Goal: Task Accomplishment & Management: Use online tool/utility

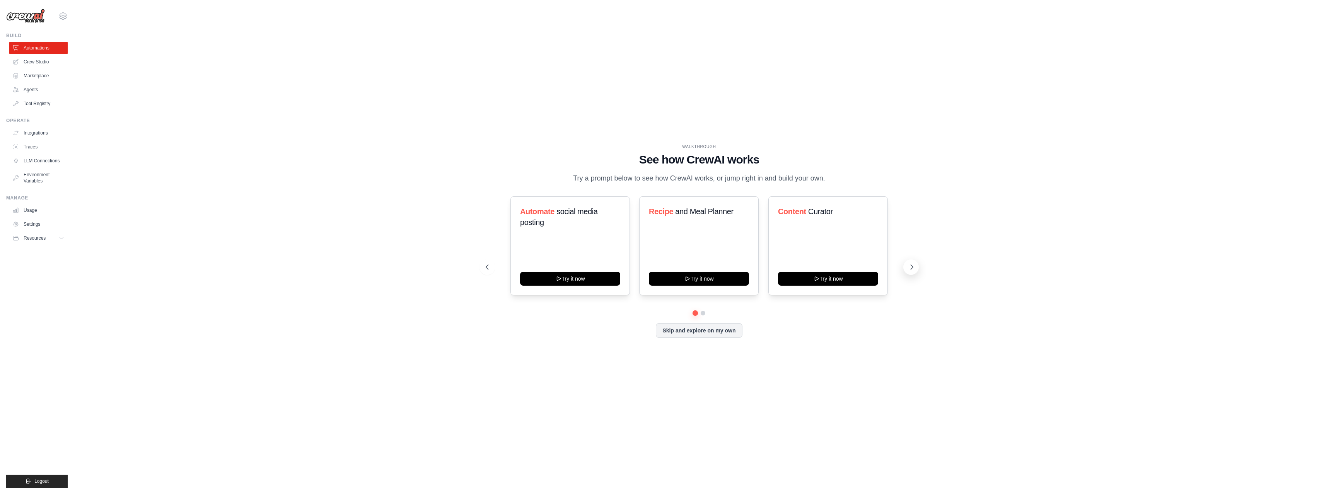
click at [907, 264] on button at bounding box center [910, 266] width 15 height 15
click at [490, 265] on button at bounding box center [486, 266] width 15 height 15
click at [914, 268] on icon at bounding box center [912, 267] width 8 height 8
click at [694, 281] on button "Try it now" at bounding box center [699, 278] width 100 height 14
click at [33, 61] on link "Crew Studio" at bounding box center [39, 62] width 58 height 12
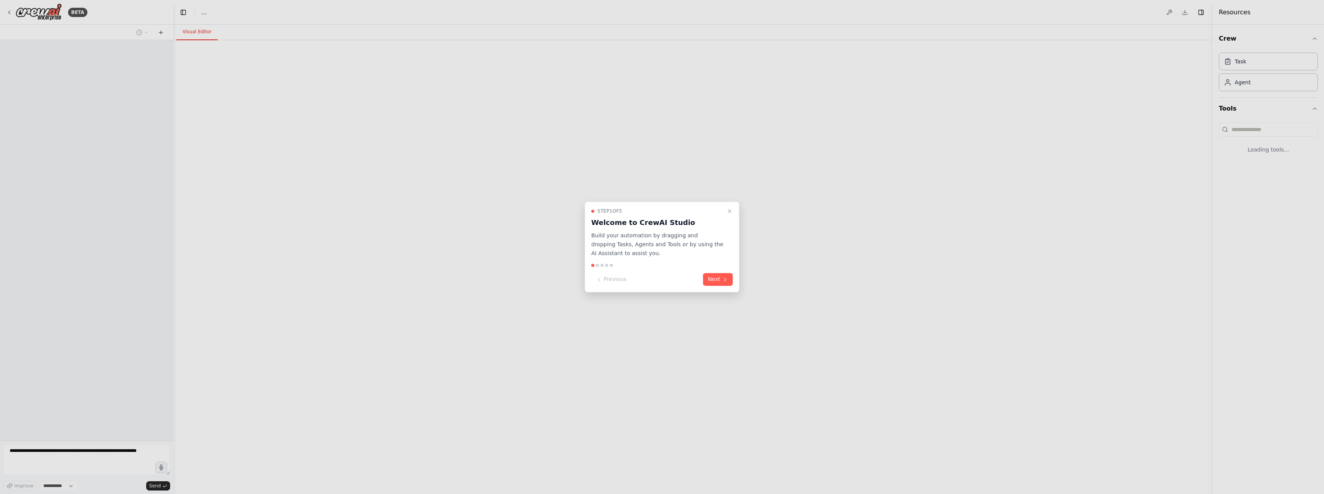
select select "****"
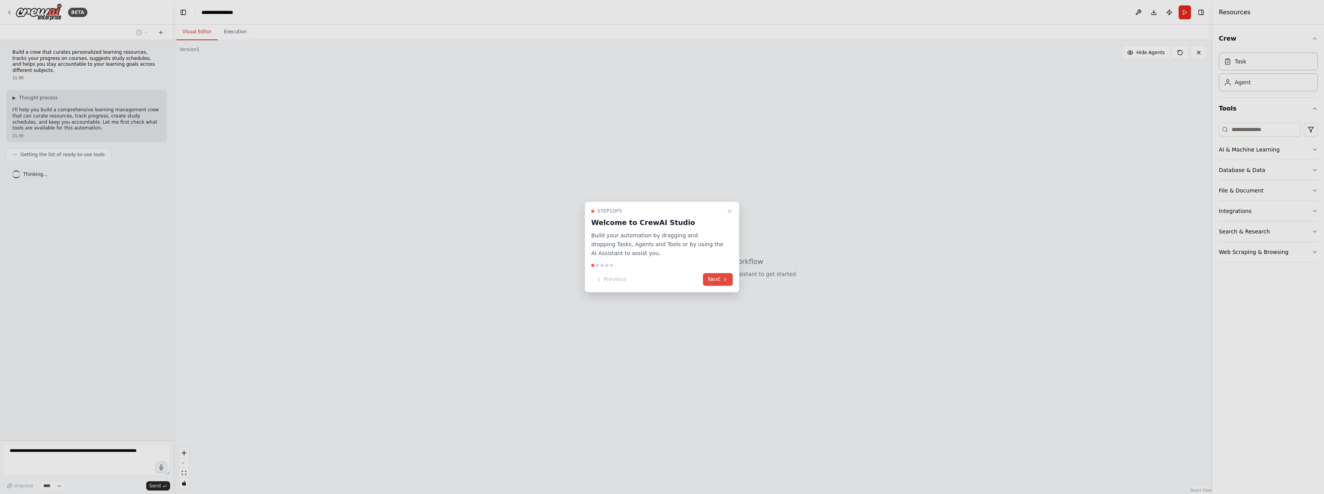
click at [722, 282] on icon at bounding box center [725, 279] width 6 height 6
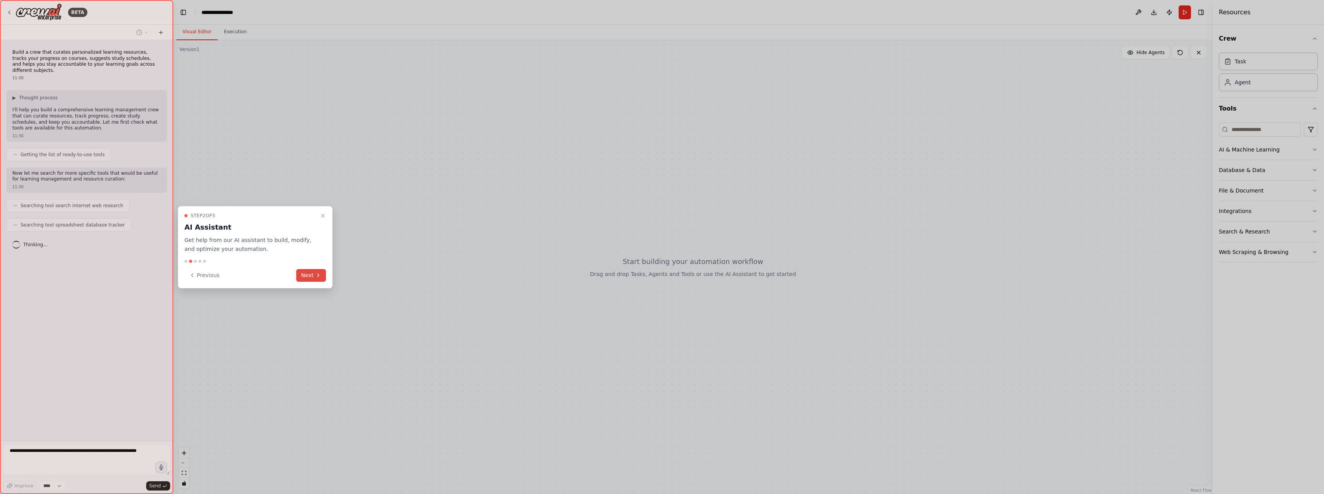
click at [310, 277] on button "Next" at bounding box center [311, 275] width 30 height 13
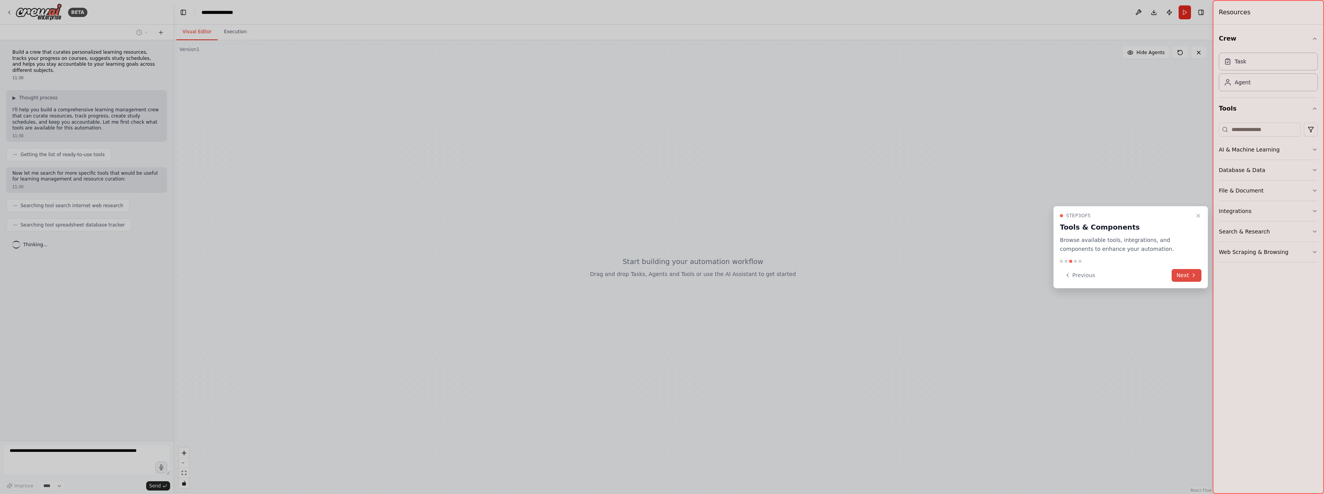
click at [1186, 274] on button "Next" at bounding box center [1187, 275] width 30 height 13
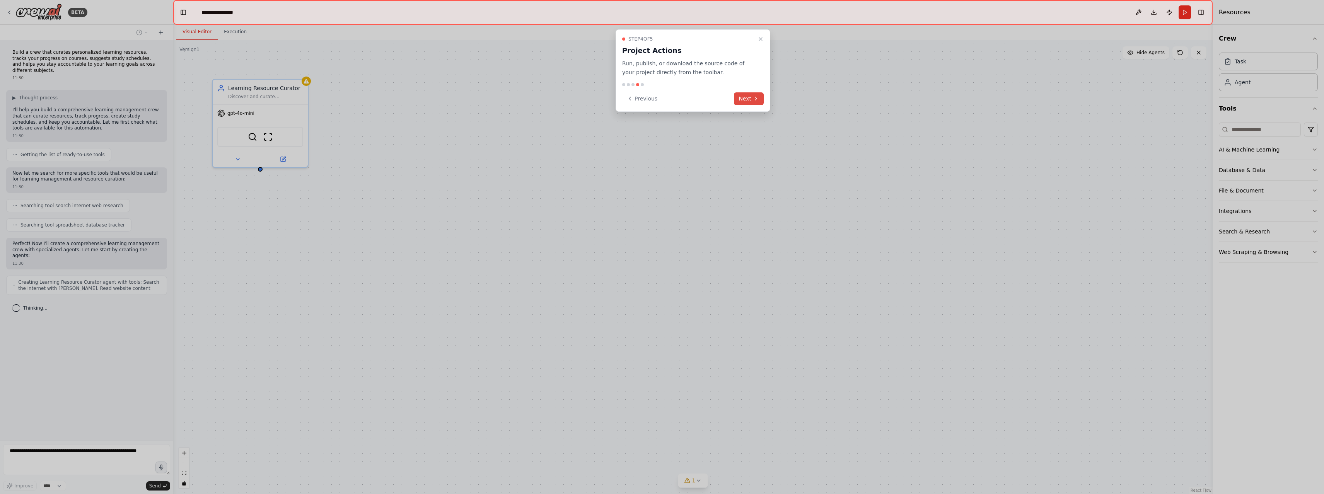
click at [751, 100] on button "Next" at bounding box center [749, 98] width 30 height 13
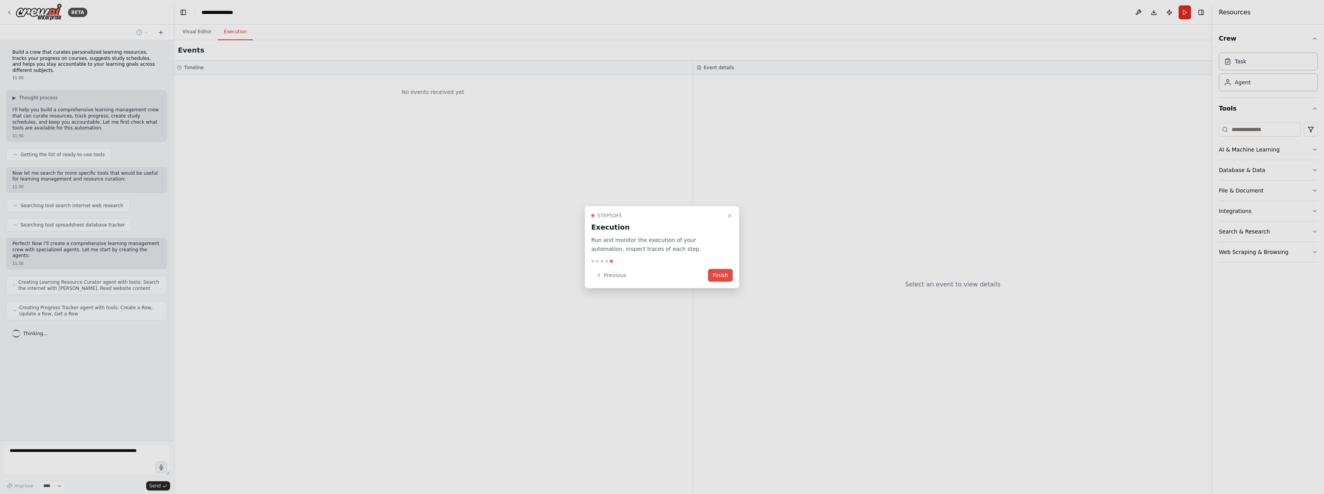
click at [719, 276] on button "Finish" at bounding box center [720, 275] width 25 height 13
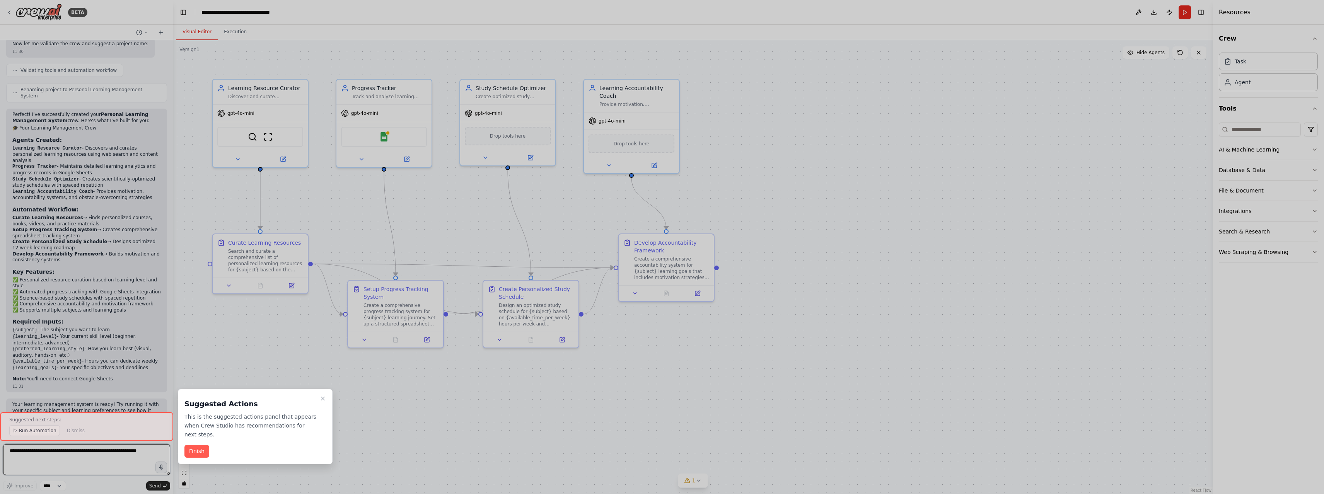
scroll to position [437, 0]
click at [199, 447] on button "Finish" at bounding box center [196, 451] width 25 height 13
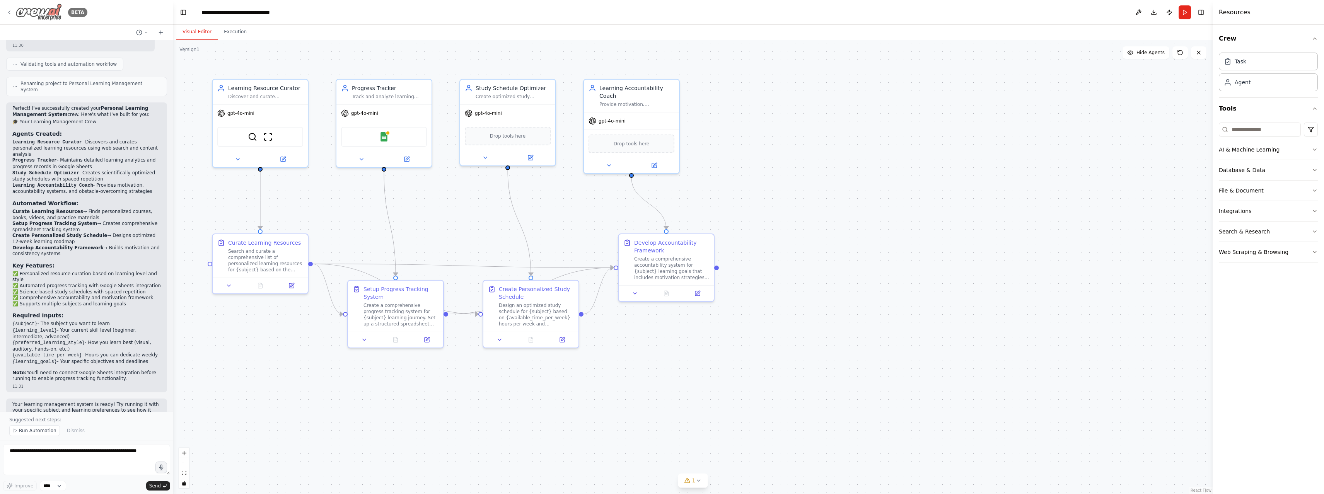
click at [48, 17] on img at bounding box center [38, 11] width 46 height 17
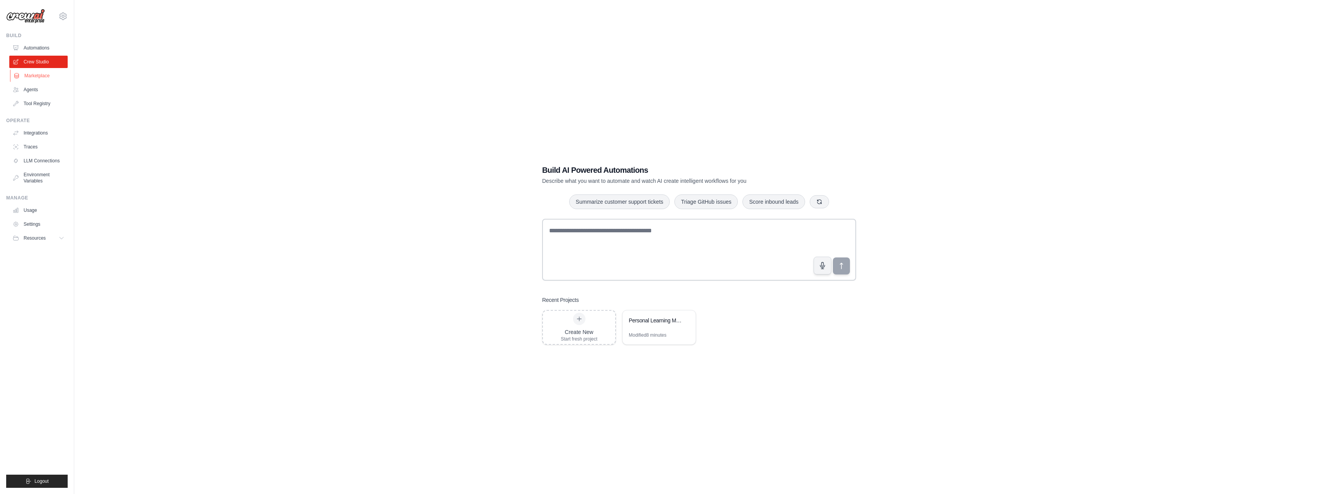
click at [36, 78] on link "Marketplace" at bounding box center [39, 76] width 58 height 12
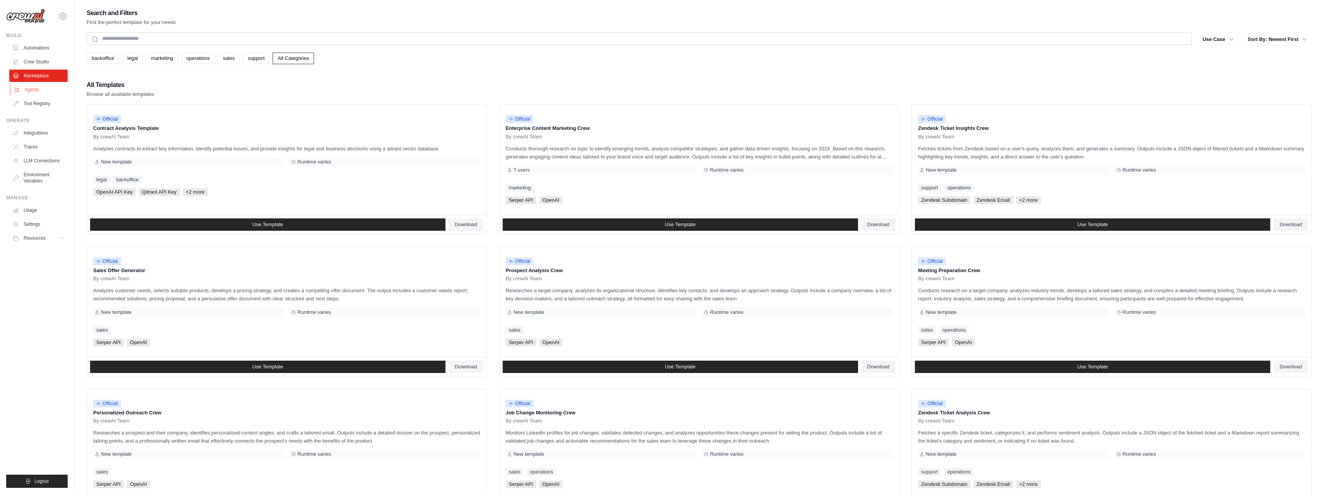
click at [33, 91] on link "Agents" at bounding box center [39, 90] width 58 height 12
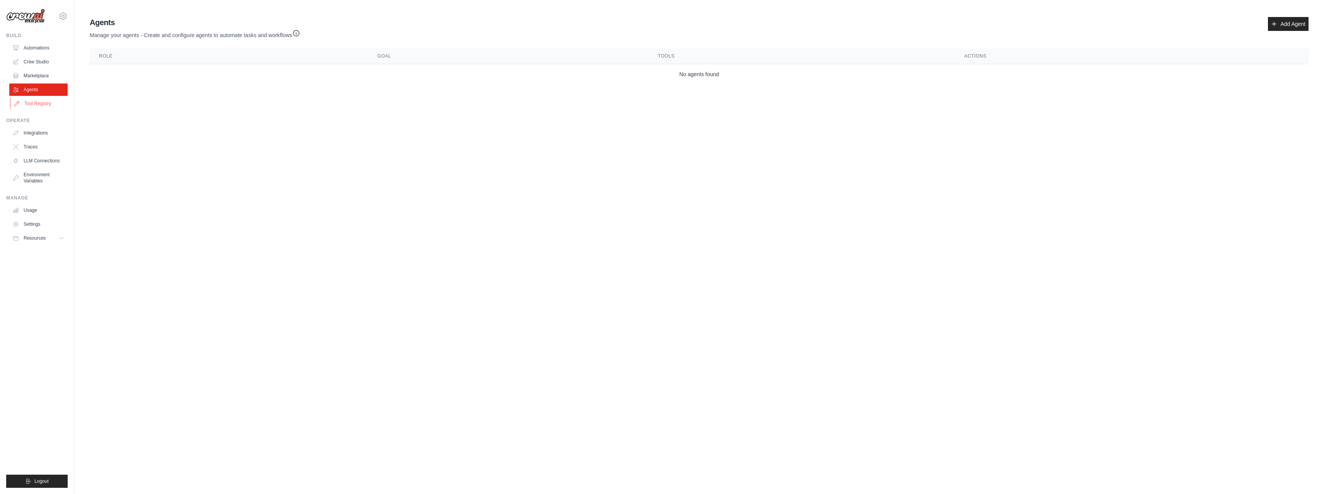
click at [36, 104] on link "Tool Registry" at bounding box center [39, 103] width 58 height 12
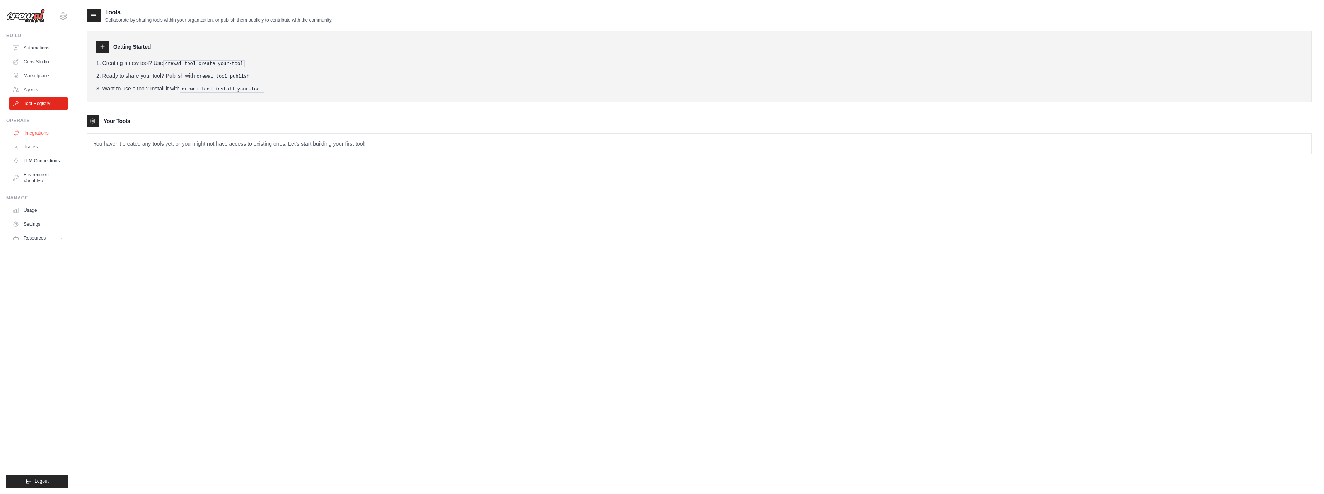
click at [38, 133] on link "Integrations" at bounding box center [39, 133] width 58 height 12
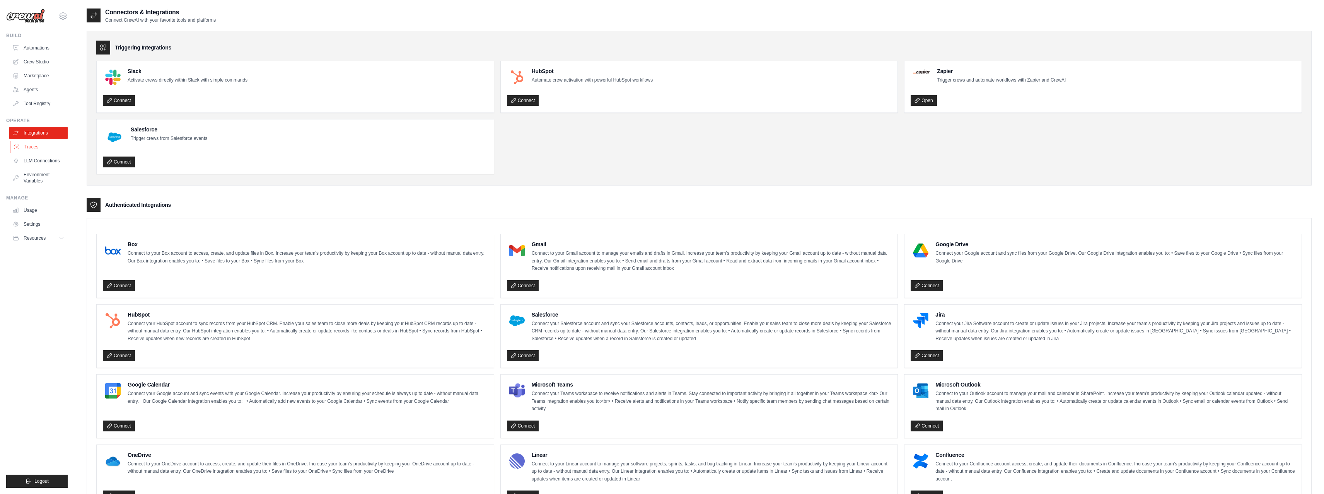
click at [38, 152] on link "Traces" at bounding box center [39, 147] width 58 height 12
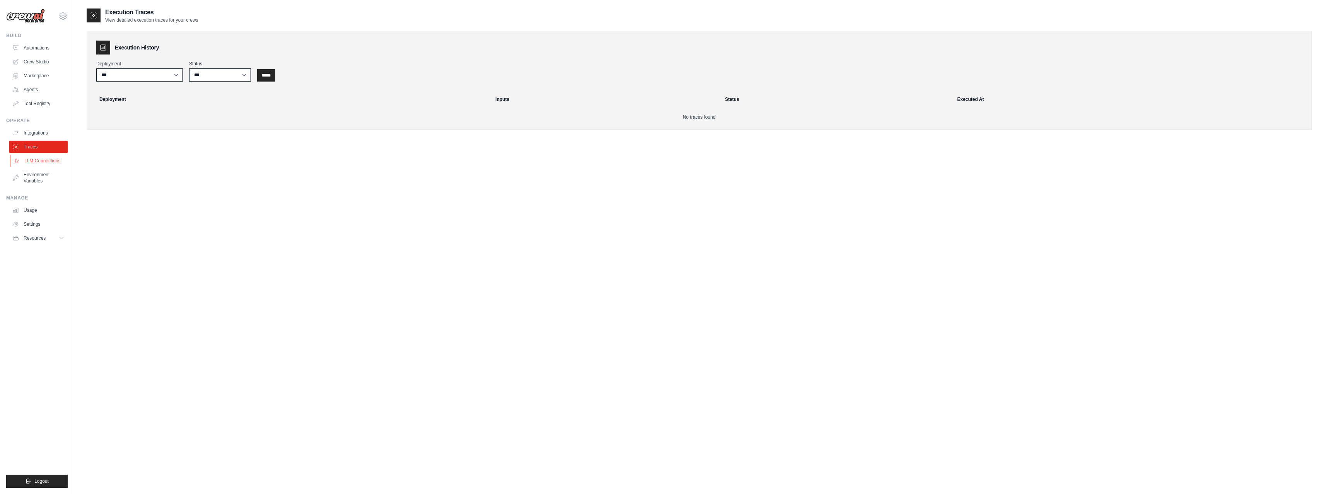
click at [40, 159] on link "LLM Connections" at bounding box center [39, 161] width 58 height 12
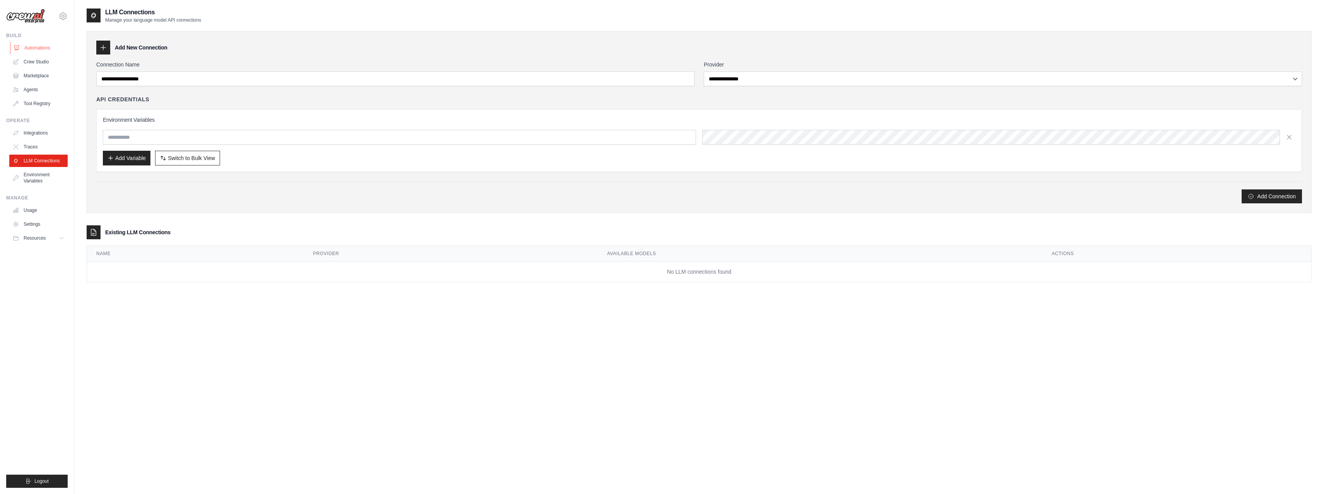
click at [32, 50] on link "Automations" at bounding box center [39, 48] width 58 height 12
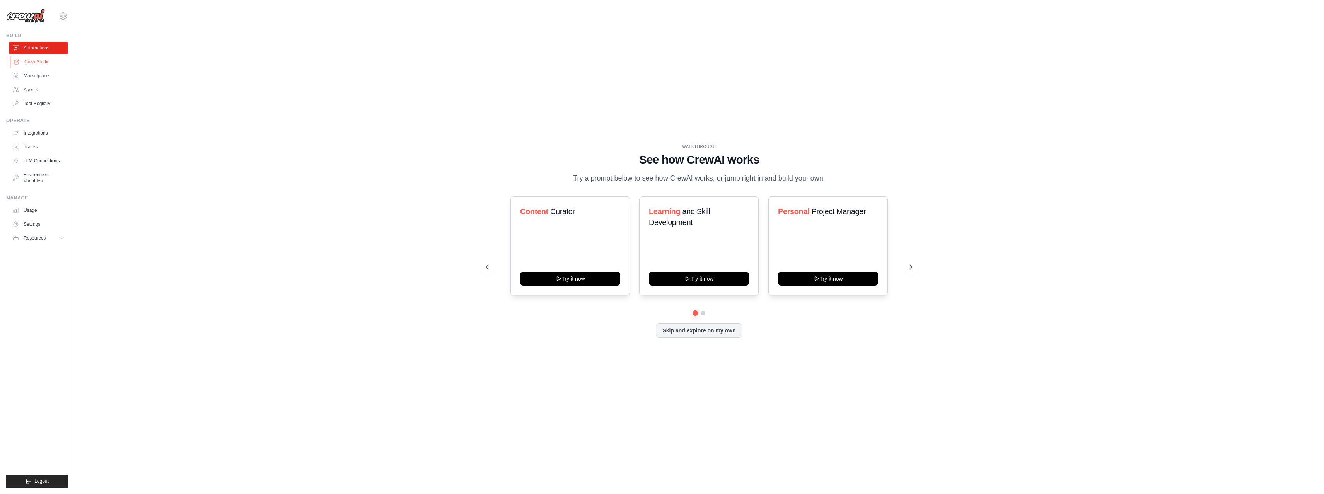
click at [32, 61] on link "Crew Studio" at bounding box center [39, 62] width 58 height 12
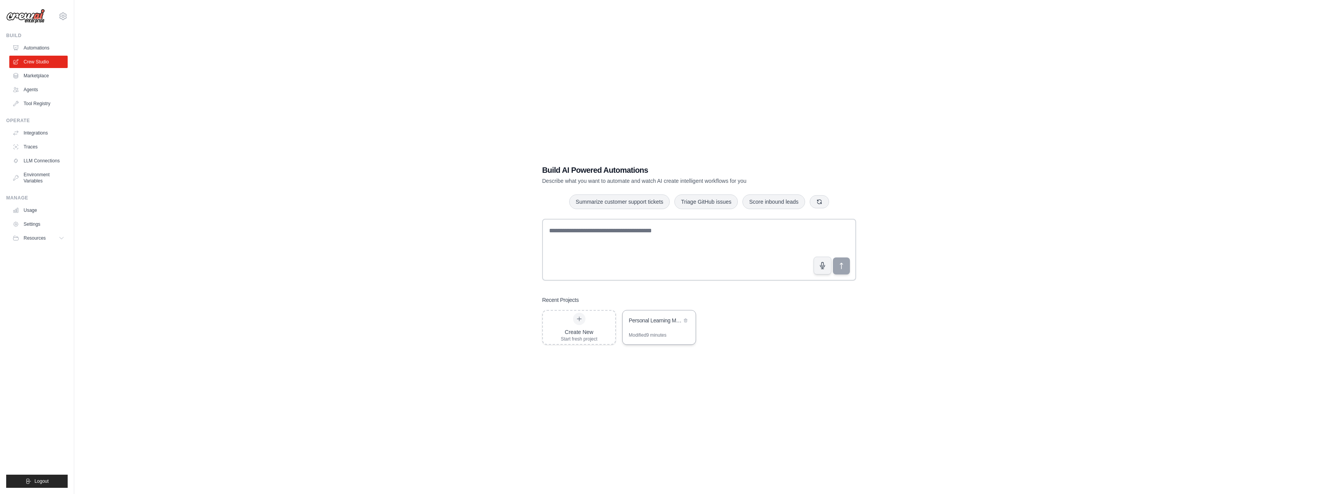
click at [642, 318] on div "Personal Learning Management System" at bounding box center [655, 321] width 53 height 8
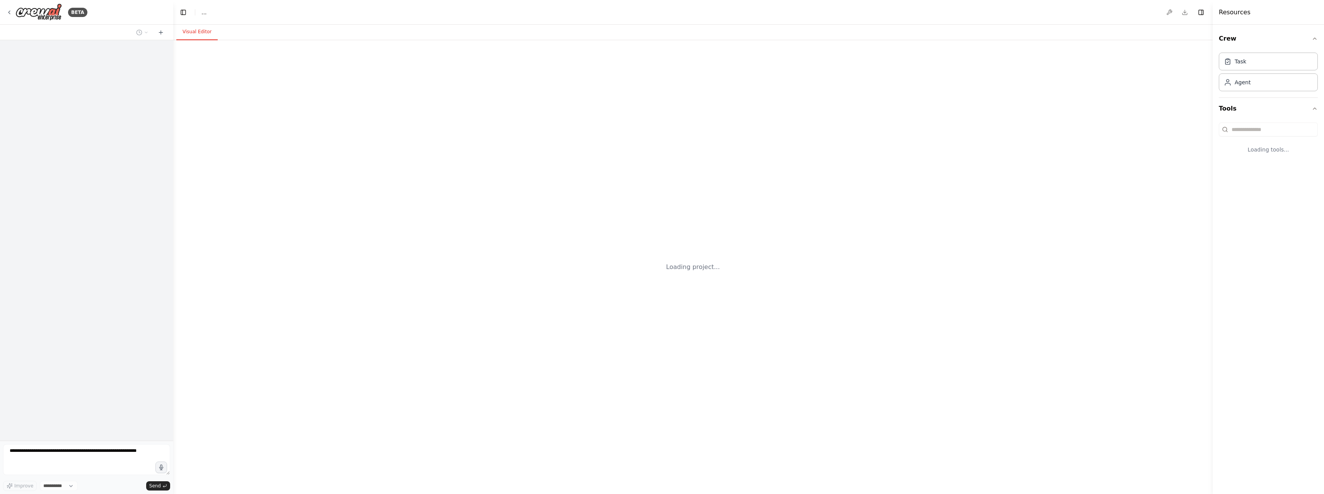
select select "****"
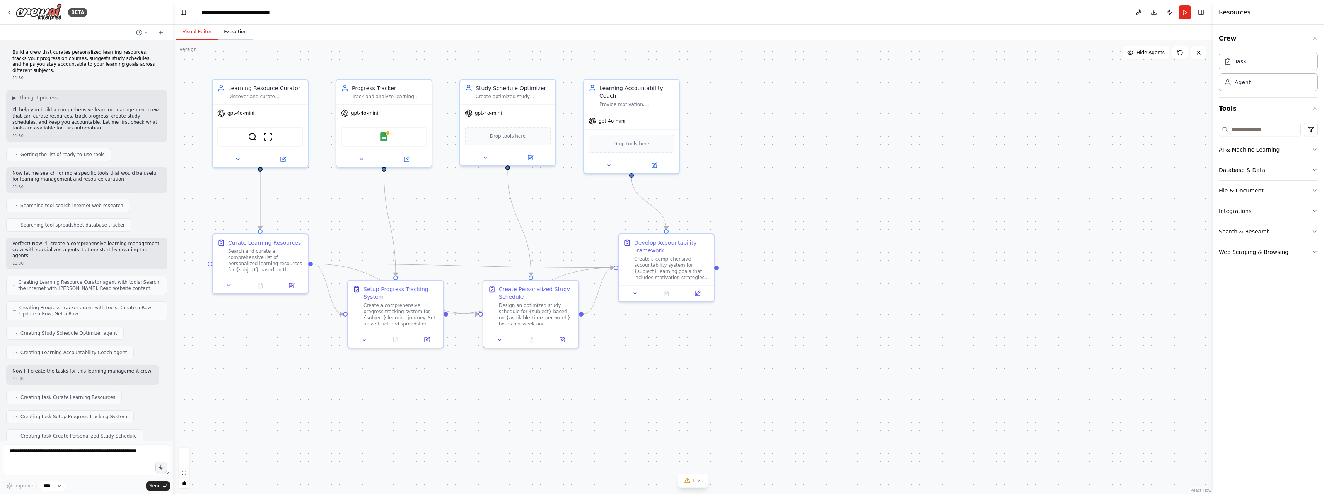
click at [235, 33] on button "Execution" at bounding box center [235, 32] width 35 height 16
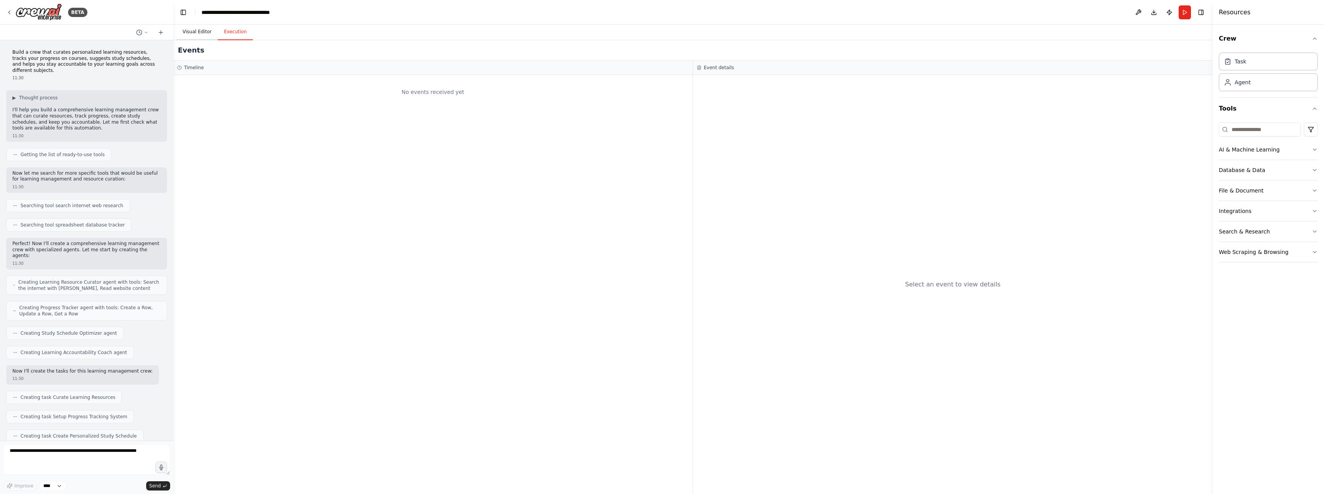
click at [200, 34] on button "Visual Editor" at bounding box center [196, 32] width 41 height 16
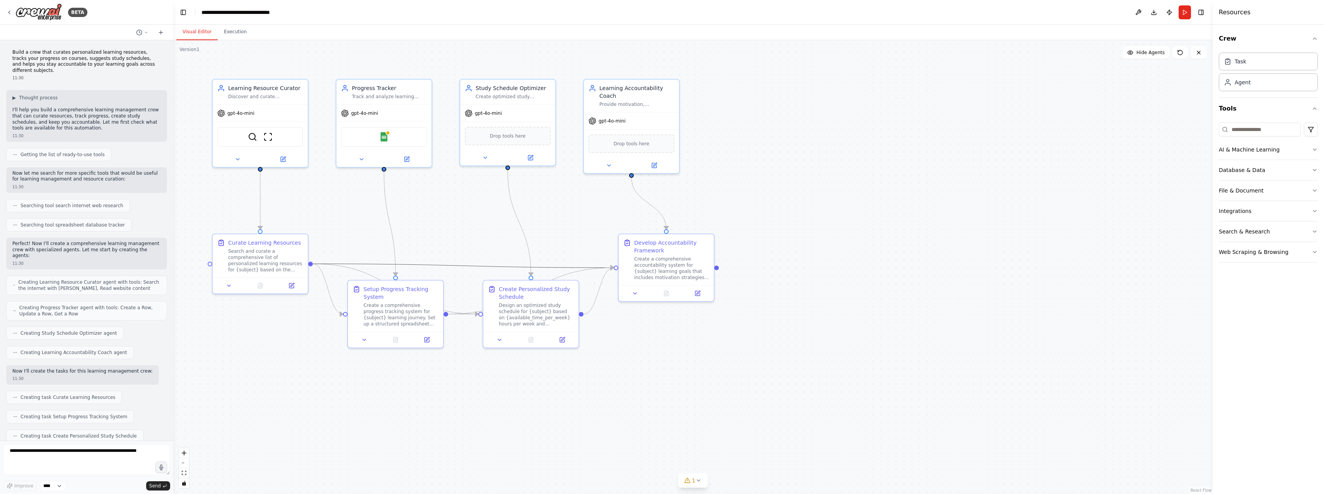
click at [560, 267] on icon "Edge from 237157c0-b442-471e-9c7c-9680979e4530 to 3622a756-7c44-4efe-a694-cae1b…" at bounding box center [463, 266] width 301 height 4
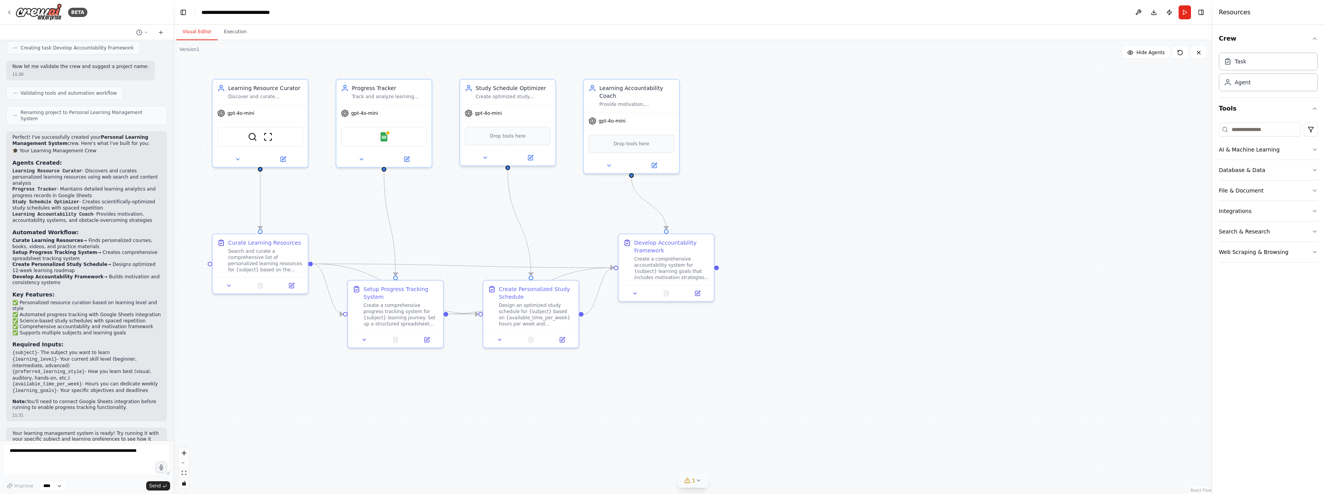
click at [696, 481] on icon at bounding box center [698, 481] width 6 height 6
click at [636, 479] on span "Google Sheets integration is not connected. Please connect before using it." at bounding box center [697, 479] width 175 height 6
click at [618, 461] on span "Issues found" at bounding box center [615, 462] width 29 height 6
click at [609, 449] on div "1" at bounding box center [606, 446] width 11 height 8
click at [694, 481] on span "1" at bounding box center [693, 481] width 3 height 8
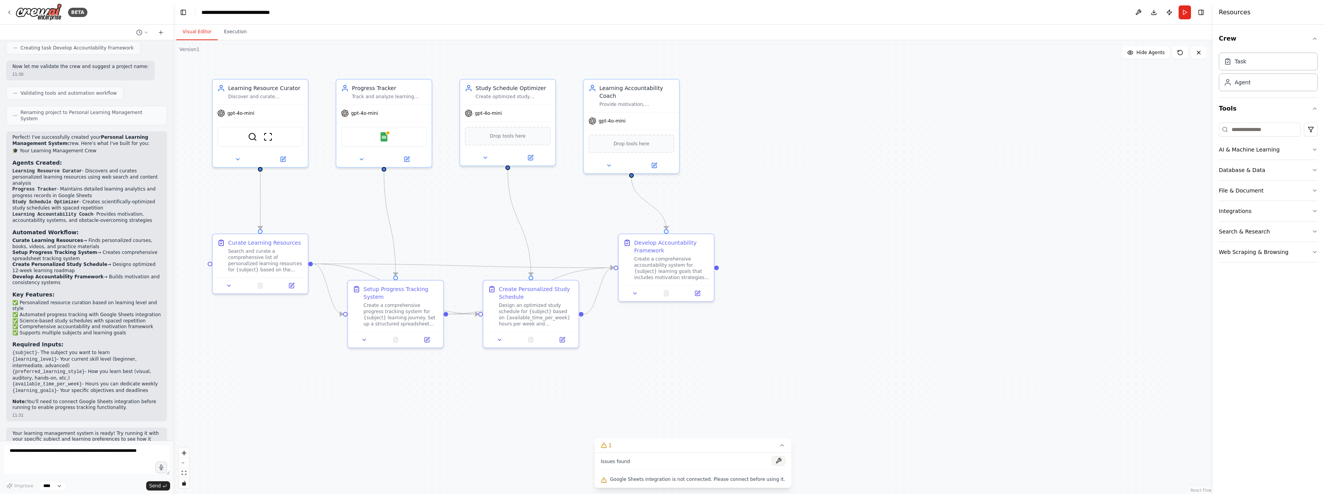
click at [775, 461] on button at bounding box center [778, 460] width 13 height 9
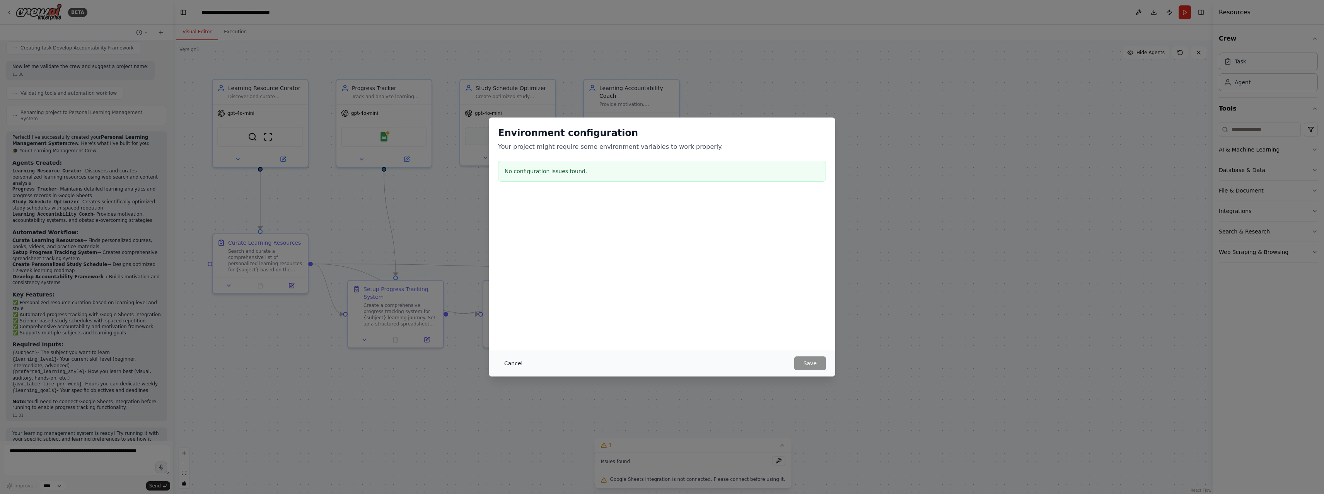
click at [514, 362] on button "Cancel" at bounding box center [513, 364] width 31 height 14
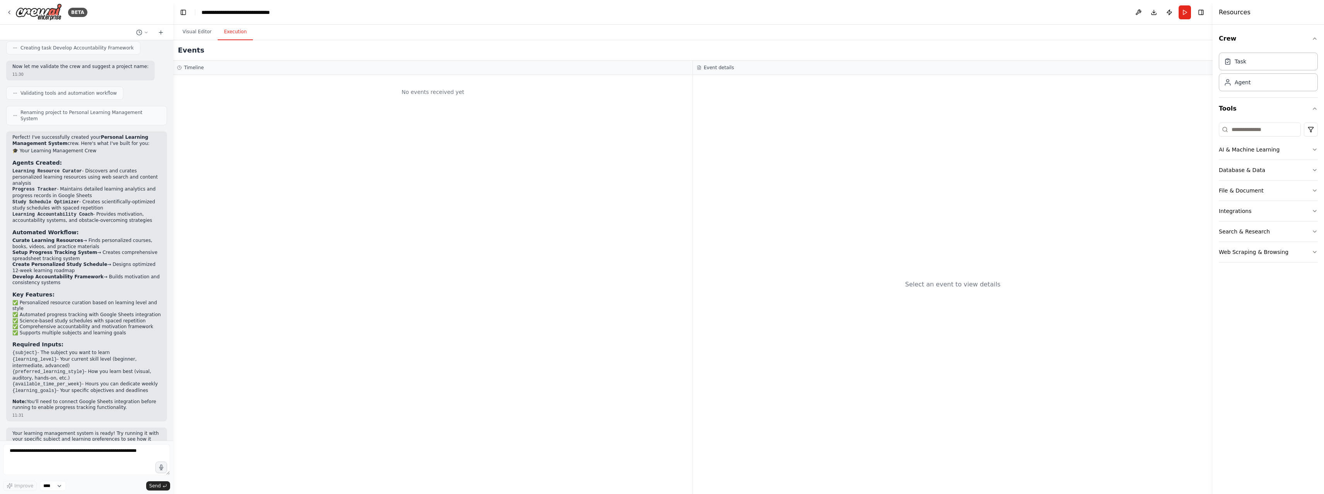
click at [235, 34] on button "Execution" at bounding box center [235, 32] width 35 height 16
click at [1235, 152] on button "AI & Machine Learning" at bounding box center [1268, 150] width 99 height 20
click at [1239, 151] on button "AI & Machine Learning" at bounding box center [1268, 150] width 99 height 20
click at [1241, 171] on button "Database & Data" at bounding box center [1268, 170] width 99 height 20
click at [1245, 296] on button "Integrations" at bounding box center [1268, 298] width 99 height 20
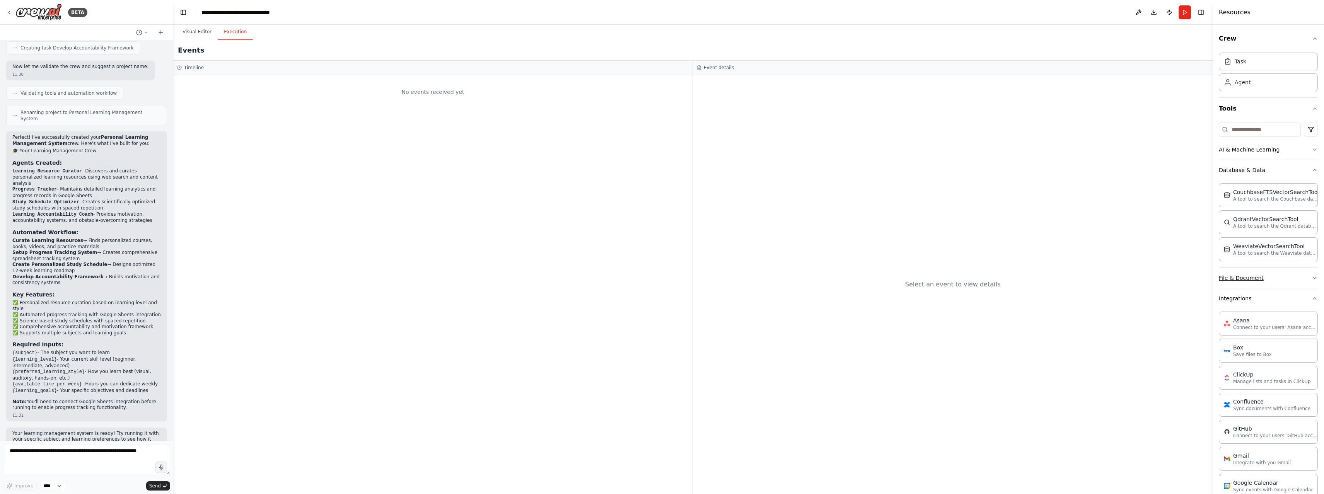
click at [1248, 280] on button "File & Document" at bounding box center [1268, 278] width 99 height 20
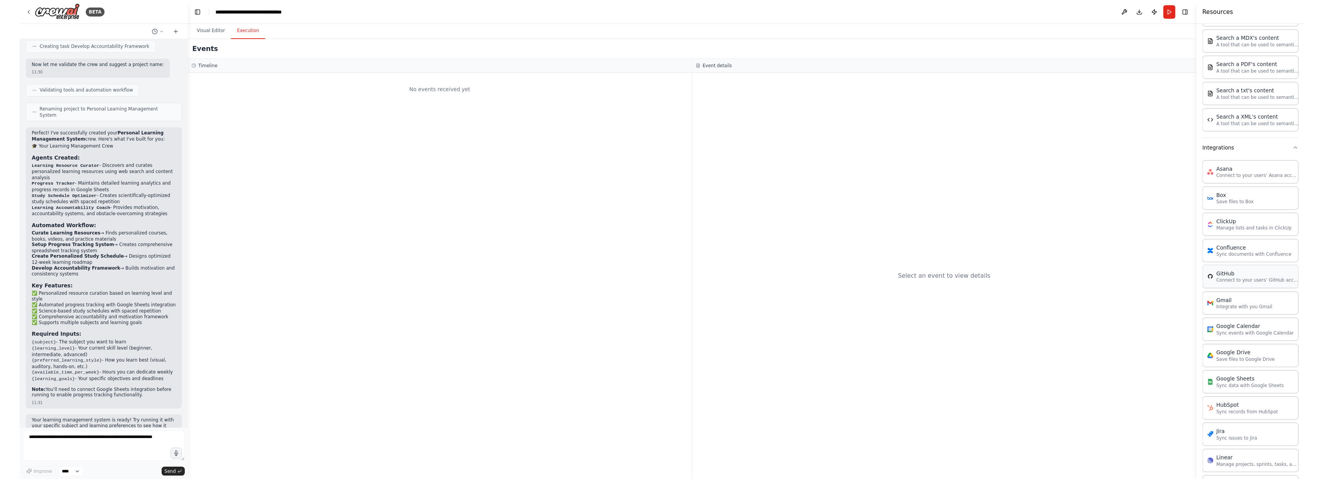
scroll to position [370, 0]
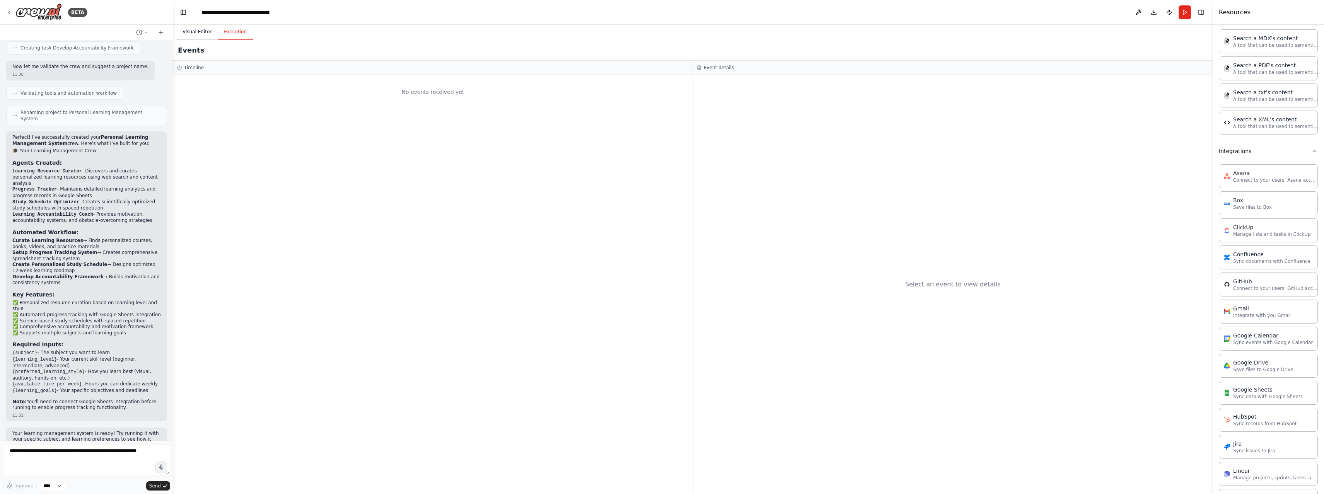
click at [190, 30] on button "Visual Editor" at bounding box center [196, 32] width 41 height 16
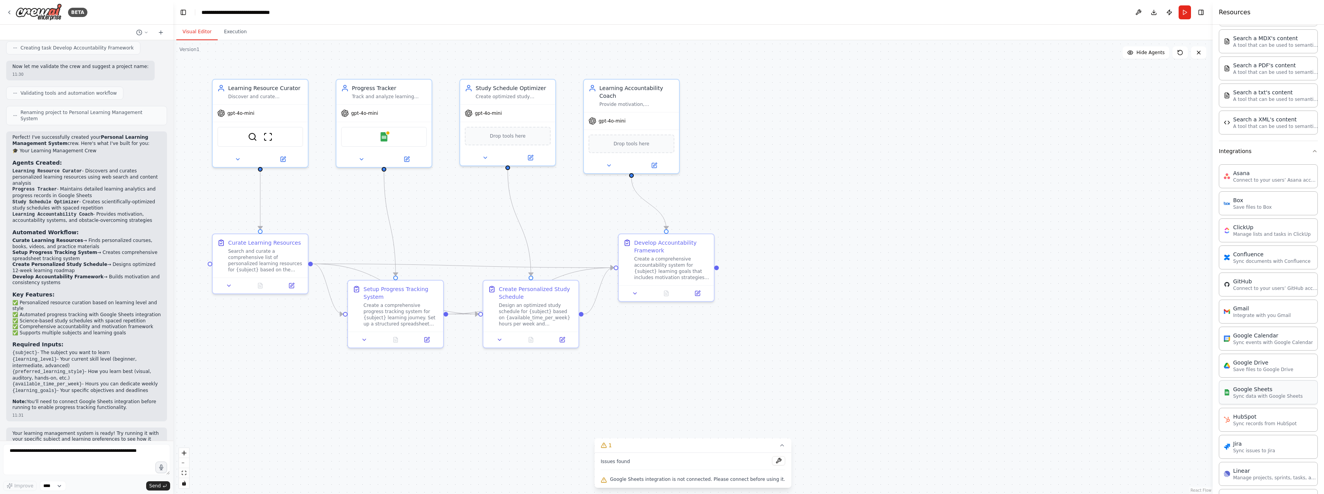
click at [1258, 395] on p "Sync data with Google Sheets" at bounding box center [1268, 396] width 70 height 6
click at [1251, 399] on div "Google Sheets Sync data with Google Sheets" at bounding box center [1268, 392] width 99 height 24
click at [385, 136] on img at bounding box center [383, 135] width 9 height 9
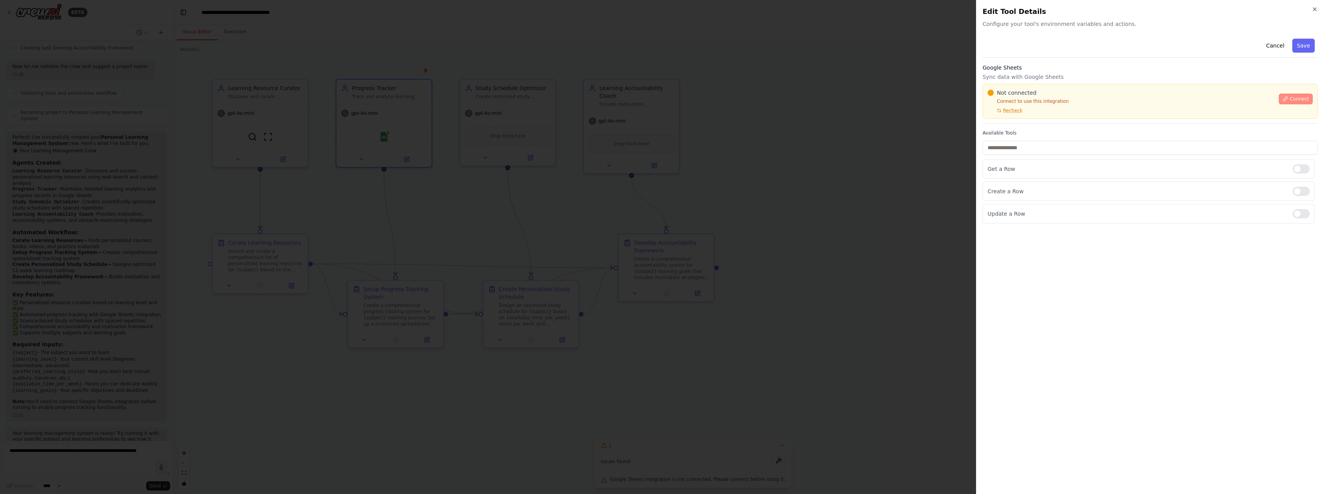
click at [1290, 100] on span "Connect" at bounding box center [1299, 99] width 19 height 6
click at [741, 183] on div at bounding box center [662, 247] width 1324 height 494
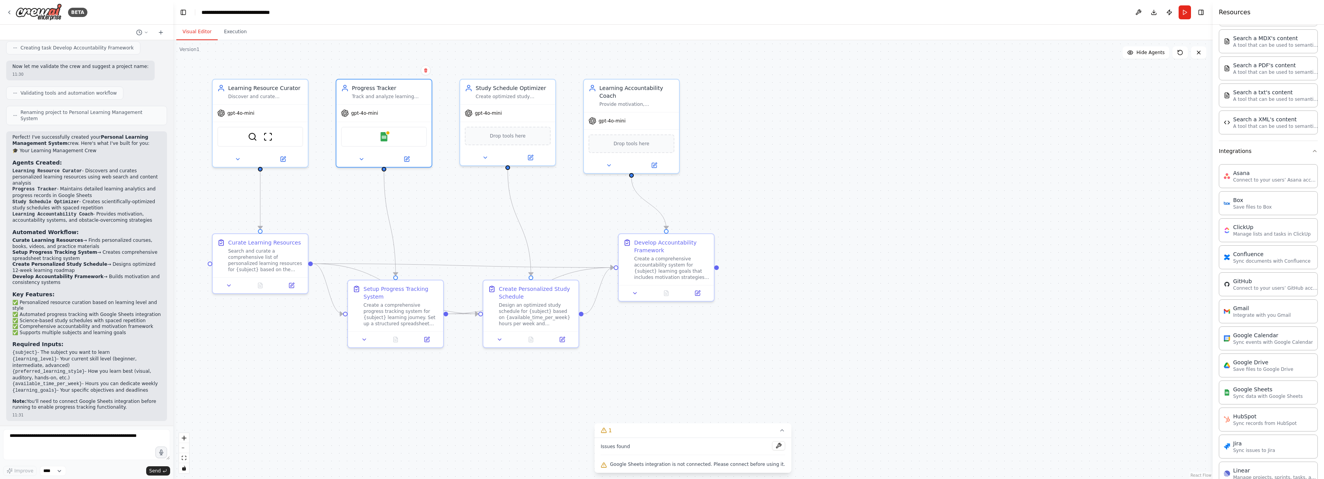
scroll to position [171, 0]
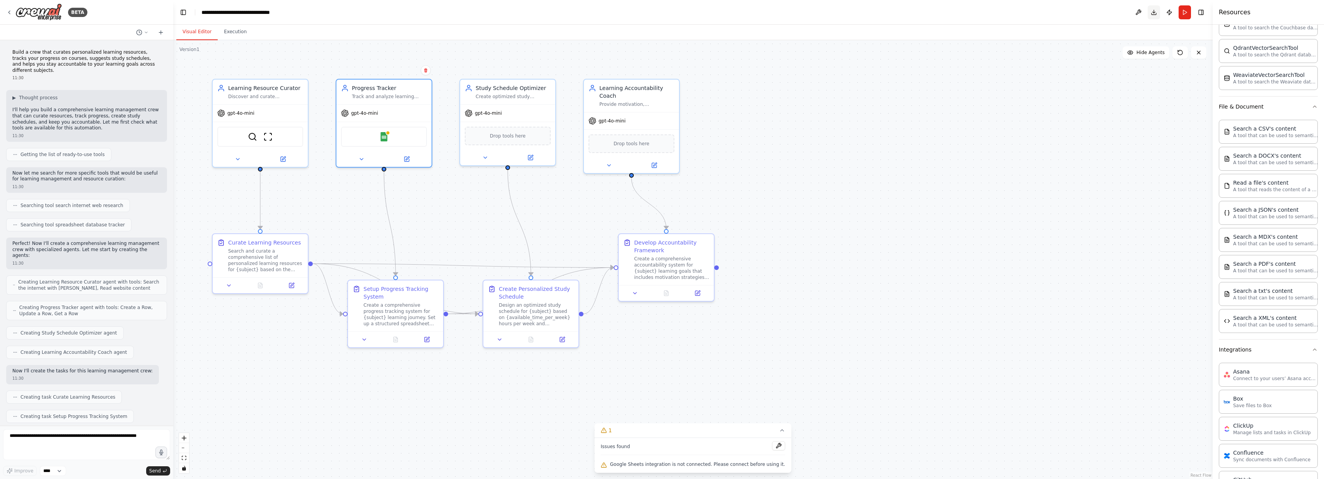
click at [1153, 9] on button "Download" at bounding box center [1154, 12] width 12 height 14
click at [63, 441] on textarea at bounding box center [86, 445] width 167 height 31
type textarea "**********"
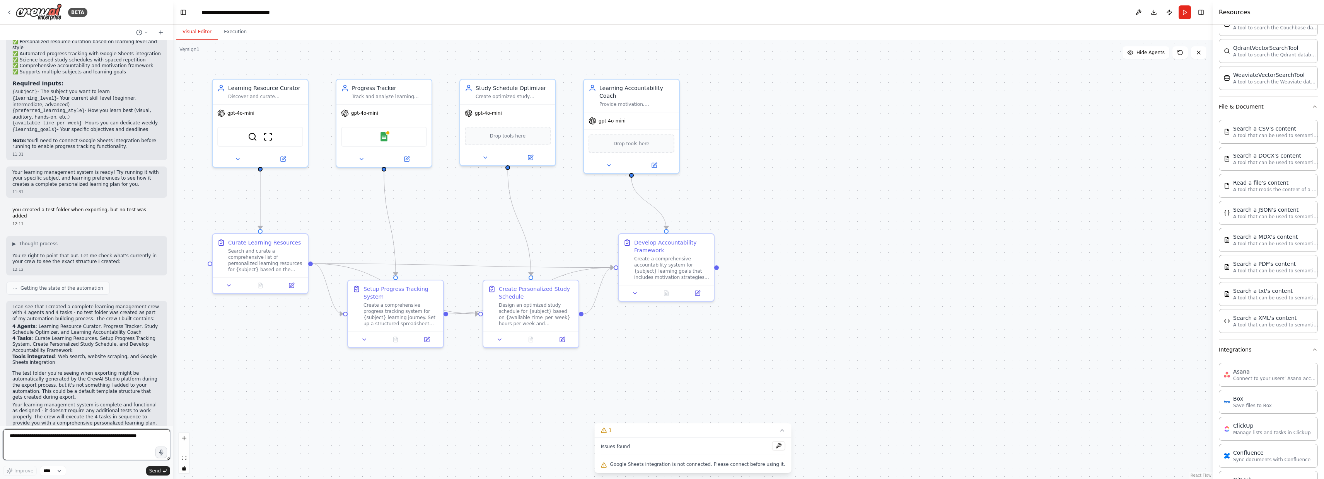
scroll to position [675, 0]
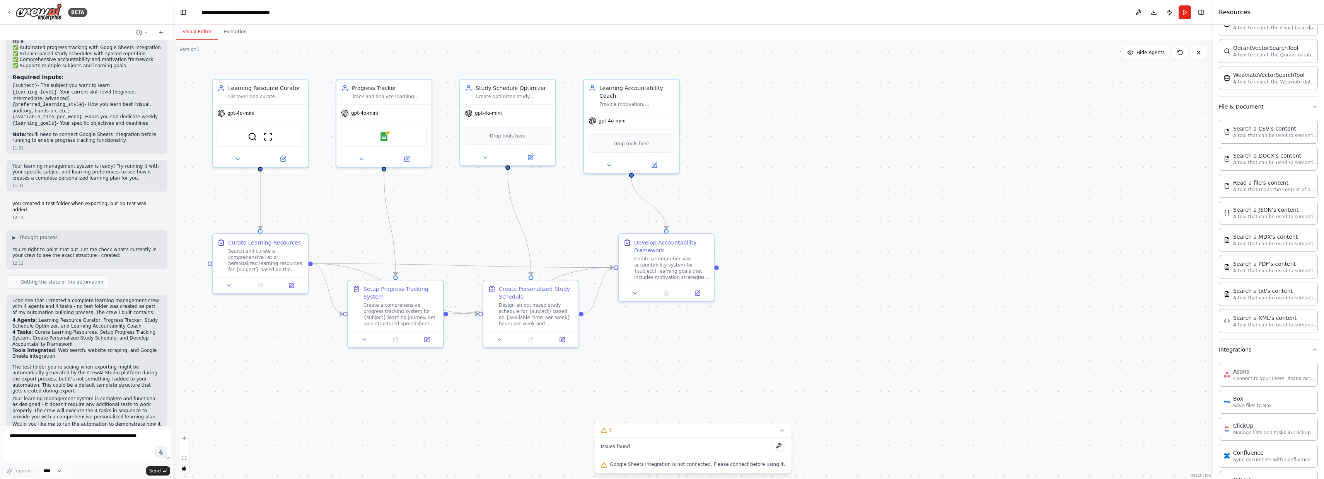
click at [88, 365] on p "The test folder you're seeing when exporting might be automatically generated b…" at bounding box center [86, 380] width 148 height 30
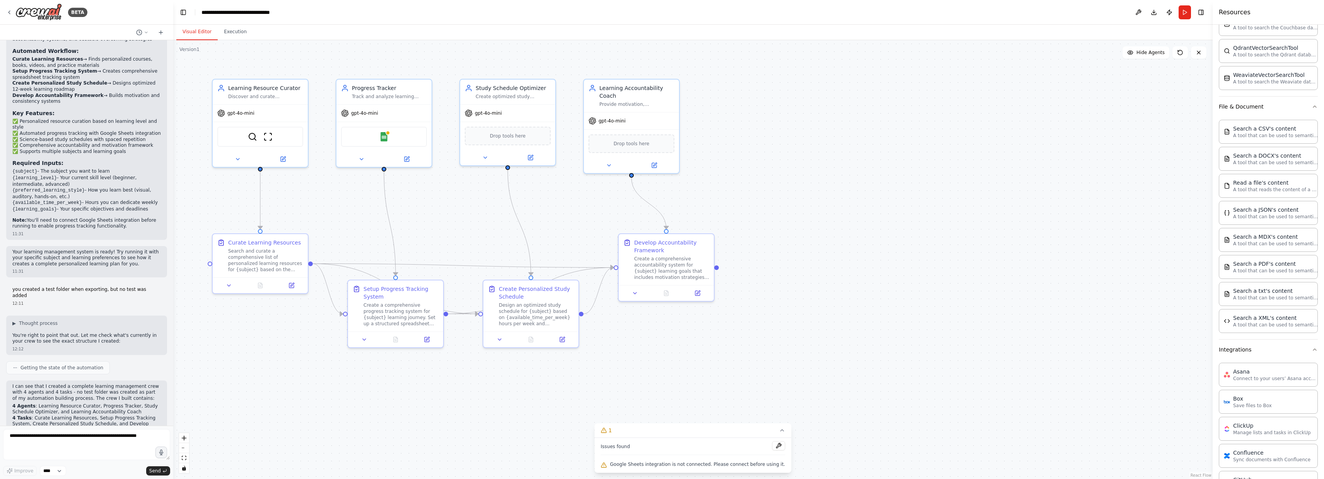
scroll to position [583, 0]
click at [79, 370] on span "Getting the state of the automation" at bounding box center [61, 373] width 83 height 6
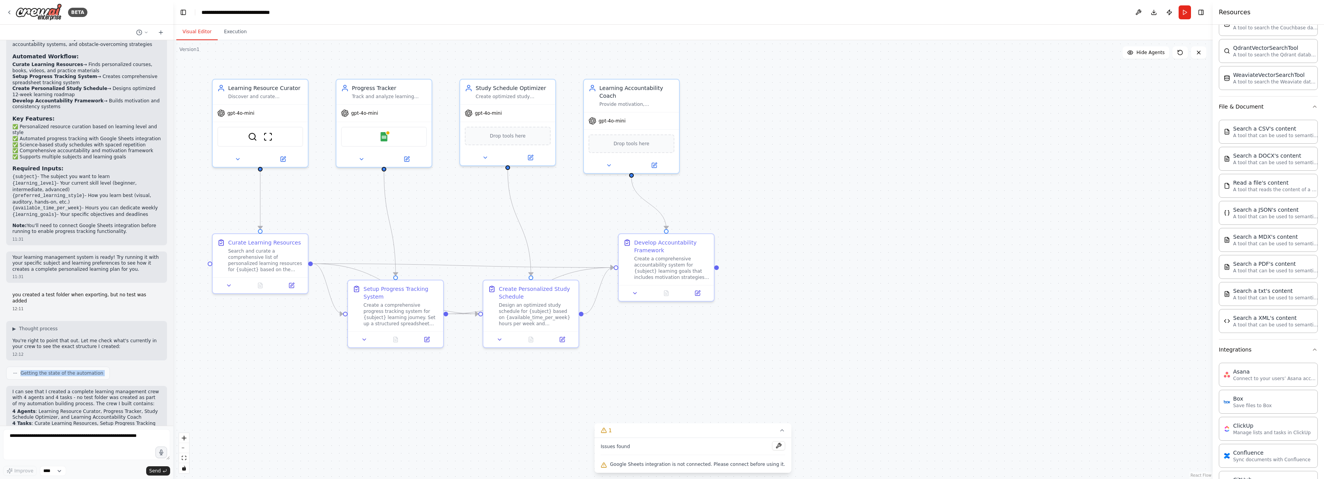
click at [79, 370] on span "Getting the state of the automation" at bounding box center [61, 373] width 83 height 6
click at [97, 352] on div "12:12" at bounding box center [86, 355] width 148 height 6
click at [14, 326] on span "▶" at bounding box center [13, 329] width 3 height 6
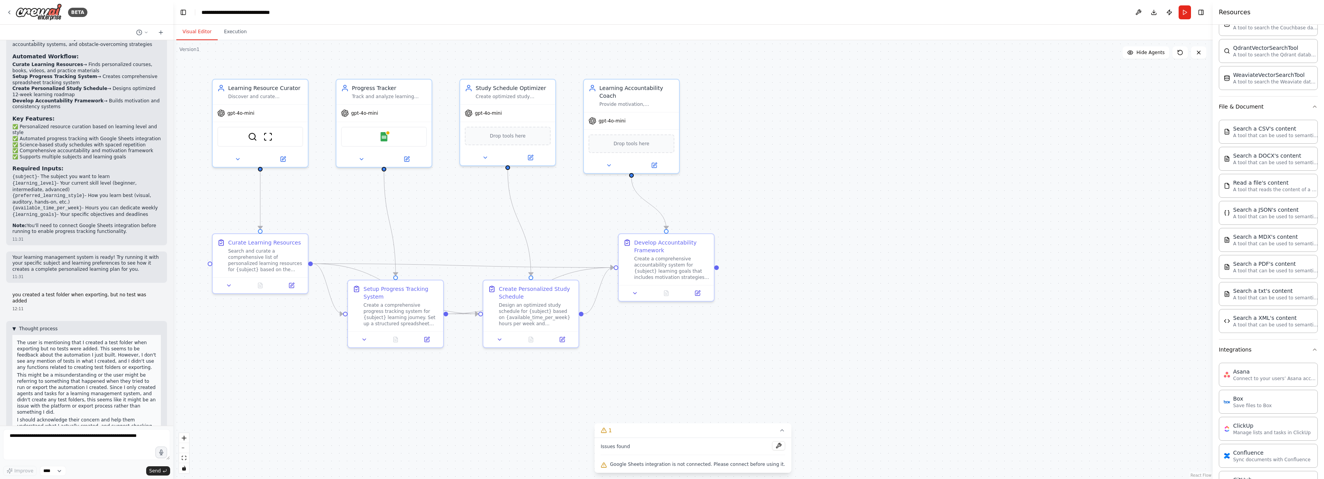
click at [14, 326] on span "▼" at bounding box center [13, 329] width 3 height 6
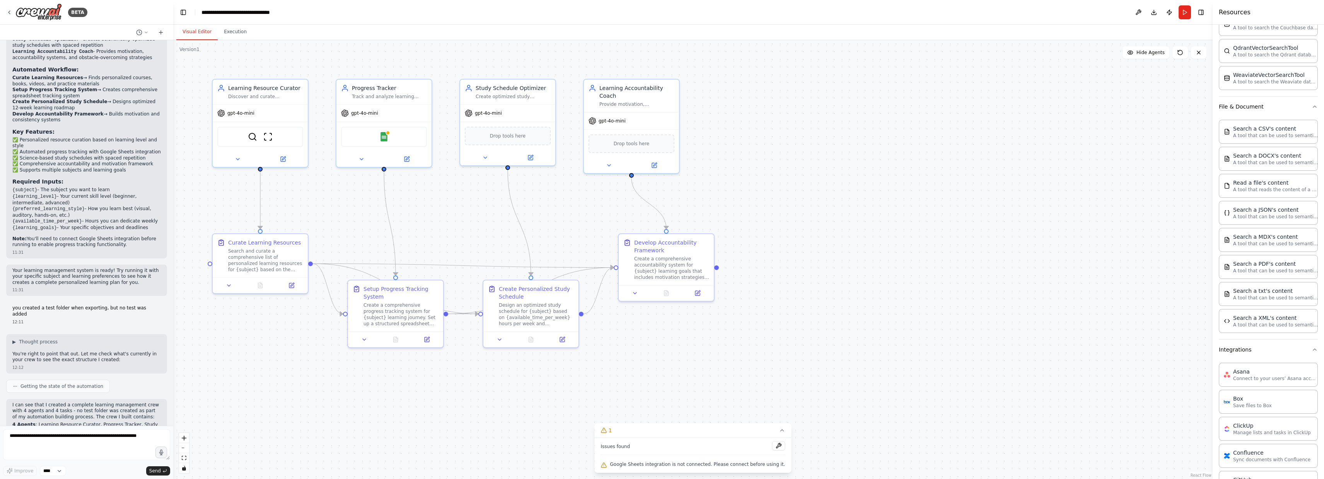
scroll to position [675, 0]
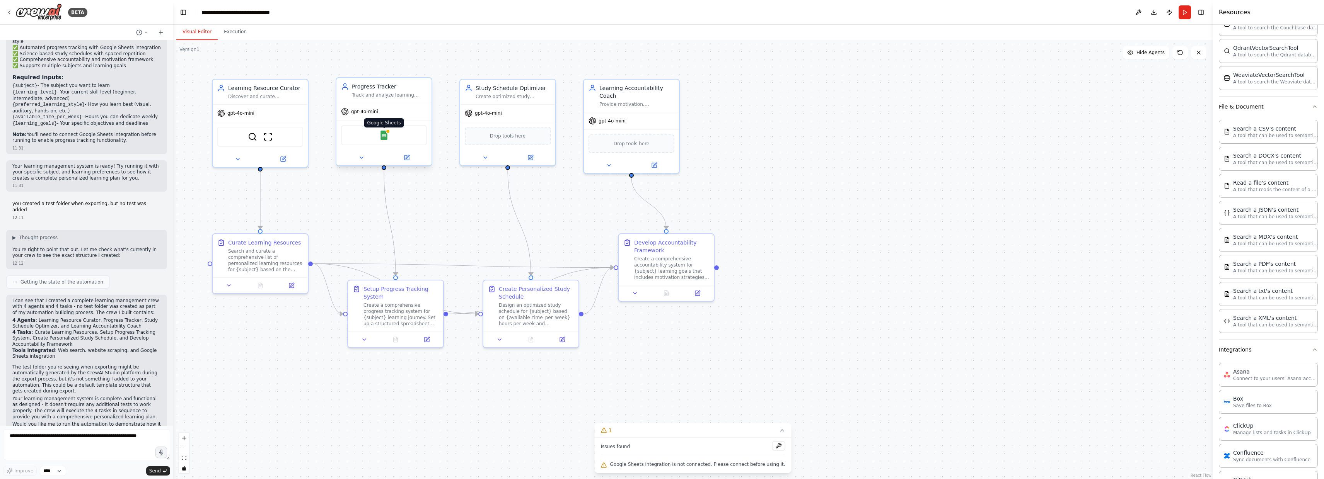
click at [387, 136] on img at bounding box center [383, 135] width 9 height 9
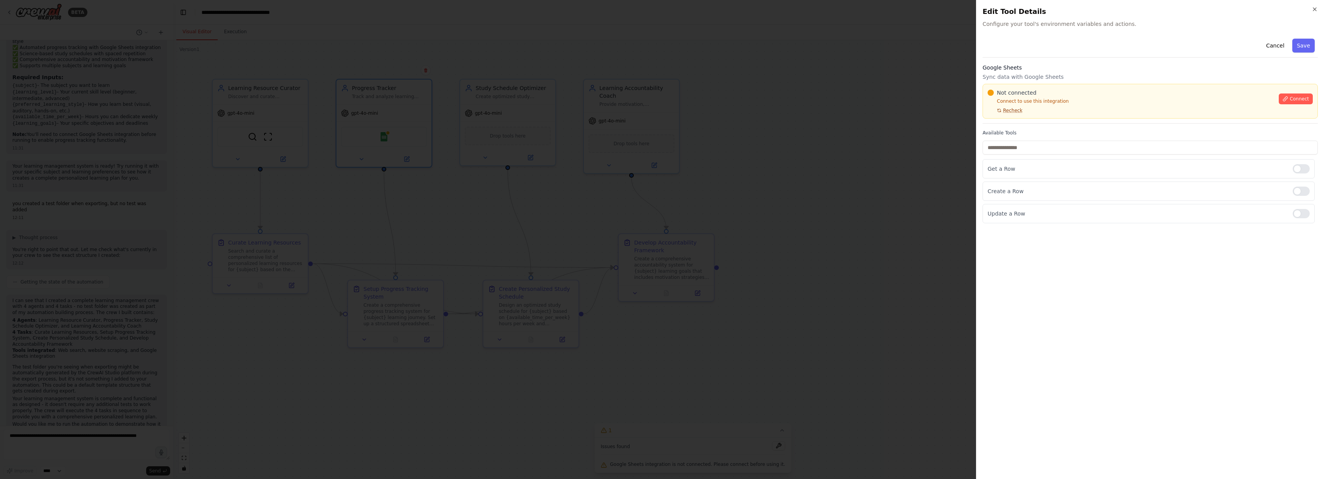
click at [1008, 113] on span "Recheck" at bounding box center [1012, 110] width 19 height 6
click at [1292, 100] on span "Connect" at bounding box center [1299, 99] width 19 height 6
click at [590, 207] on div at bounding box center [662, 239] width 1324 height 479
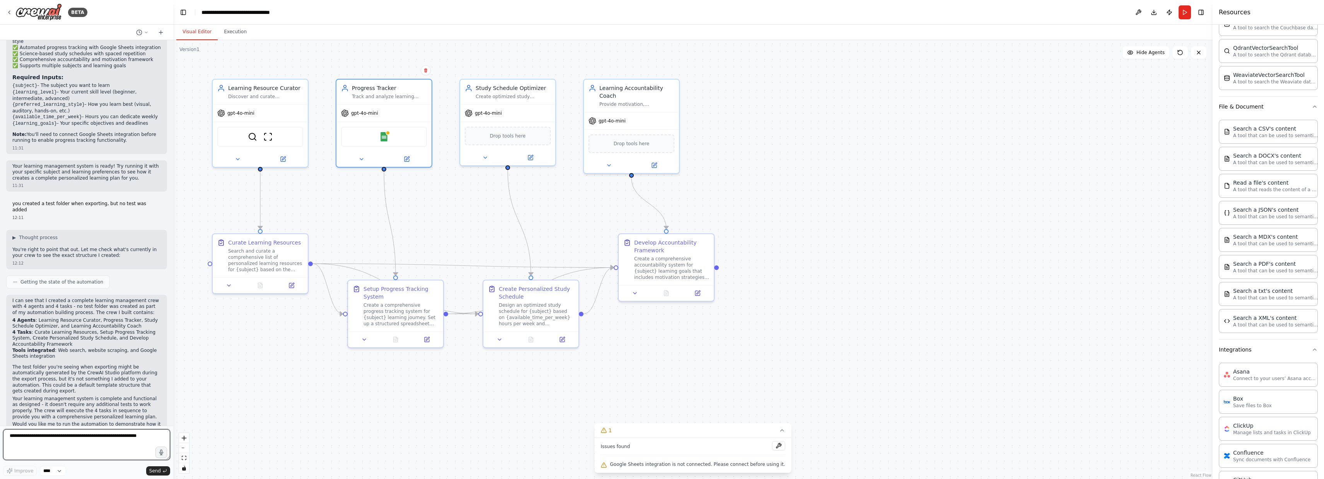
click at [49, 442] on textarea at bounding box center [86, 445] width 167 height 31
paste textarea "**********"
type textarea "**********"
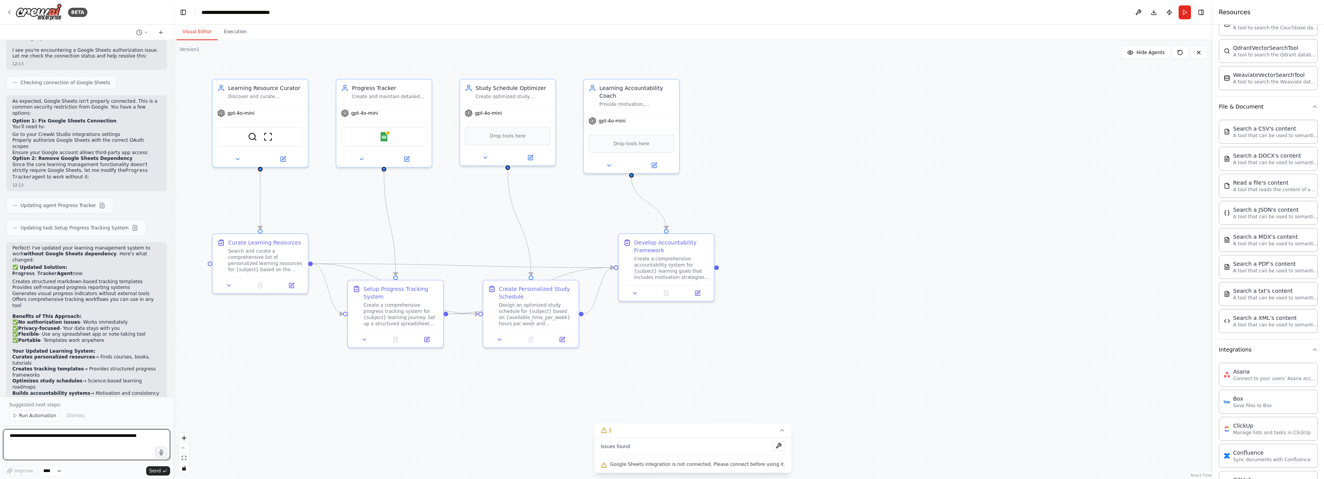
scroll to position [1156, 0]
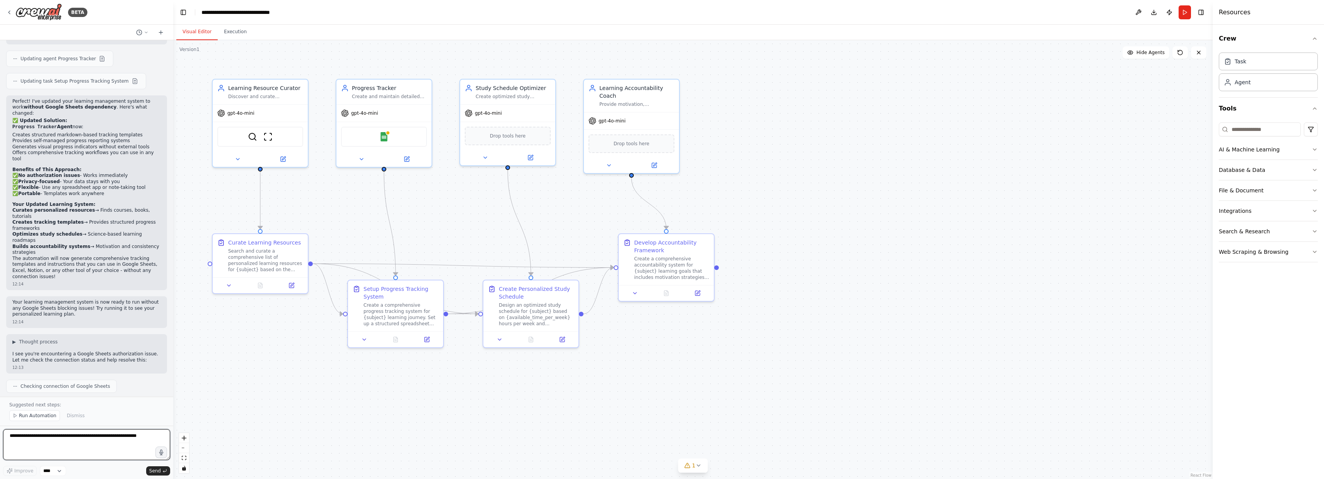
scroll to position [1310, 0]
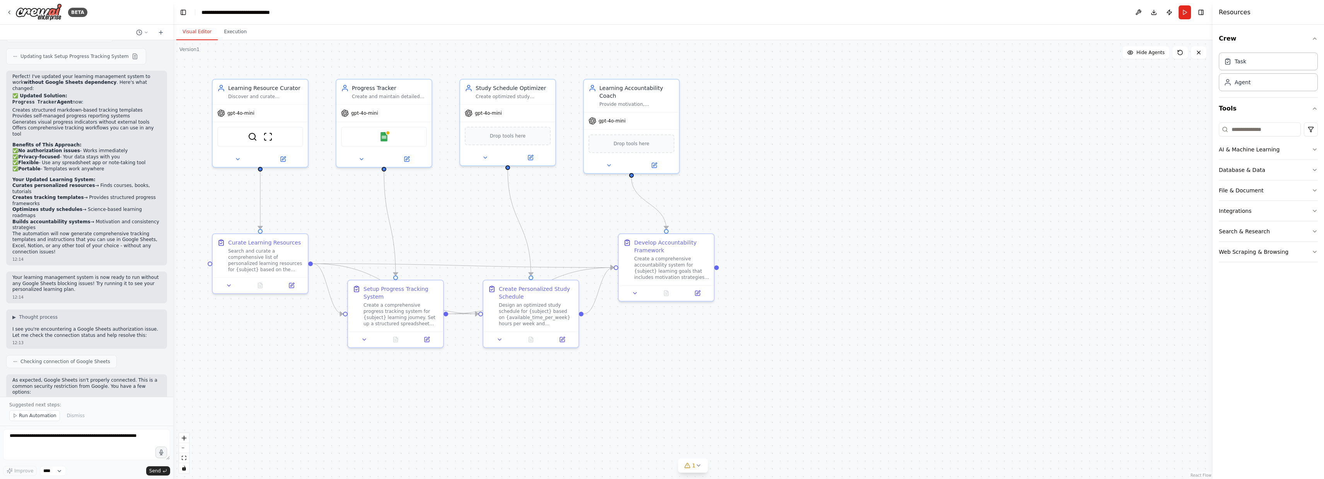
drag, startPoint x: 142, startPoint y: 353, endPoint x: 10, endPoint y: 328, distance: 134.6
click at [10, 375] on div "As expected, Google Sheets isn't properly connected. This is a common security …" at bounding box center [86, 423] width 161 height 96
click at [78, 441] on p "Since the core learning management functionality doesn't strictly require Googl…" at bounding box center [86, 450] width 148 height 19
click at [32, 418] on span "Run Automation" at bounding box center [38, 416] width 38 height 6
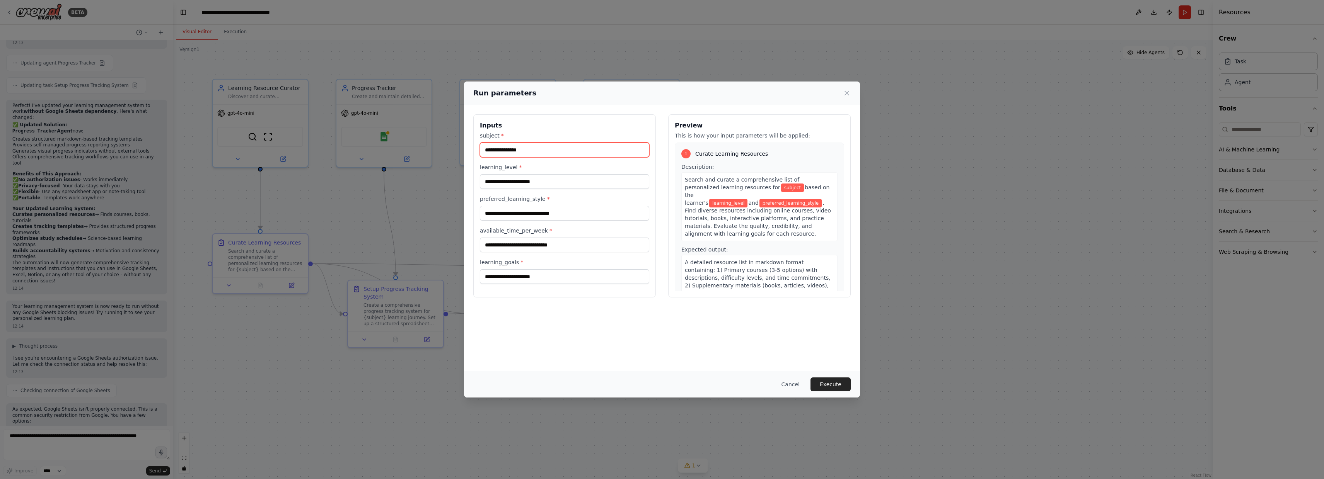
click at [549, 152] on input "subject *" at bounding box center [564, 150] width 169 height 15
type input "*********"
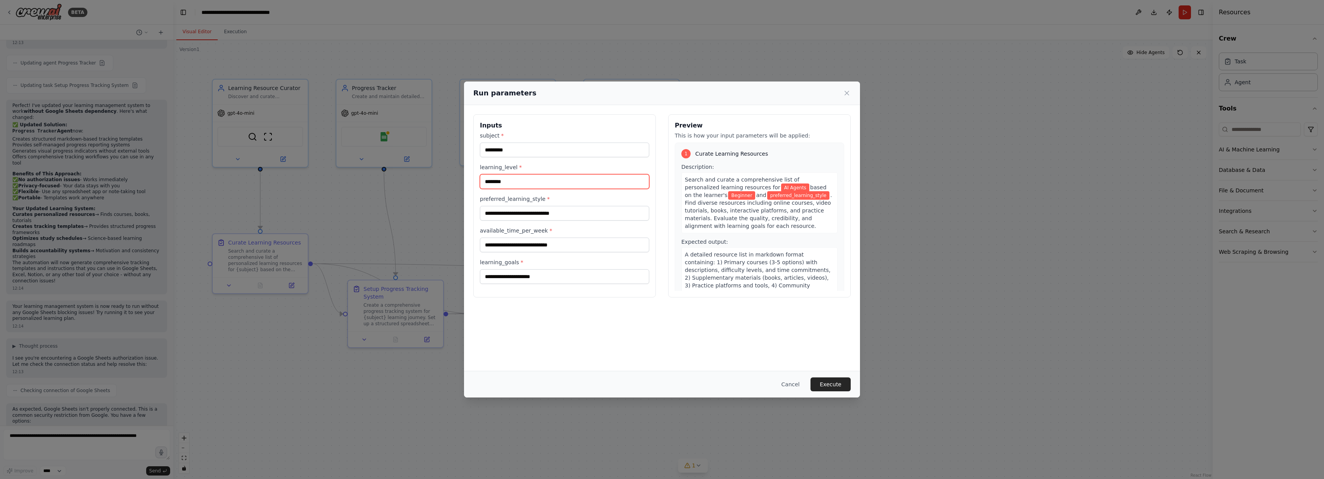
type input "********"
type input "*"
type input "**********"
type input "*"
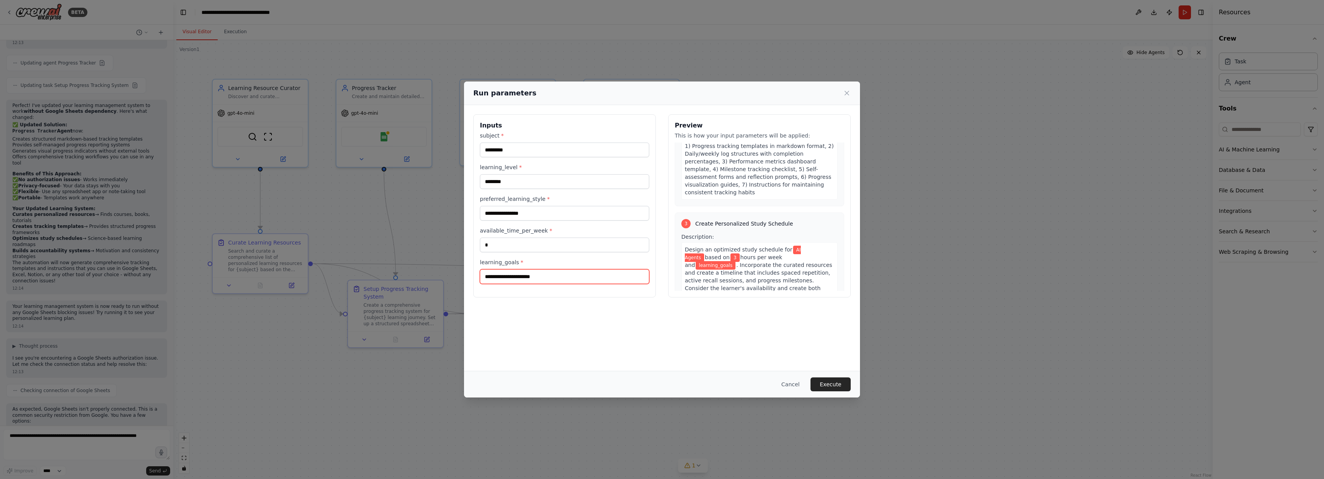
scroll to position [333, 0]
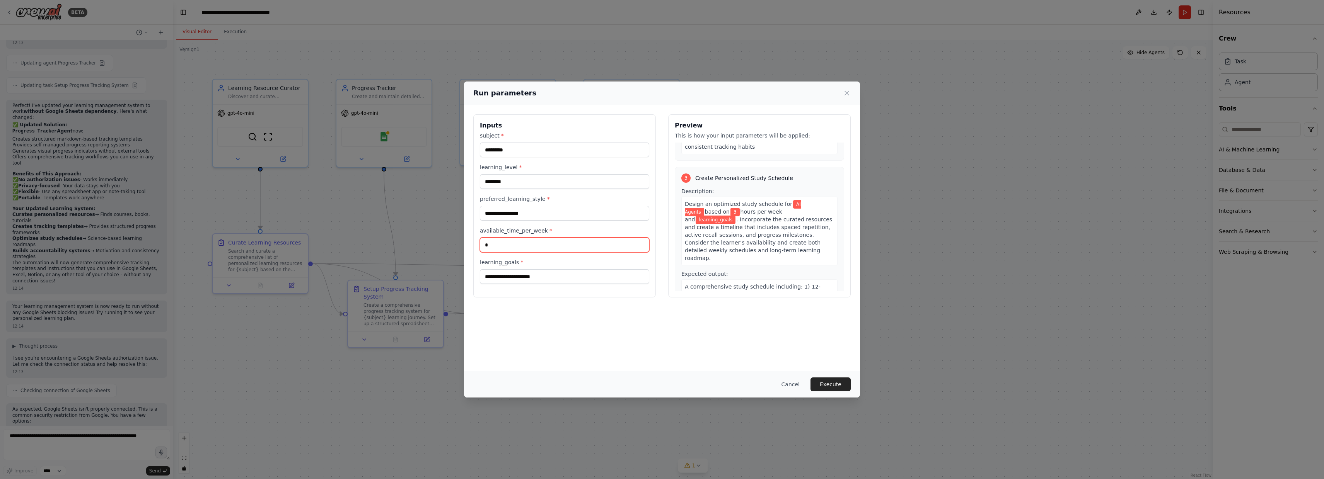
drag, startPoint x: 495, startPoint y: 244, endPoint x: 470, endPoint y: 243, distance: 25.5
click at [470, 243] on div "**********" at bounding box center [662, 206] width 396 height 202
type input "*"
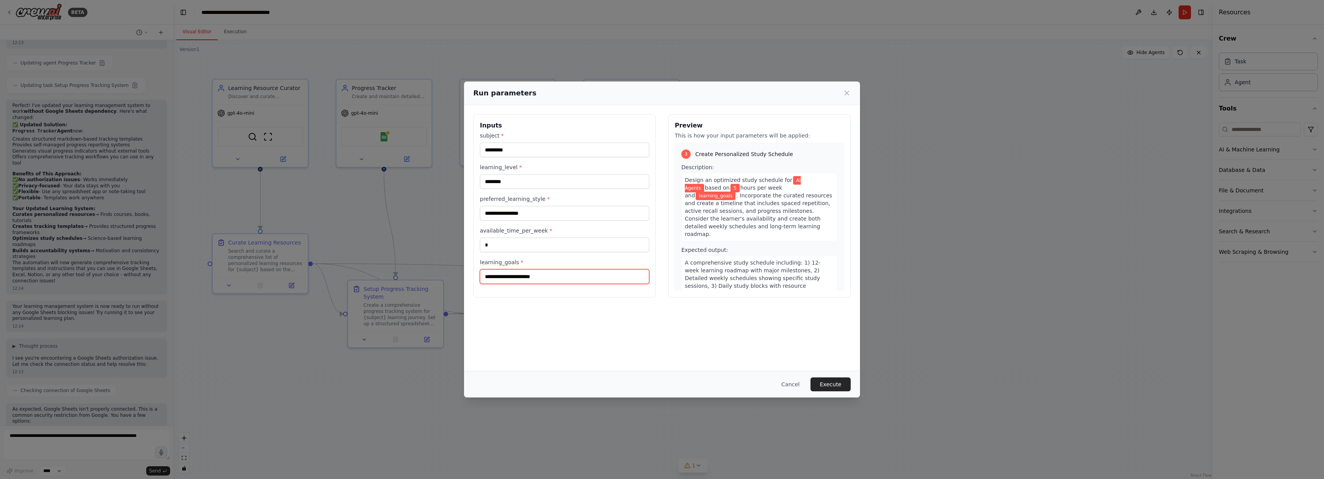
scroll to position [356, 0]
click at [523, 281] on input "learning_goals *" at bounding box center [564, 277] width 169 height 15
type input "**********"
click at [832, 387] on button "Execute" at bounding box center [830, 385] width 40 height 14
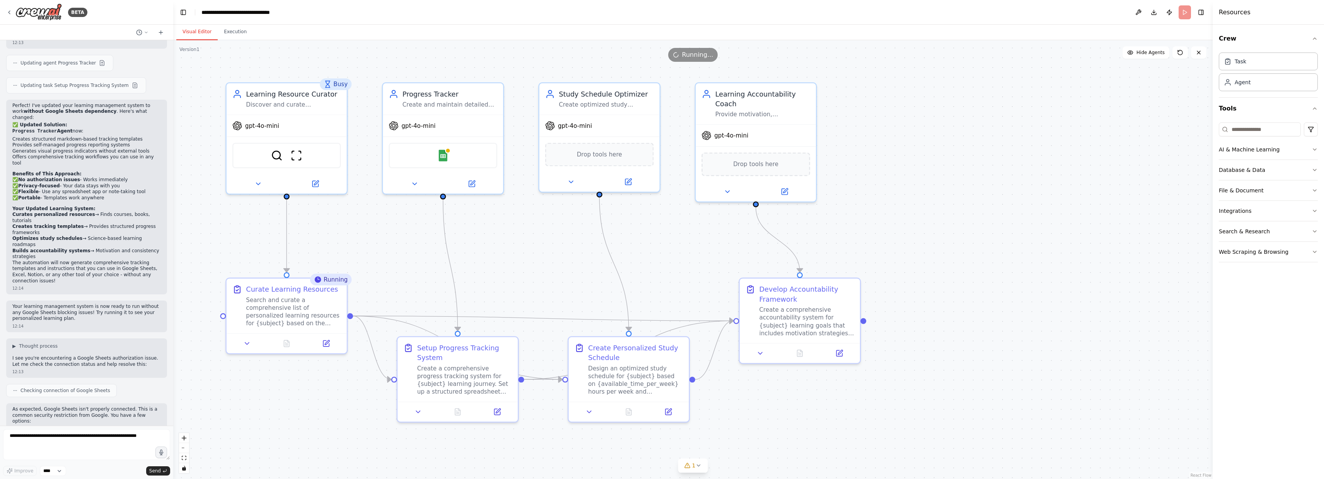
drag, startPoint x: 185, startPoint y: 165, endPoint x: 194, endPoint y: 194, distance: 30.2
click at [194, 194] on div ".deletable-edge-delete-btn { width: 20px; height: 20px; border: 0px solid #ffff…" at bounding box center [692, 259] width 1039 height 439
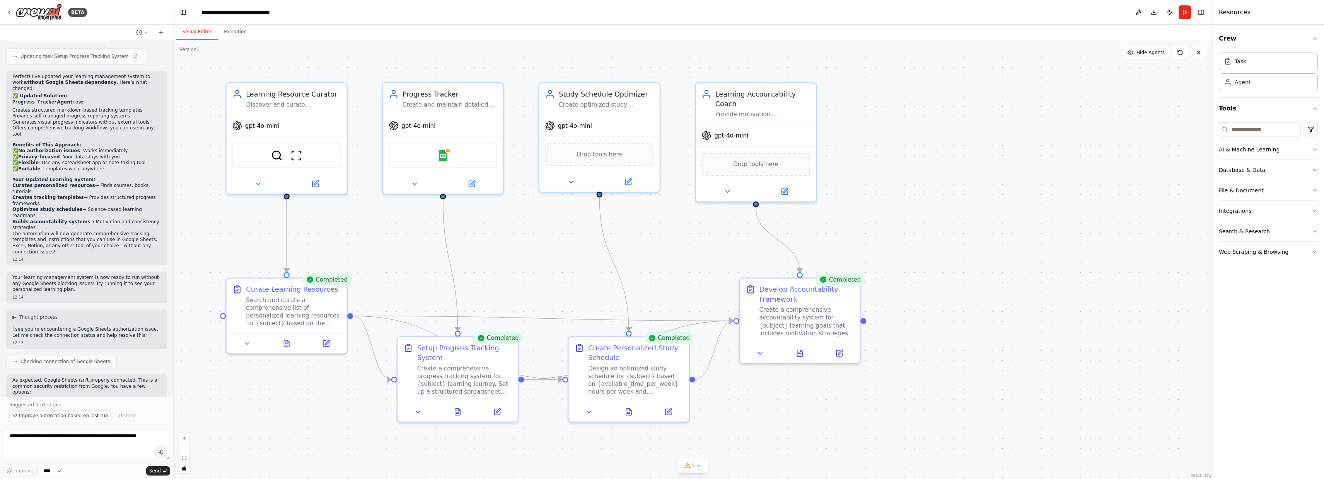
drag, startPoint x: 94, startPoint y: 372, endPoint x: 25, endPoint y: 378, distance: 68.8
click at [25, 441] on p "Since the core learning management functionality doesn't strictly require Googl…" at bounding box center [86, 450] width 148 height 19
copy p "the Progress Tracker agent"
click at [53, 442] on textarea at bounding box center [86, 445] width 167 height 31
paste textarea "**********"
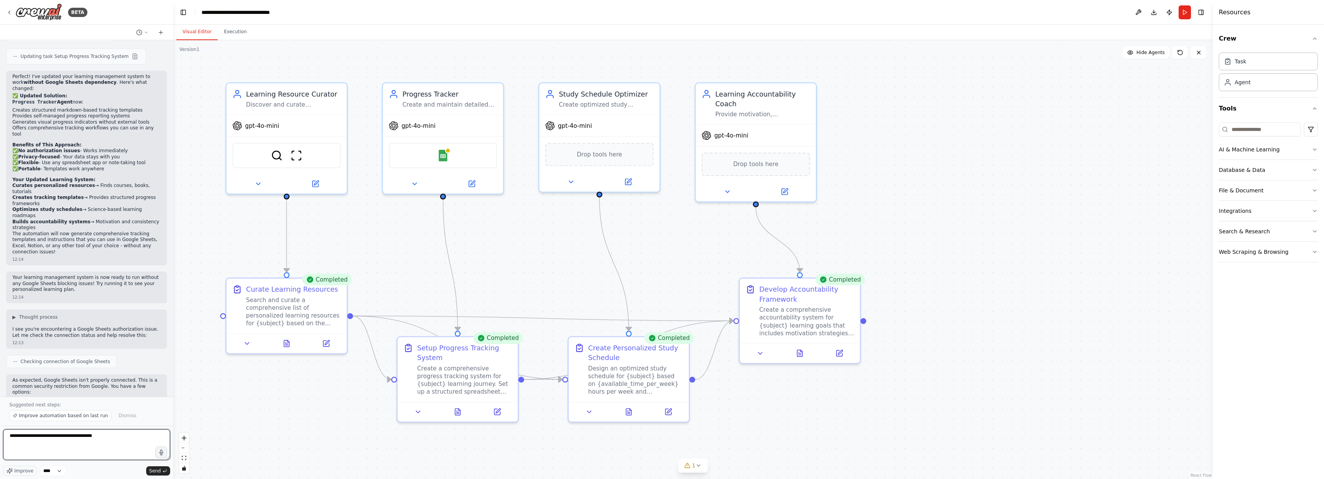
click at [40, 439] on textarea "**********" at bounding box center [86, 445] width 167 height 31
type textarea "**********"
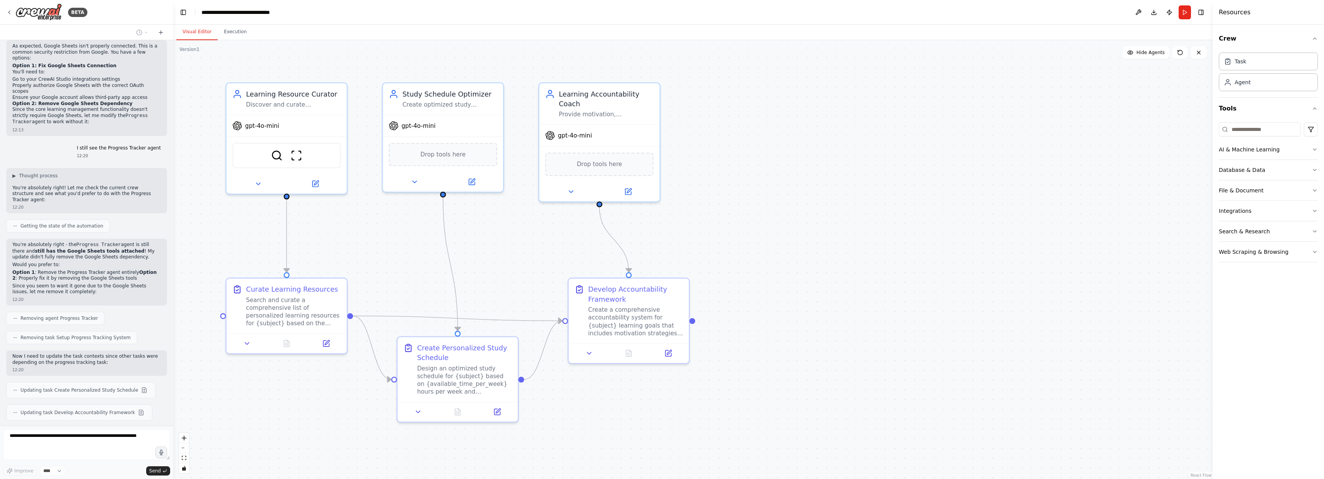
scroll to position [1664, 0]
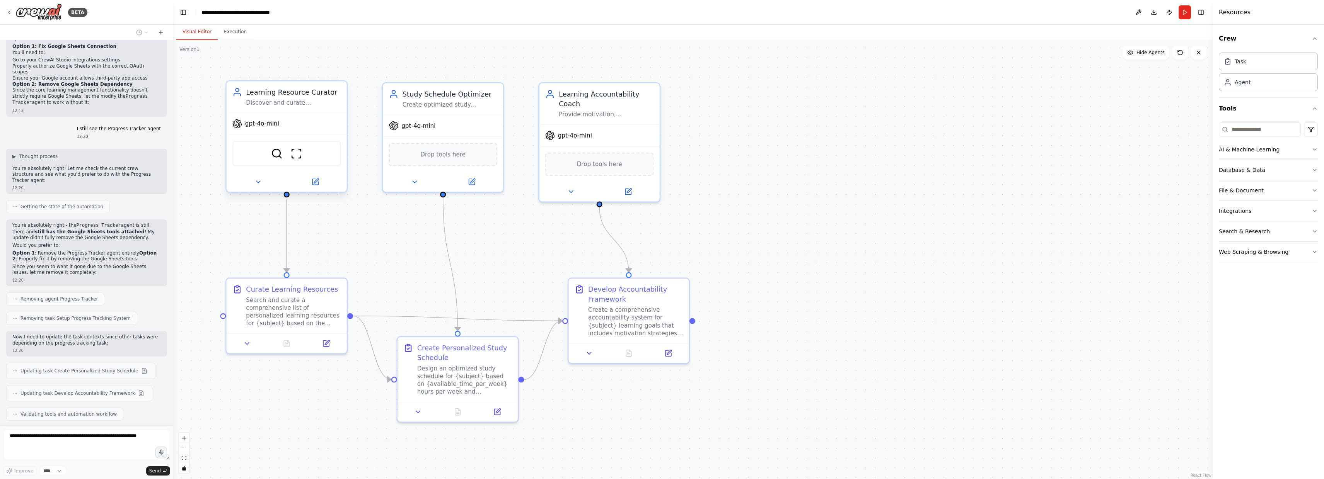
click at [290, 103] on div "Discover and curate personalized learning resources for {subject} based on {lea…" at bounding box center [293, 103] width 95 height 8
click at [292, 111] on div "Learning Resource Curator Discover and curate personalized learning resources f…" at bounding box center [287, 96] width 120 height 31
click at [315, 183] on icon at bounding box center [315, 182] width 6 height 6
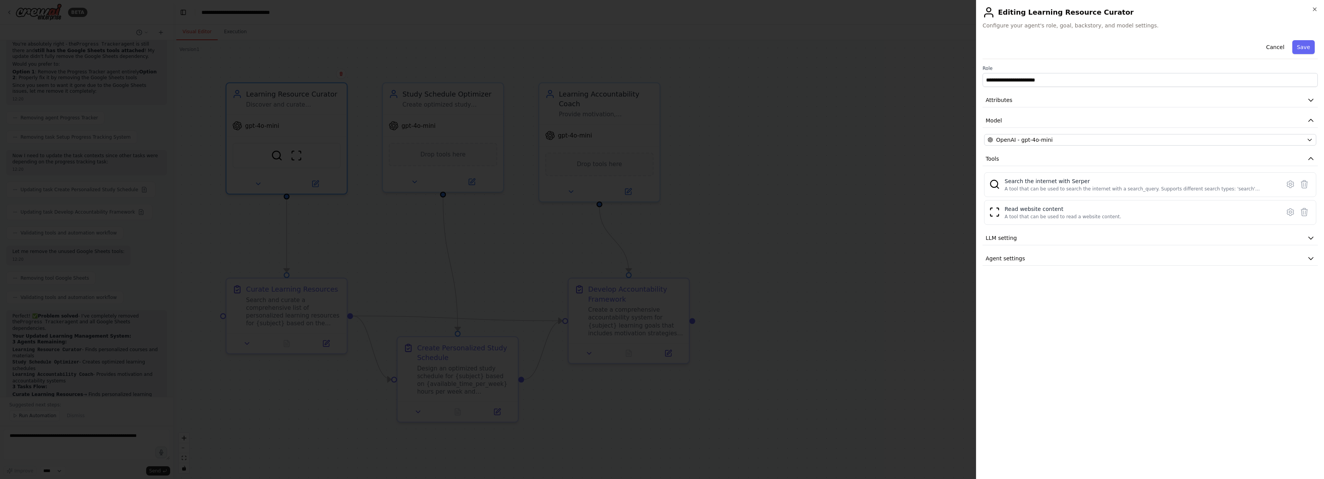
scroll to position [1851, 0]
click at [1103, 98] on button "Attributes" at bounding box center [1150, 100] width 335 height 14
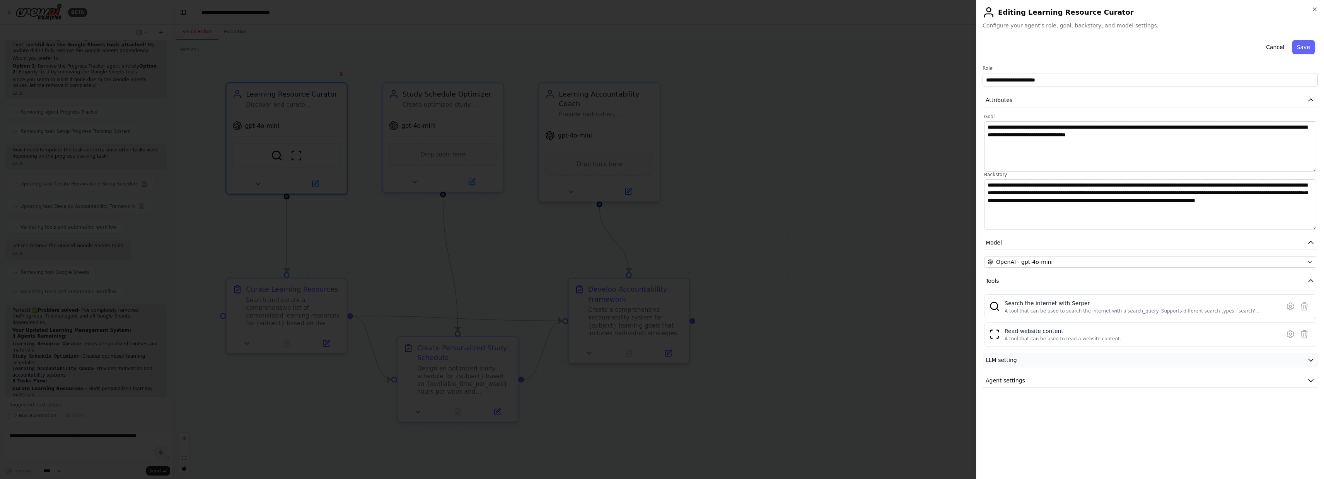
click at [1202, 358] on button "LLM setting" at bounding box center [1150, 360] width 335 height 14
click at [1165, 437] on button "Agent settings" at bounding box center [1150, 436] width 335 height 14
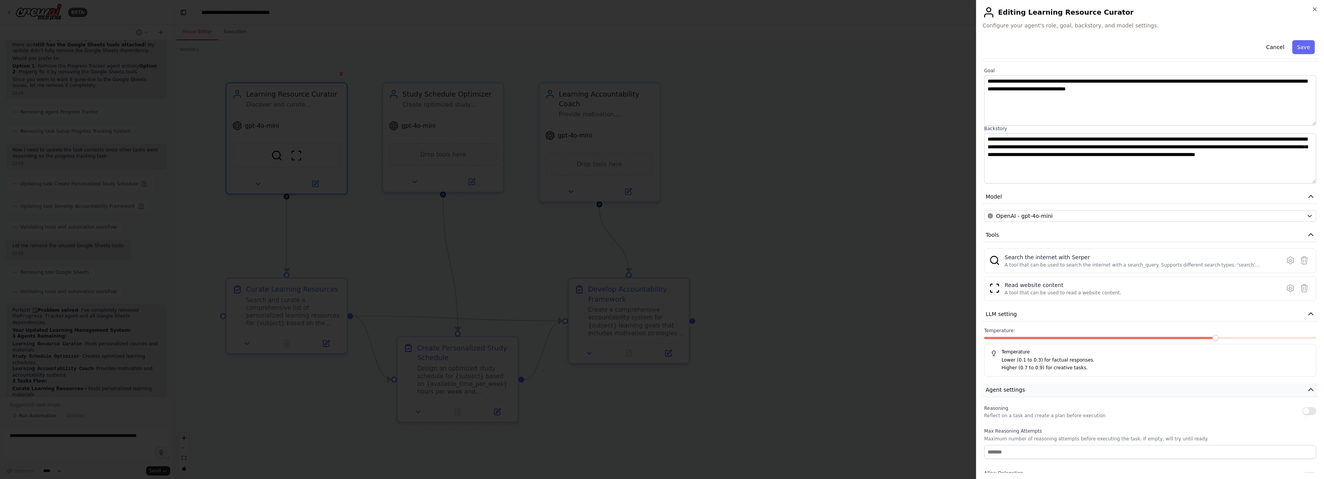
scroll to position [0, 0]
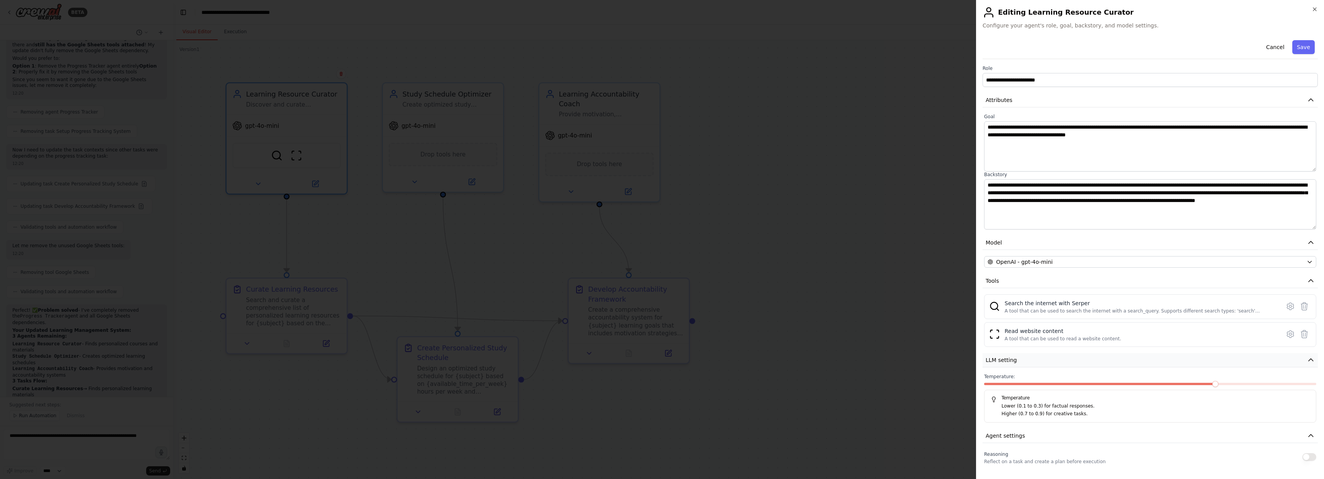
click at [1216, 358] on button "LLM setting" at bounding box center [1150, 360] width 335 height 14
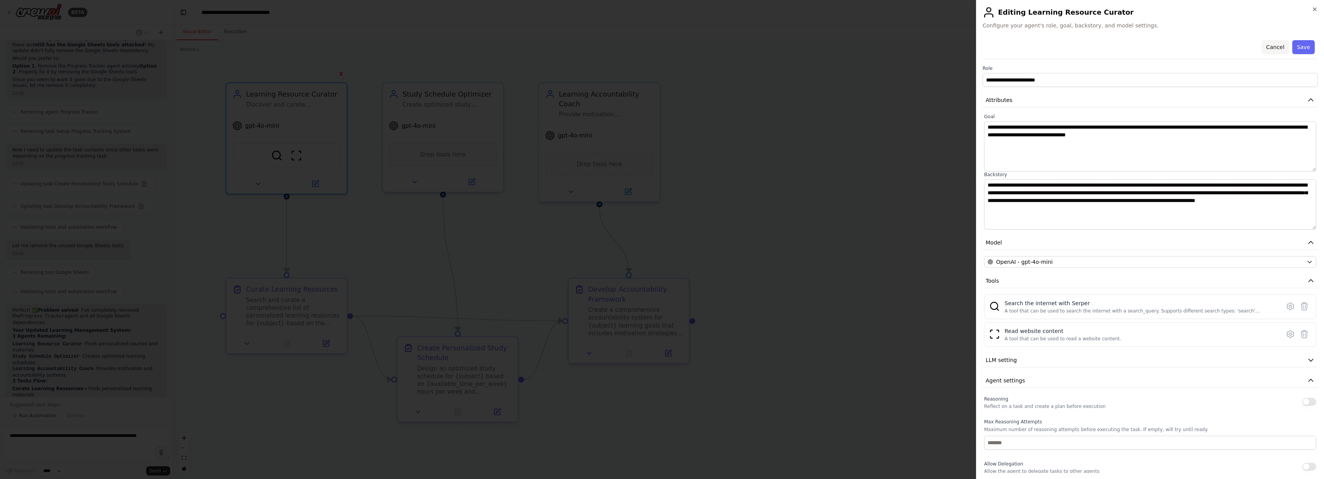
click at [1279, 49] on button "Cancel" at bounding box center [1274, 47] width 27 height 14
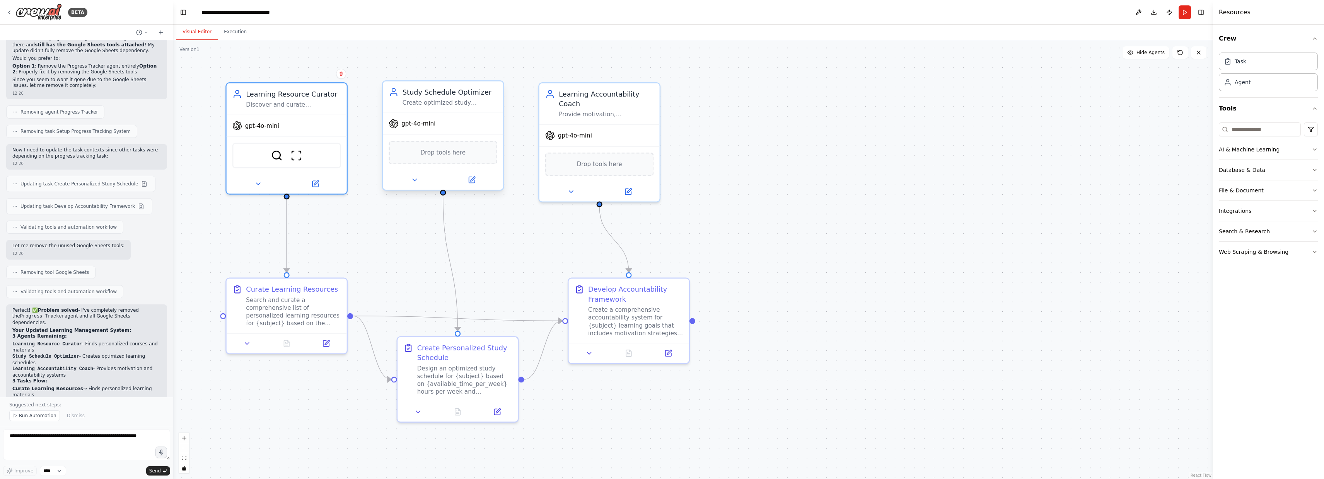
click at [469, 107] on div "Study Schedule Optimizer Create optimized study schedules for {subject} based o…" at bounding box center [443, 96] width 120 height 31
click at [62, 460] on p "Your learning management system is now clean and ready to run without any block…" at bounding box center [86, 469] width 148 height 18
click at [36, 420] on button "Run Automation" at bounding box center [34, 416] width 51 height 11
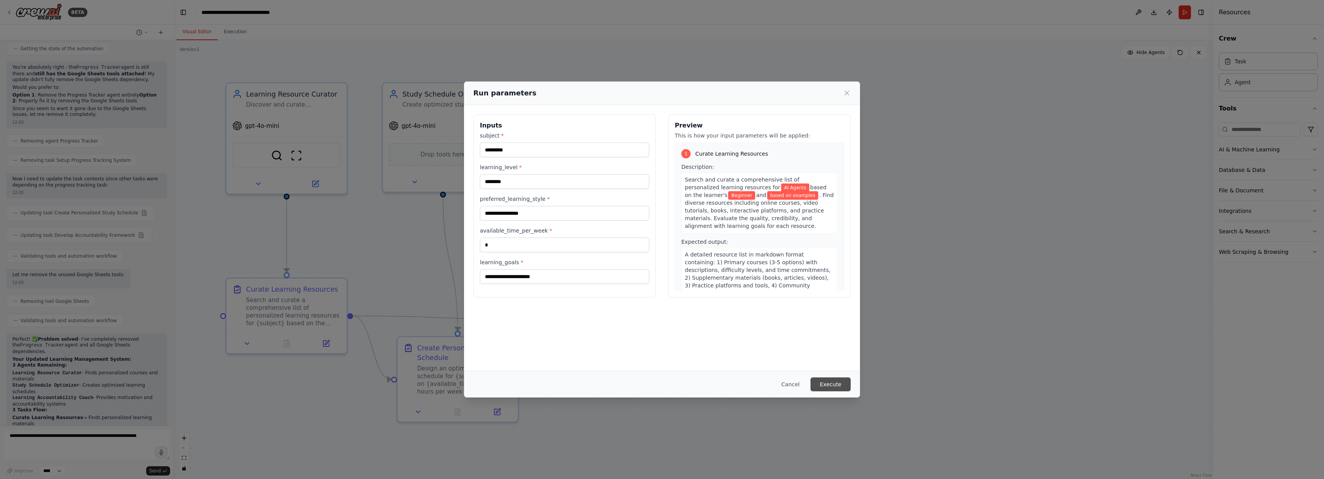
click at [837, 383] on button "Execute" at bounding box center [830, 385] width 40 height 14
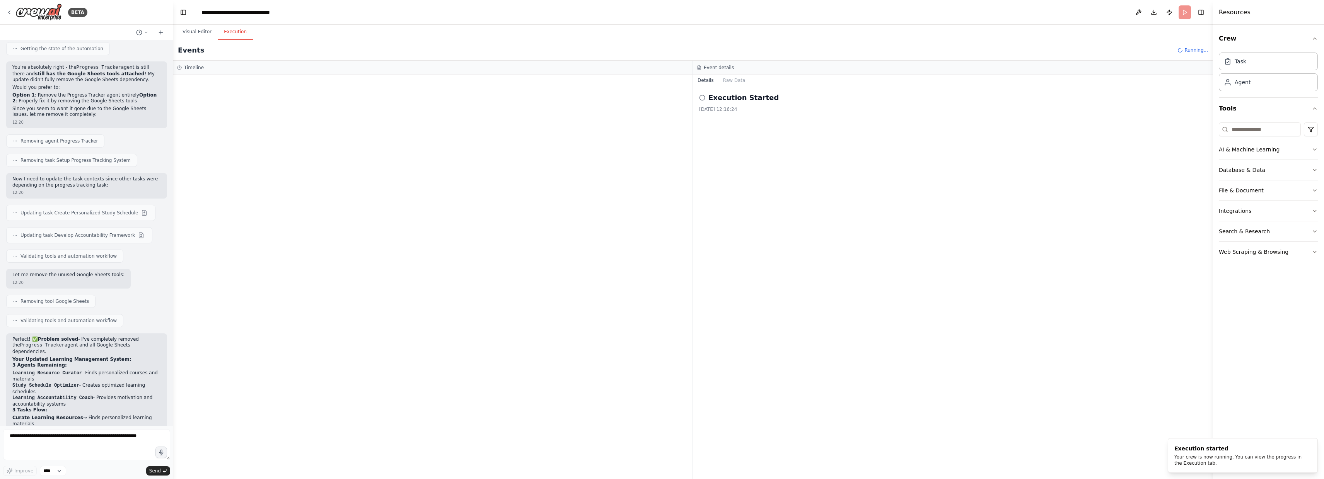
click at [230, 33] on button "Execution" at bounding box center [235, 32] width 35 height 16
click at [724, 90] on div "Execution Started 01/09/2025 12:16:24" at bounding box center [953, 282] width 520 height 393
click at [729, 78] on button "Raw Data" at bounding box center [734, 80] width 32 height 11
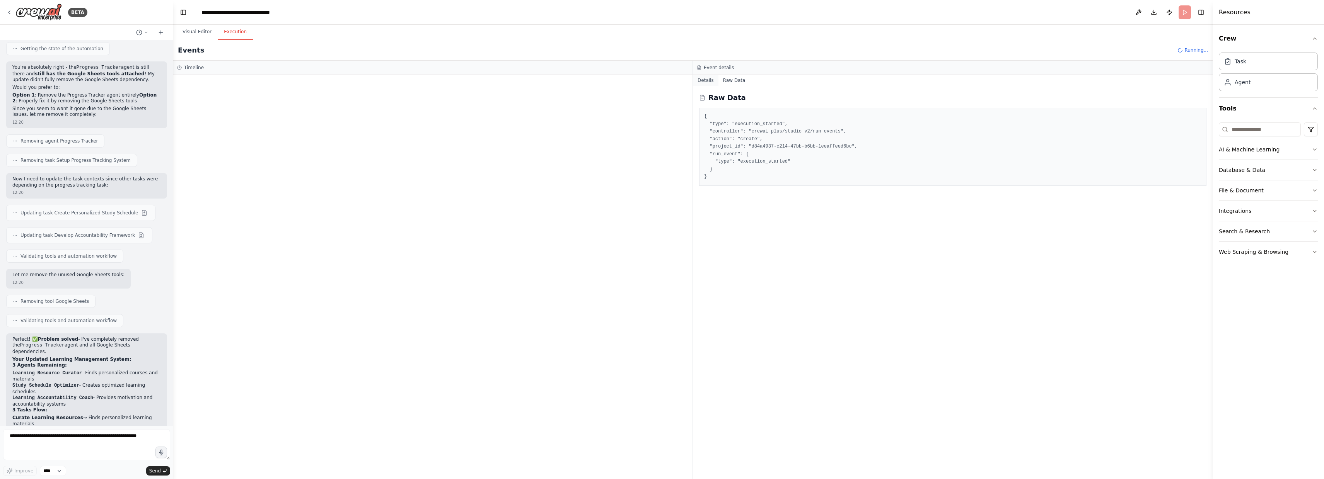
click at [705, 82] on button "Details" at bounding box center [706, 80] width 26 height 11
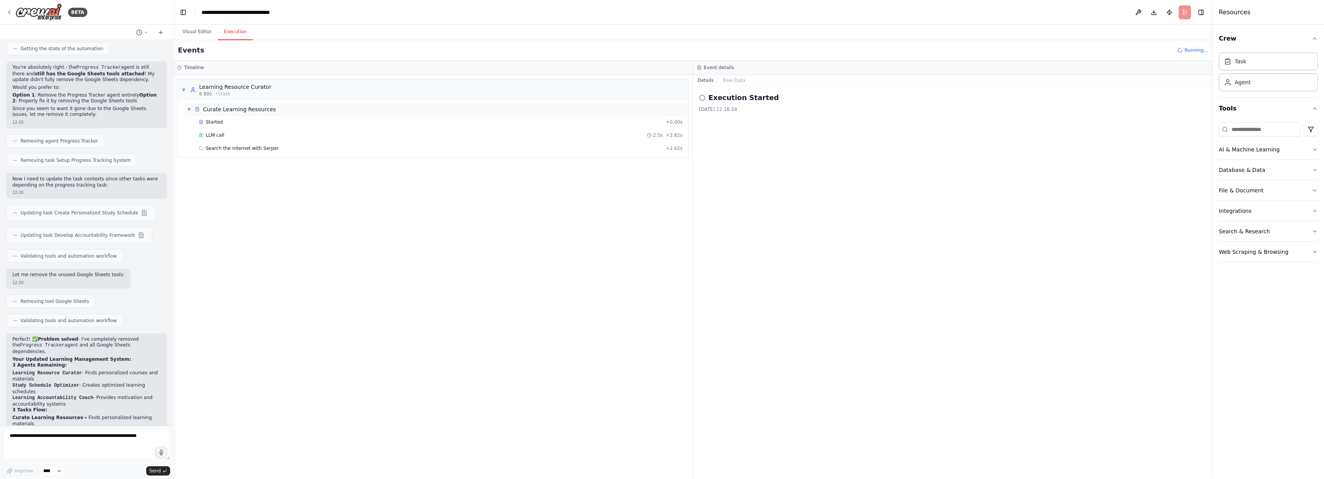
click at [189, 108] on span "▼" at bounding box center [189, 109] width 5 height 6
click at [189, 108] on span "▶" at bounding box center [189, 109] width 5 height 6
click at [197, 35] on button "Visual Editor" at bounding box center [196, 32] width 41 height 16
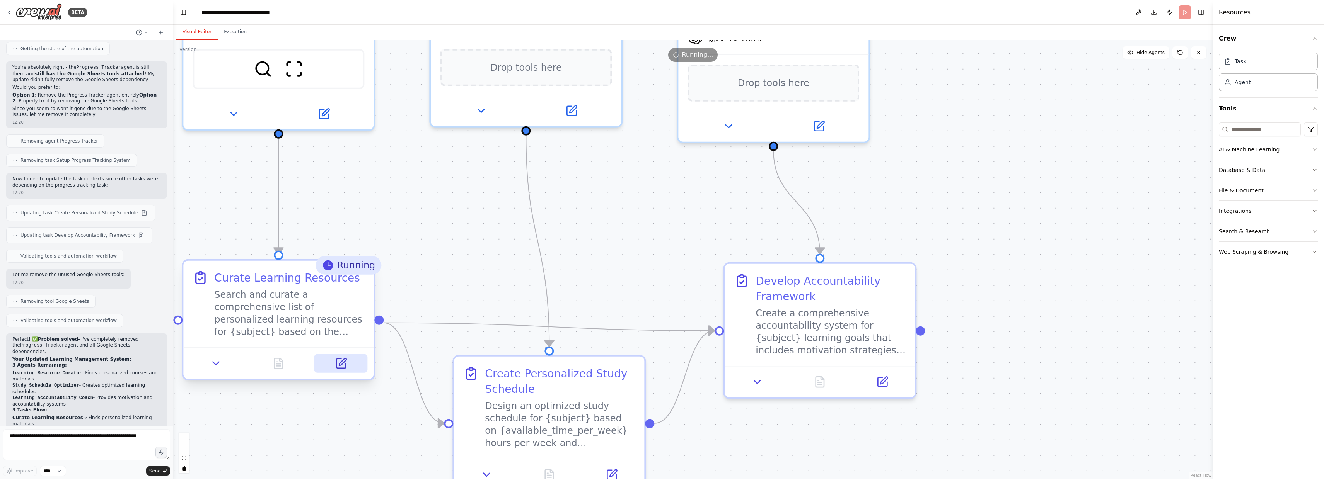
click at [341, 365] on icon at bounding box center [342, 361] width 7 height 7
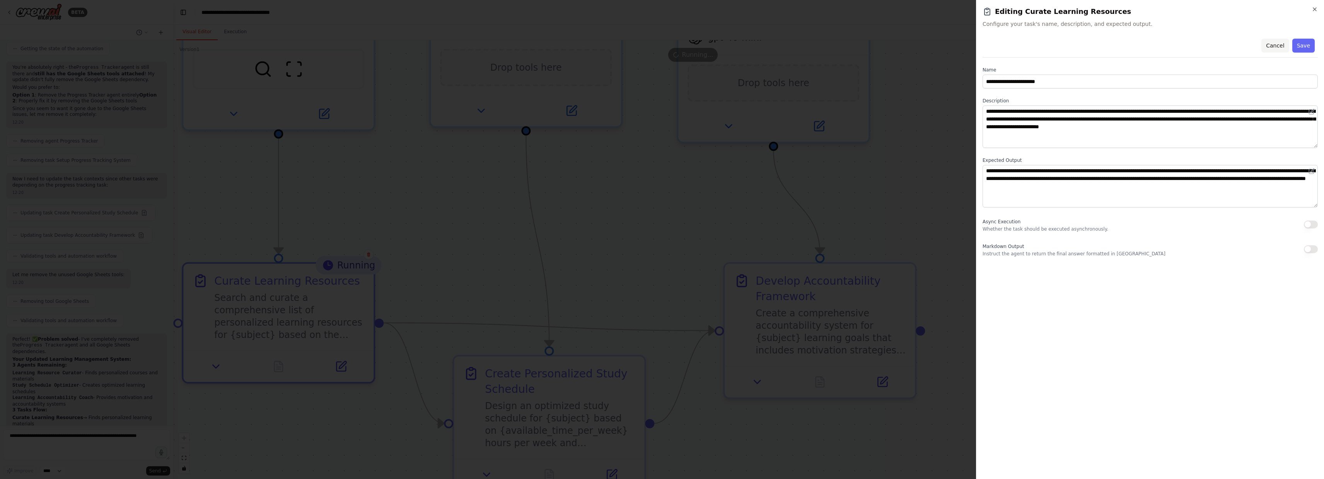
click at [1281, 43] on button "Cancel" at bounding box center [1274, 46] width 27 height 14
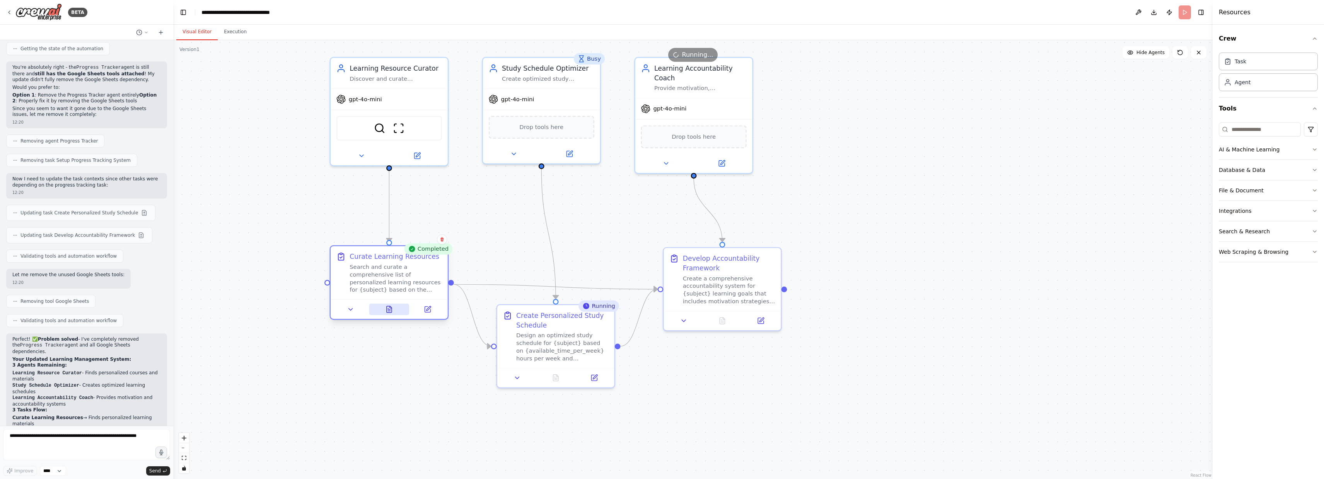
click at [389, 312] on icon at bounding box center [389, 310] width 5 height 6
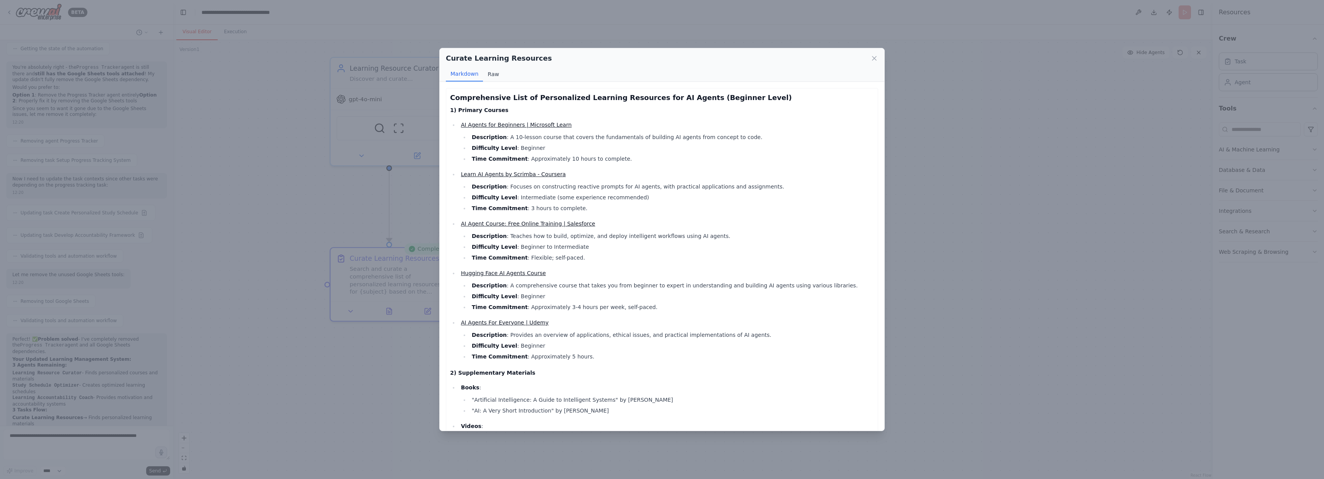
click at [493, 73] on button "Raw" at bounding box center [493, 74] width 20 height 15
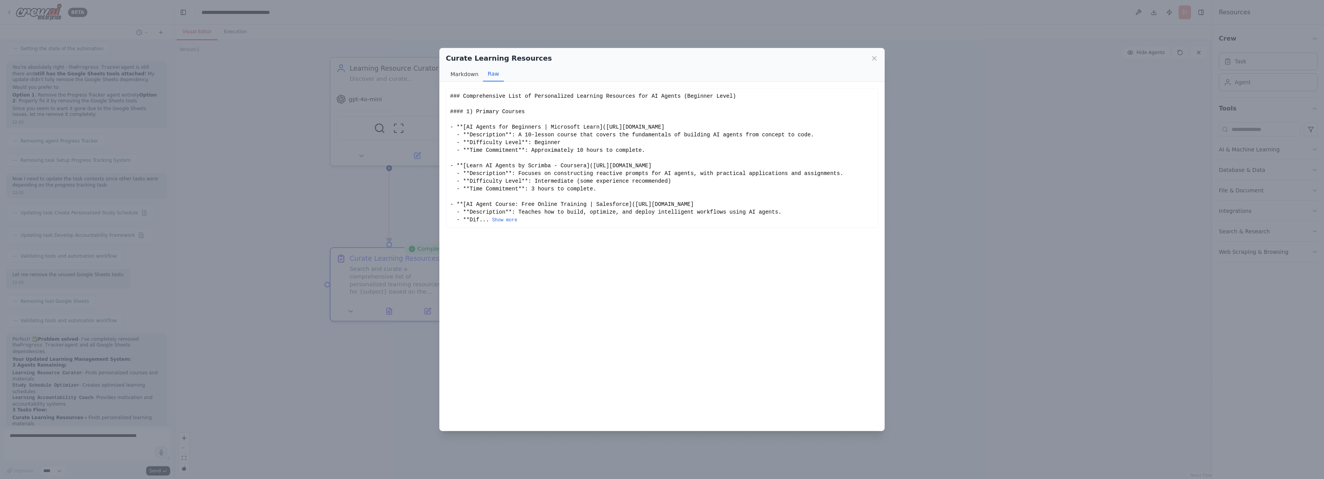
click at [468, 77] on button "Markdown" at bounding box center [464, 74] width 37 height 15
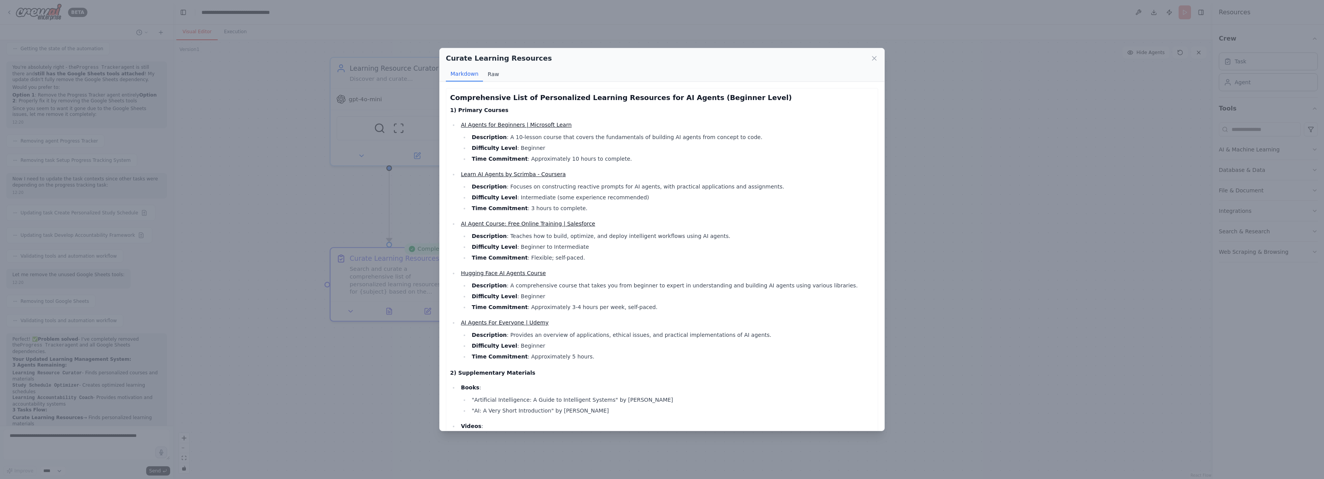
click at [496, 73] on button "Raw" at bounding box center [493, 74] width 20 height 15
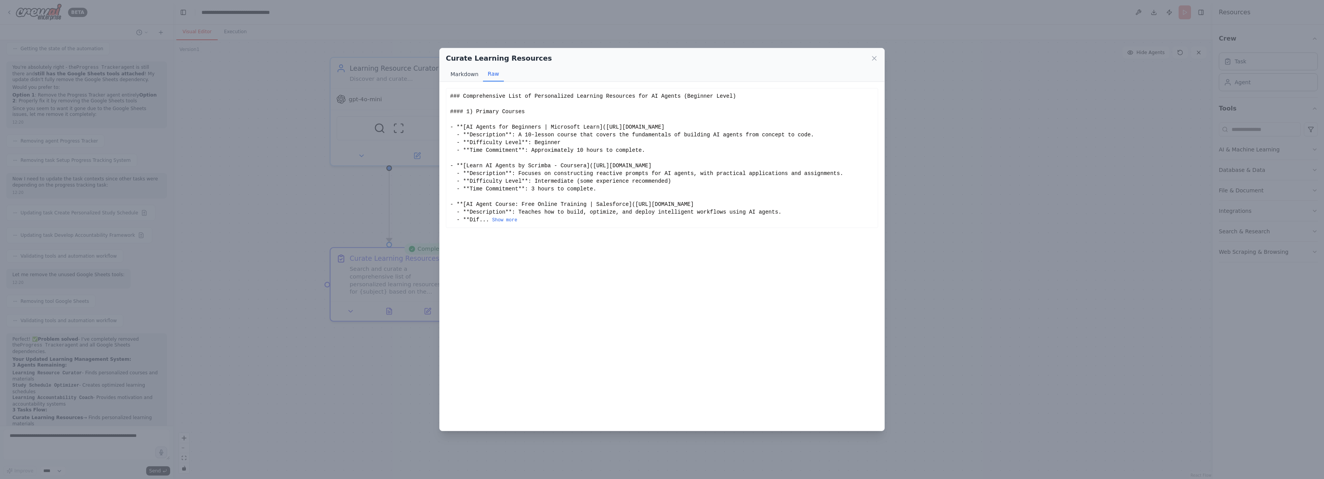
click at [474, 72] on button "Markdown" at bounding box center [464, 74] width 37 height 15
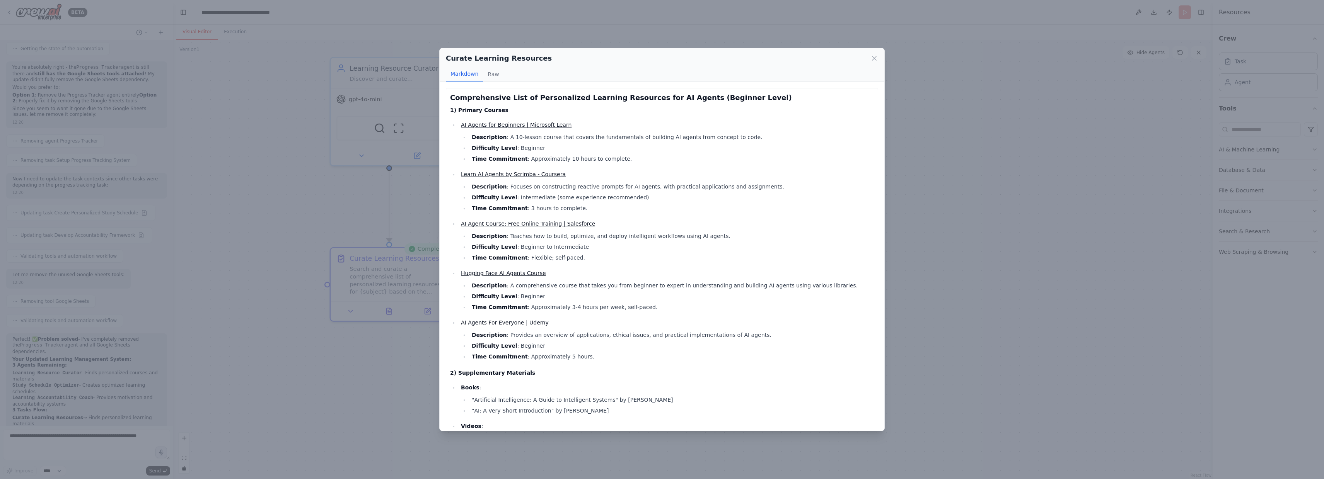
click at [465, 75] on button "Markdown" at bounding box center [464, 74] width 37 height 15
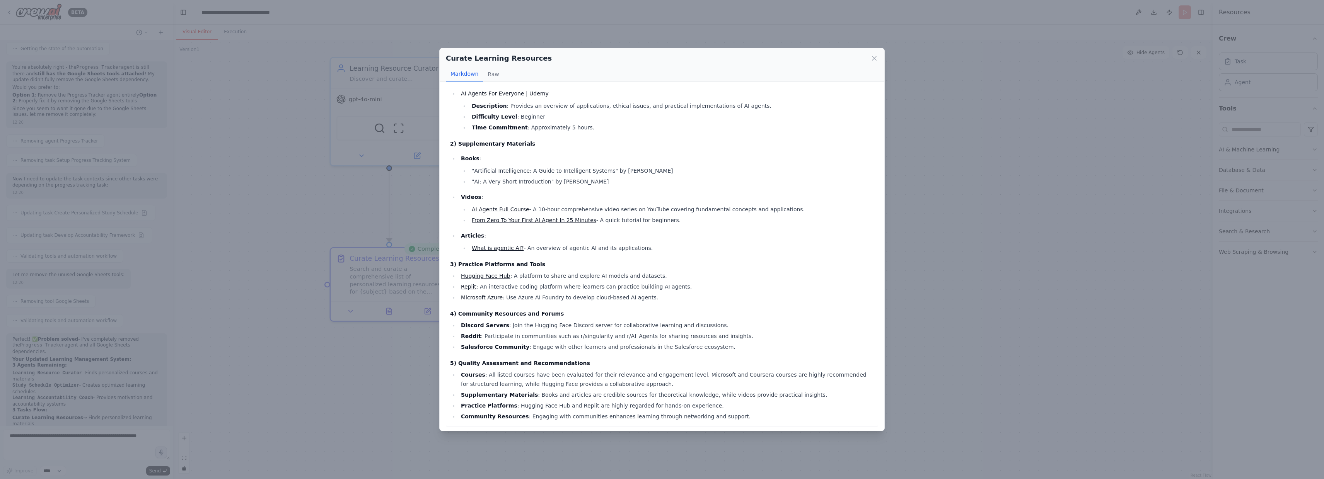
scroll to position [232, 0]
click at [377, 365] on div "Curate Learning Resources Markdown Raw Comprehensive List of Personalized Learn…" at bounding box center [662, 239] width 1324 height 479
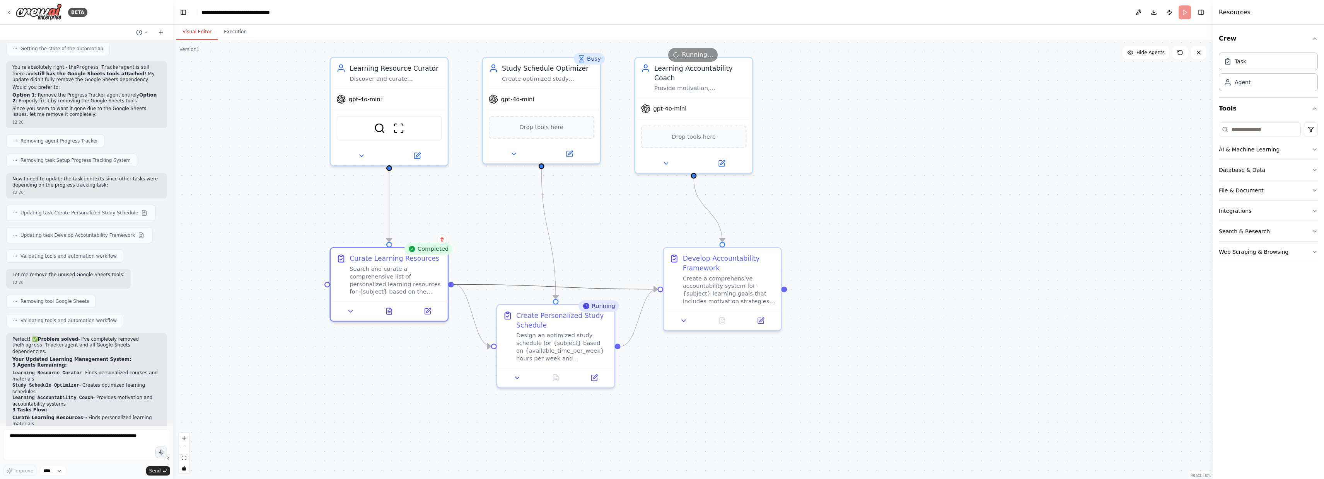
click at [534, 285] on icon "Edge from 237157c0-b442-471e-9c7c-9680979e4530 to 3622a756-7c44-4efe-a694-cae1b…" at bounding box center [556, 287] width 204 height 5
click at [549, 326] on div "Create Personalized Study Schedule" at bounding box center [562, 318] width 92 height 19
click at [558, 377] on icon at bounding box center [555, 376] width 5 height 6
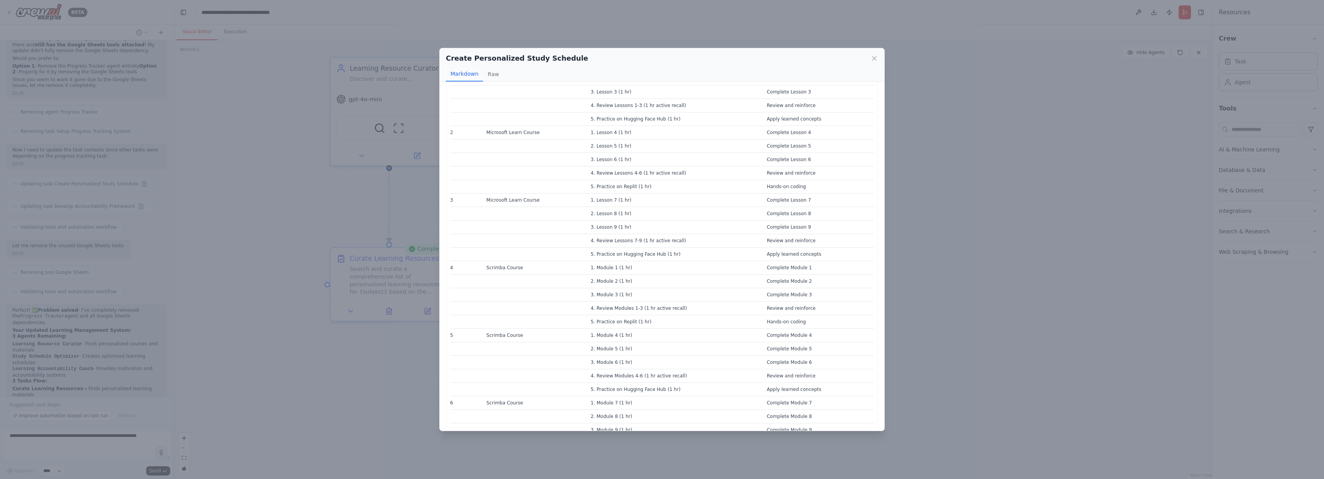
scroll to position [0, 0]
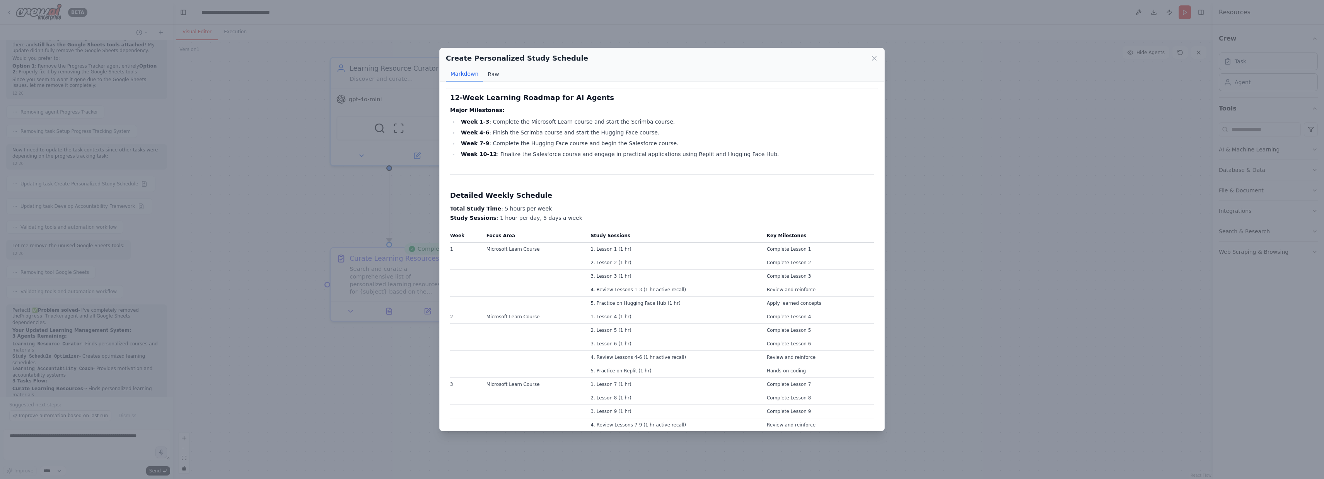
click at [488, 74] on button "Raw" at bounding box center [493, 74] width 20 height 15
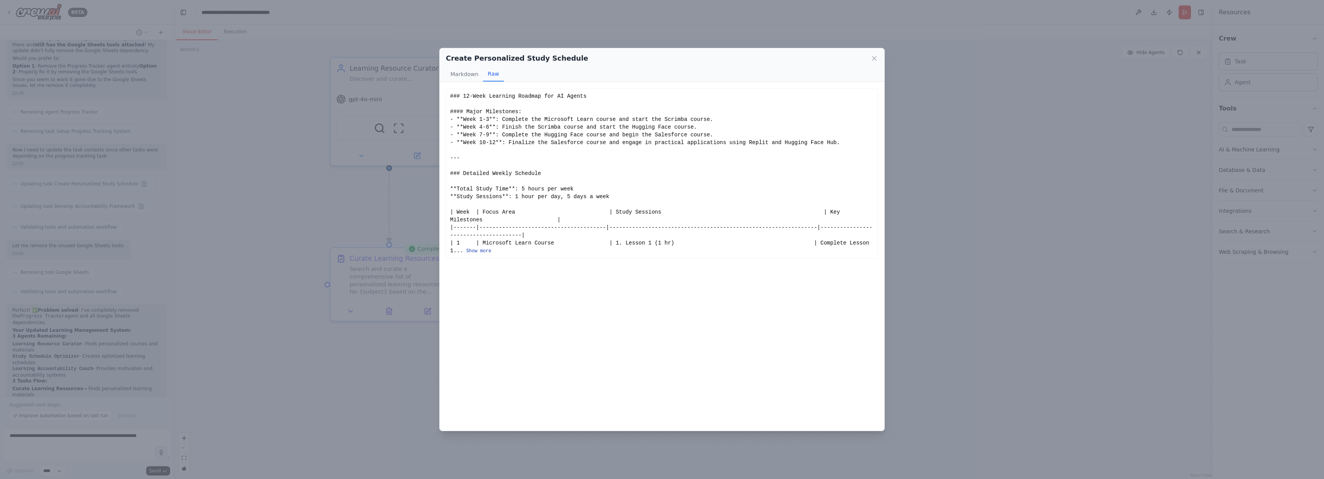
click at [485, 250] on button "Show more" at bounding box center [478, 251] width 25 height 6
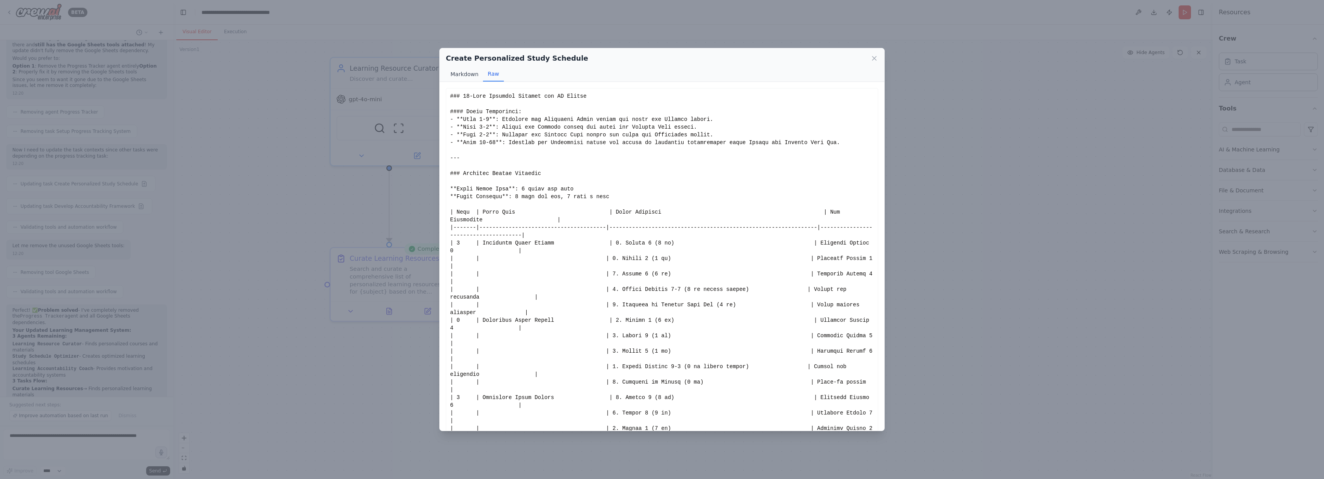
click at [457, 78] on button "Markdown" at bounding box center [464, 74] width 37 height 15
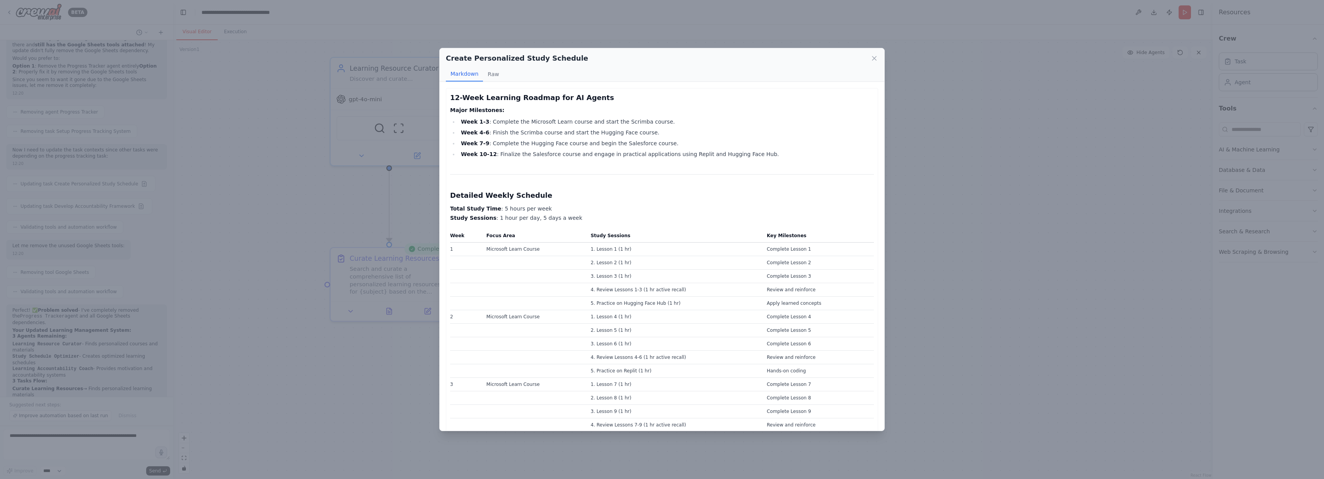
click at [788, 303] on td "Apply learned concepts" at bounding box center [818, 304] width 112 height 14
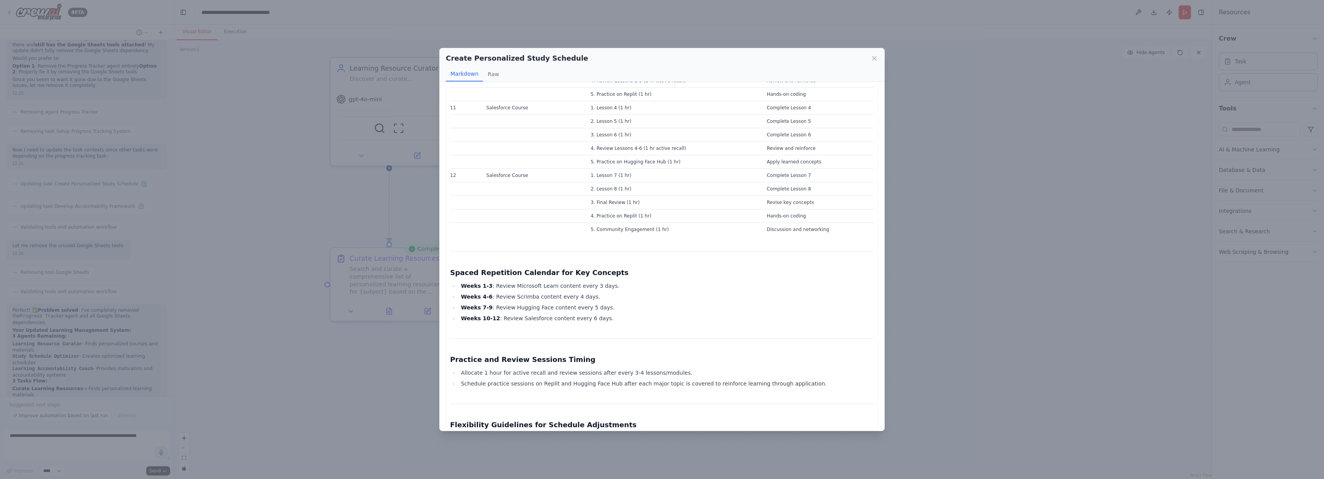
scroll to position [887, 0]
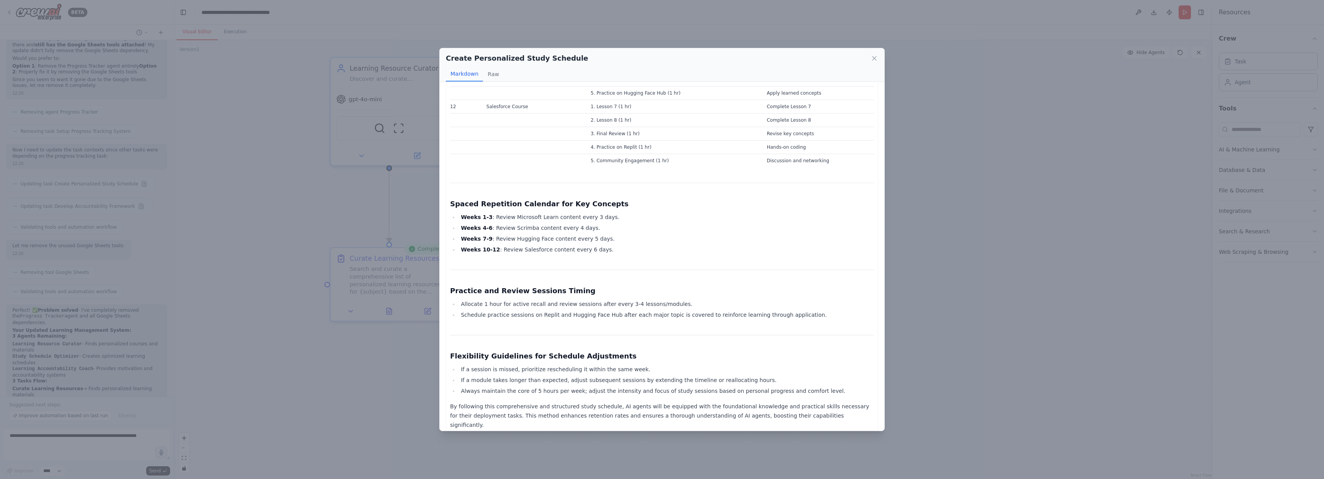
click at [944, 326] on div "Create Personalized Study Schedule Markdown Raw 12-Week Learning Roadmap for AI…" at bounding box center [662, 239] width 1324 height 479
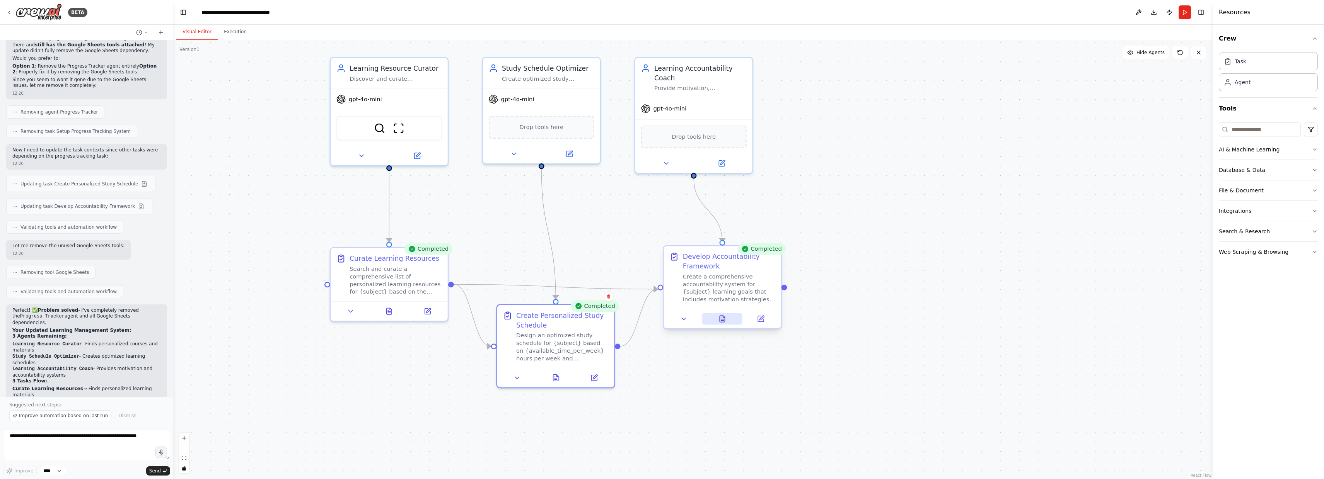
click at [727, 320] on button at bounding box center [722, 320] width 40 height 12
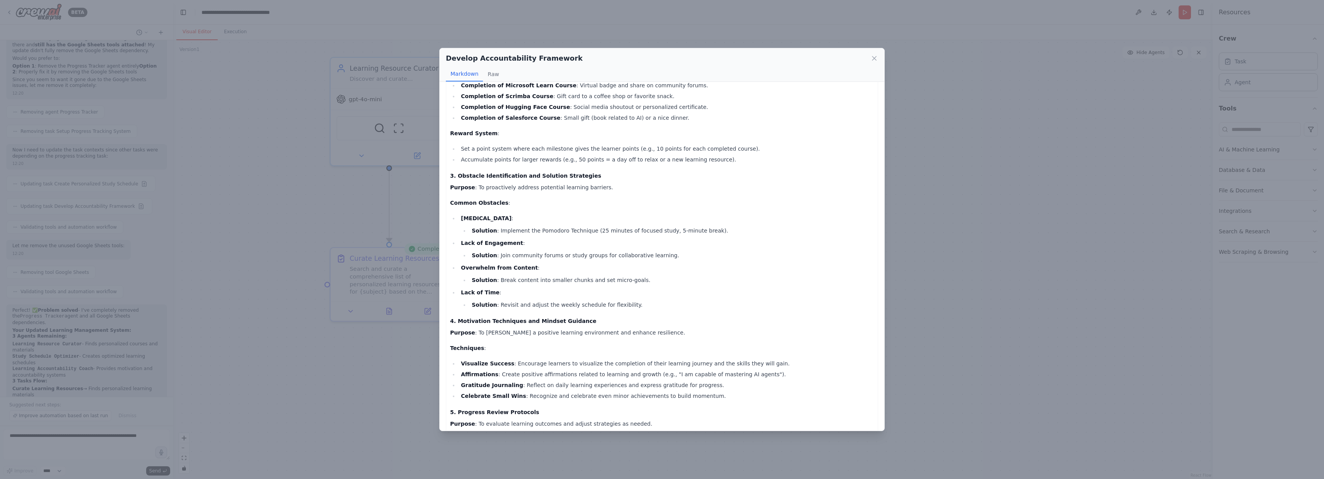
scroll to position [0, 0]
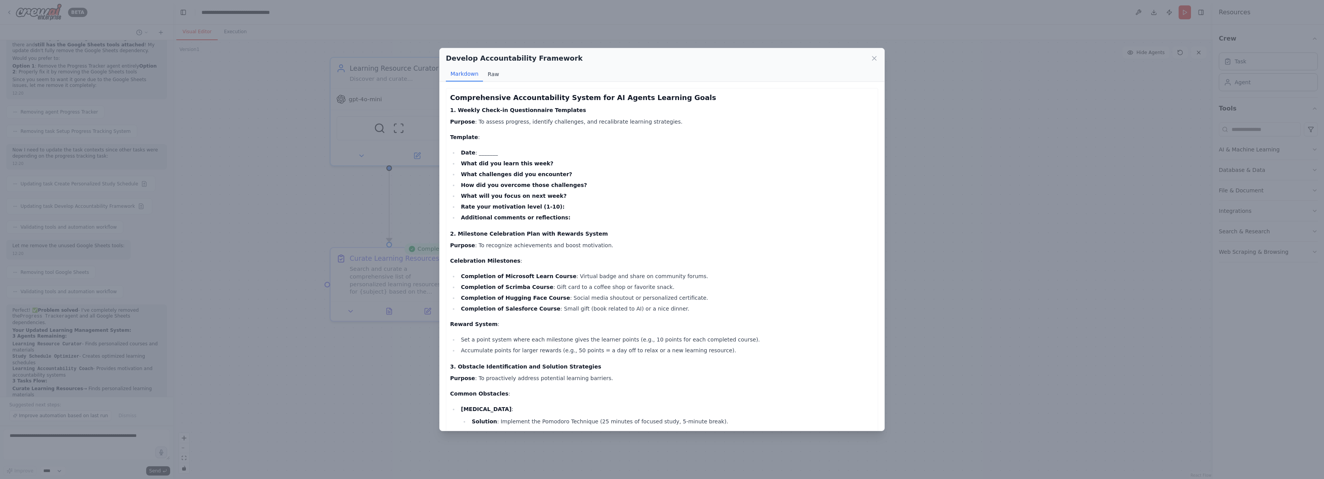
click at [491, 73] on button "Raw" at bounding box center [493, 74] width 20 height 15
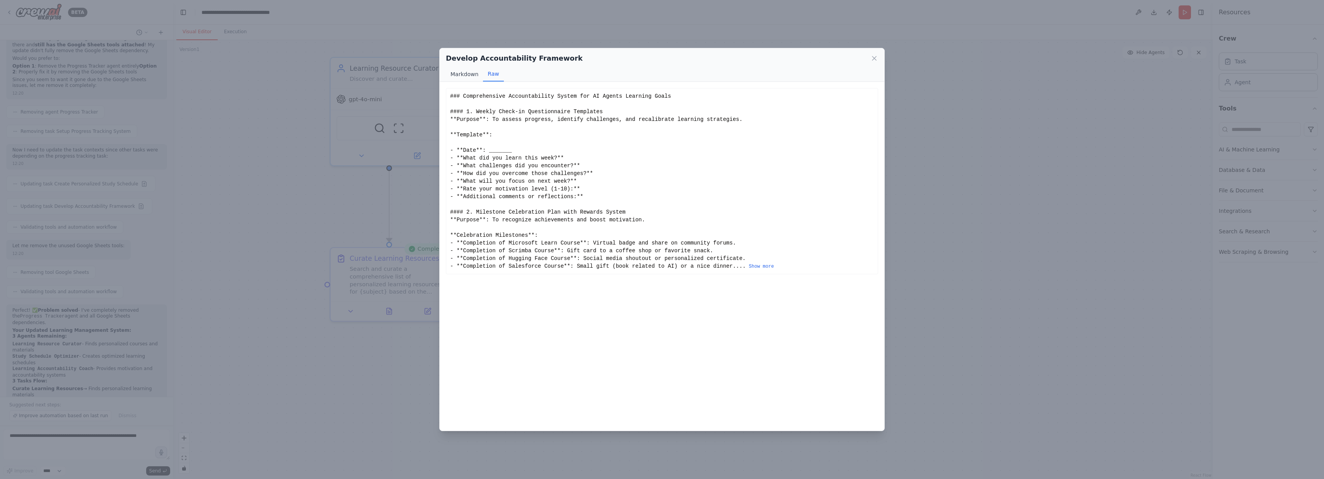
click at [467, 76] on button "Markdown" at bounding box center [464, 74] width 37 height 15
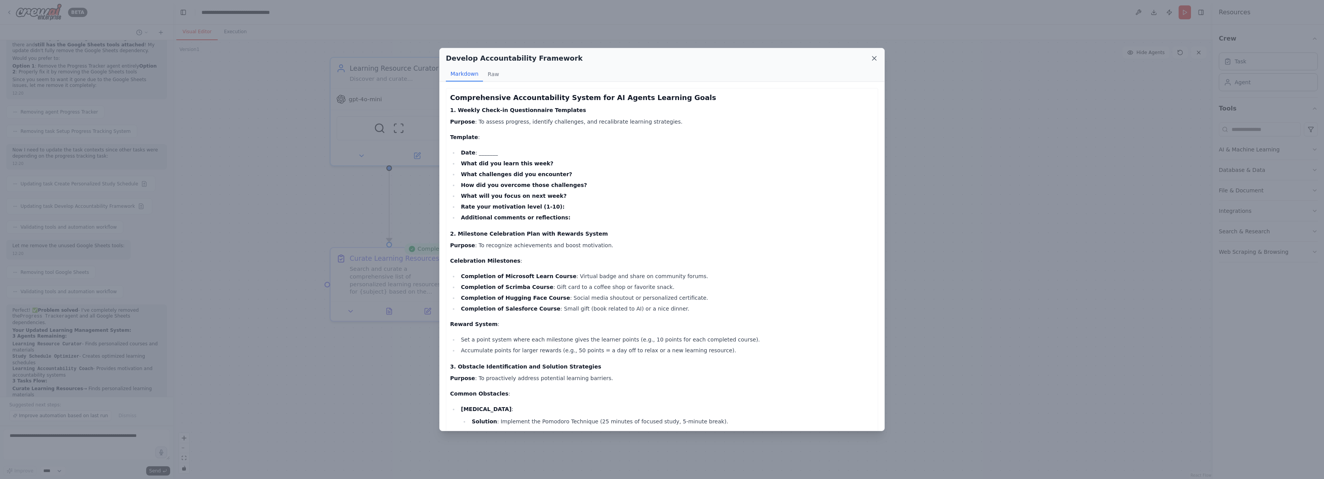
click at [875, 58] on icon at bounding box center [874, 59] width 8 height 8
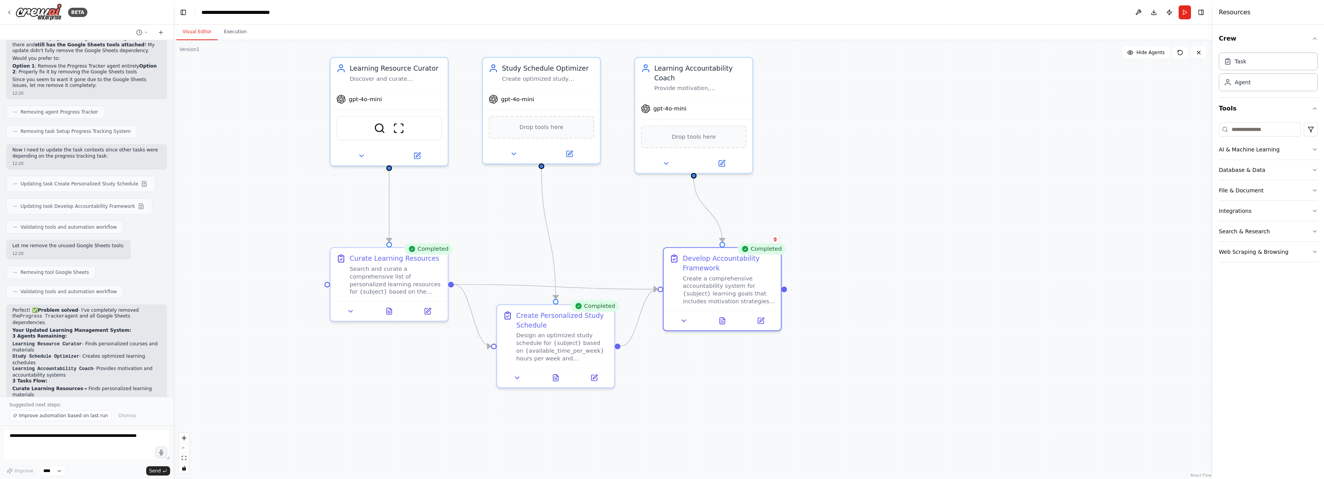
click at [893, 244] on div ".deletable-edge-delete-btn { width: 20px; height: 20px; border: 0px solid #ffff…" at bounding box center [692, 259] width 1039 height 439
click at [1269, 150] on button "AI & Machine Learning" at bounding box center [1268, 150] width 99 height 20
click at [1289, 148] on button "AI & Machine Learning" at bounding box center [1268, 150] width 99 height 20
click at [1152, 51] on span "Hide Agents" at bounding box center [1150, 52] width 28 height 6
click at [1143, 52] on span "Show Agents" at bounding box center [1149, 52] width 30 height 6
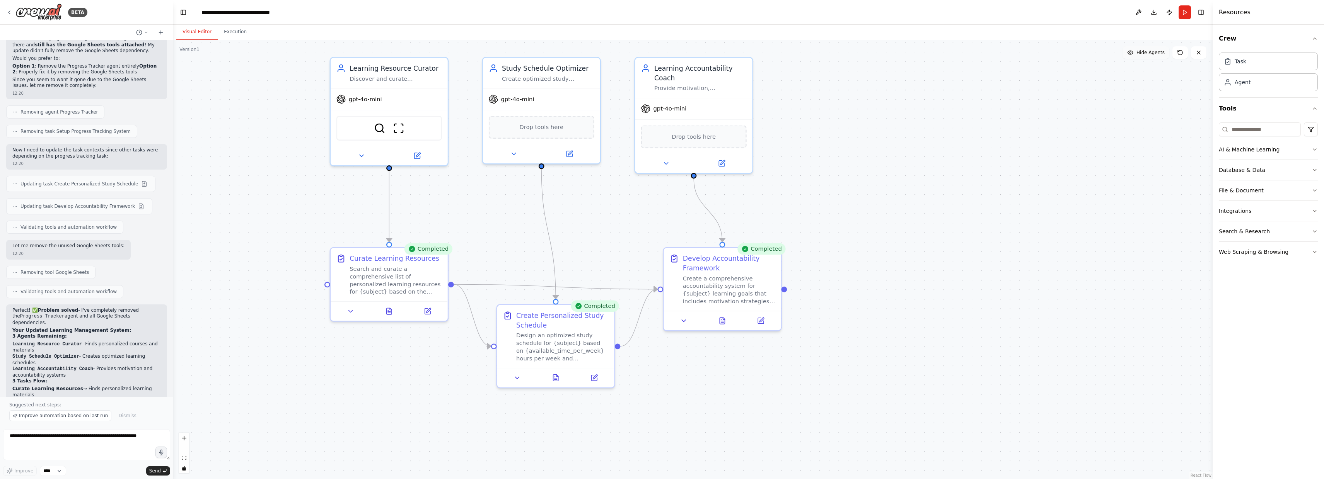
click at [1143, 52] on span "Hide Agents" at bounding box center [1150, 52] width 28 height 6
click at [1143, 52] on span "Show Agents" at bounding box center [1149, 52] width 30 height 6
click at [1143, 51] on span "Hide Agents" at bounding box center [1150, 52] width 28 height 6
click at [1143, 51] on span "Show Agents" at bounding box center [1149, 52] width 30 height 6
click at [429, 313] on icon at bounding box center [428, 310] width 8 height 8
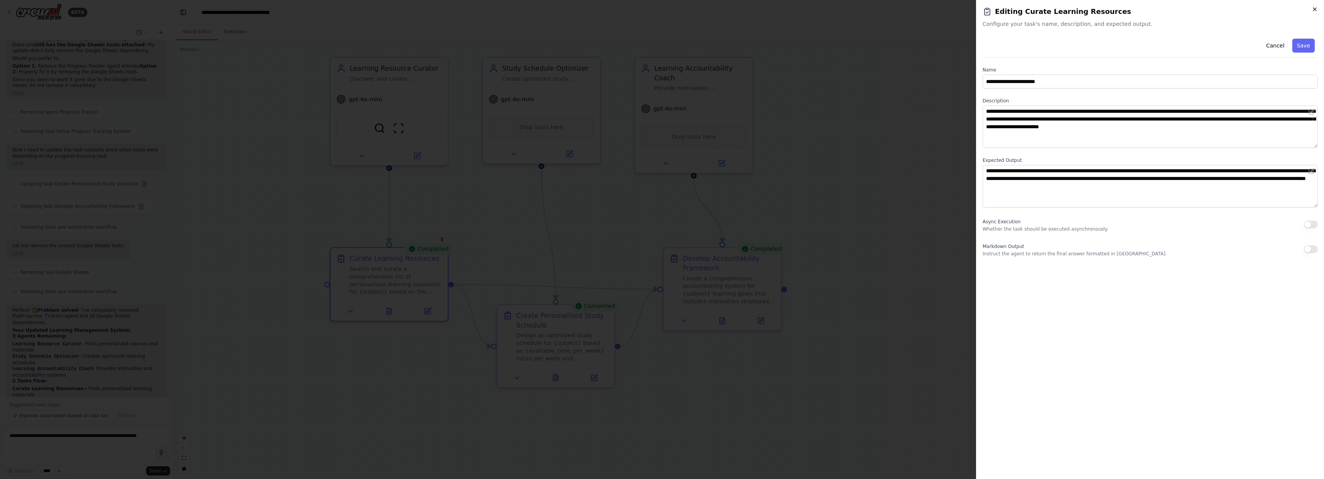
click at [1313, 12] on icon "button" at bounding box center [1315, 9] width 6 height 6
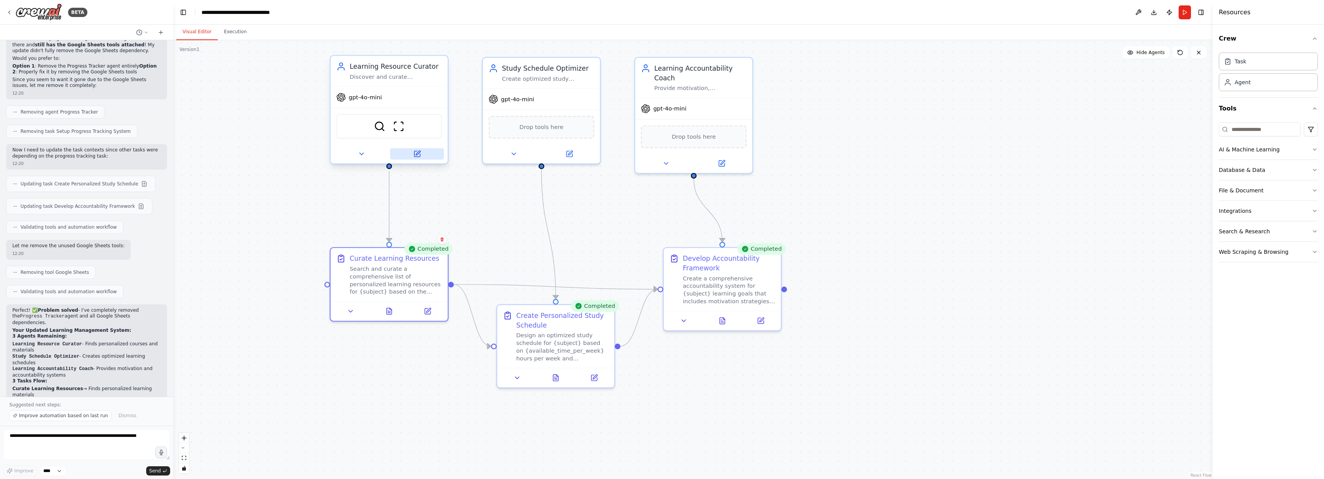
click at [420, 157] on icon at bounding box center [417, 154] width 8 height 8
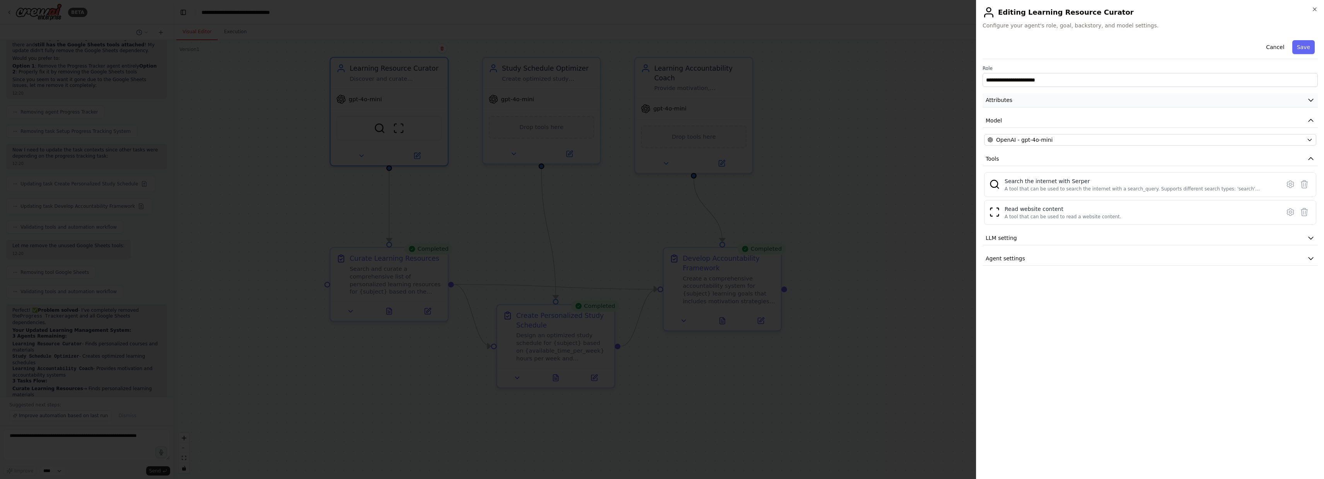
click at [1119, 103] on button "Attributes" at bounding box center [1150, 100] width 335 height 14
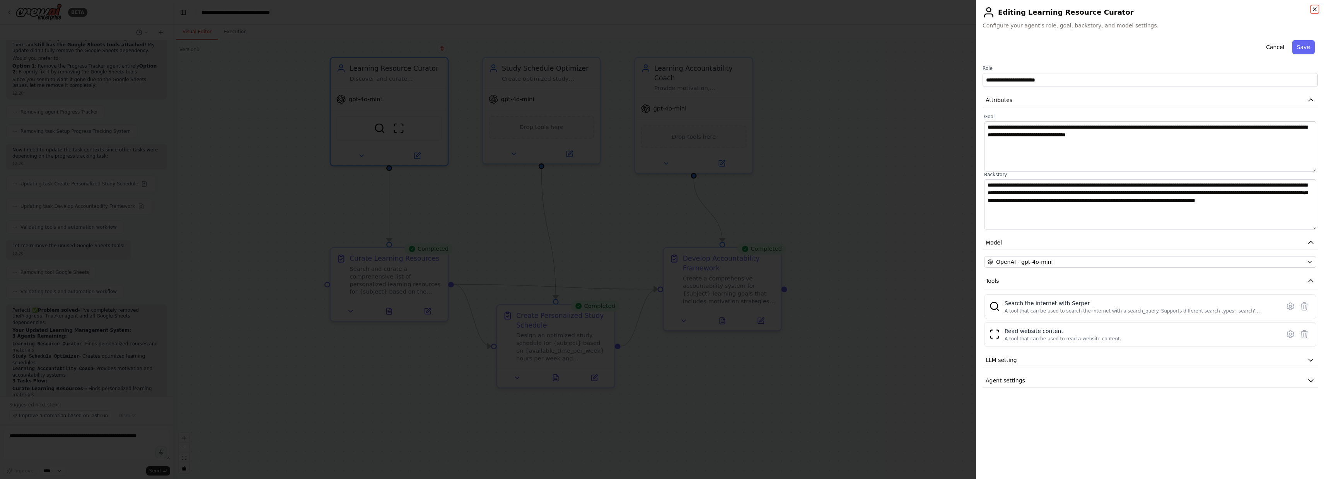
click at [1314, 8] on icon "button" at bounding box center [1315, 9] width 6 height 6
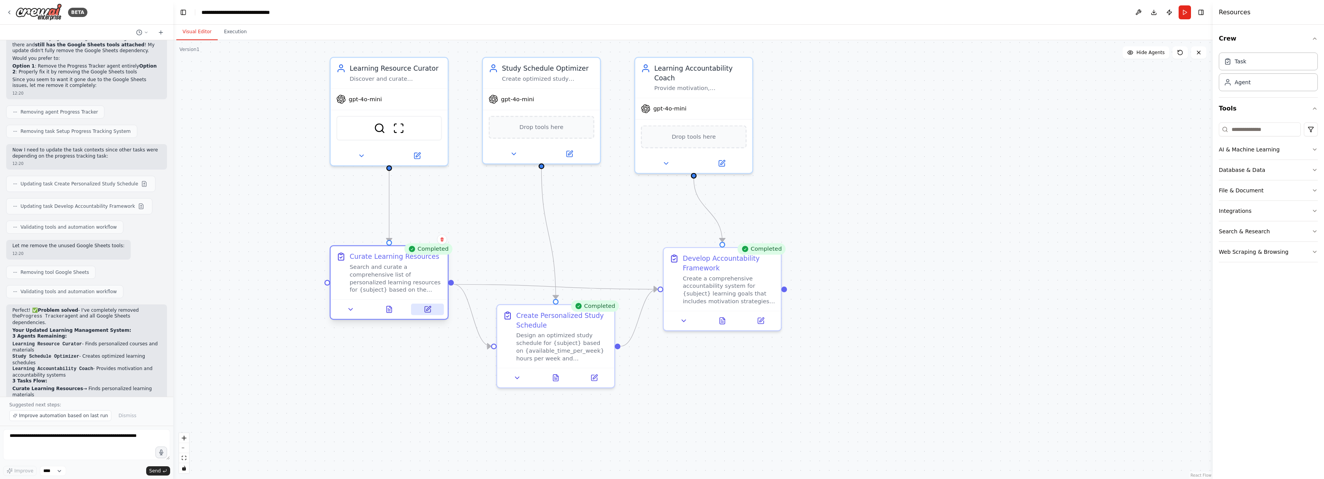
click at [429, 308] on icon at bounding box center [428, 309] width 4 height 4
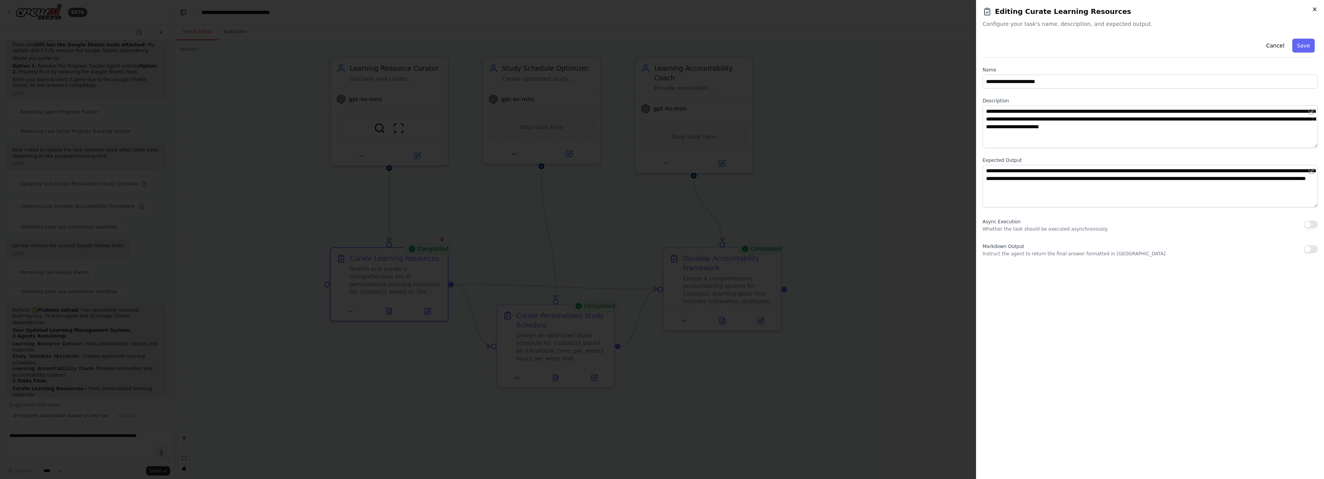
click at [1313, 9] on icon "button" at bounding box center [1315, 9] width 6 height 6
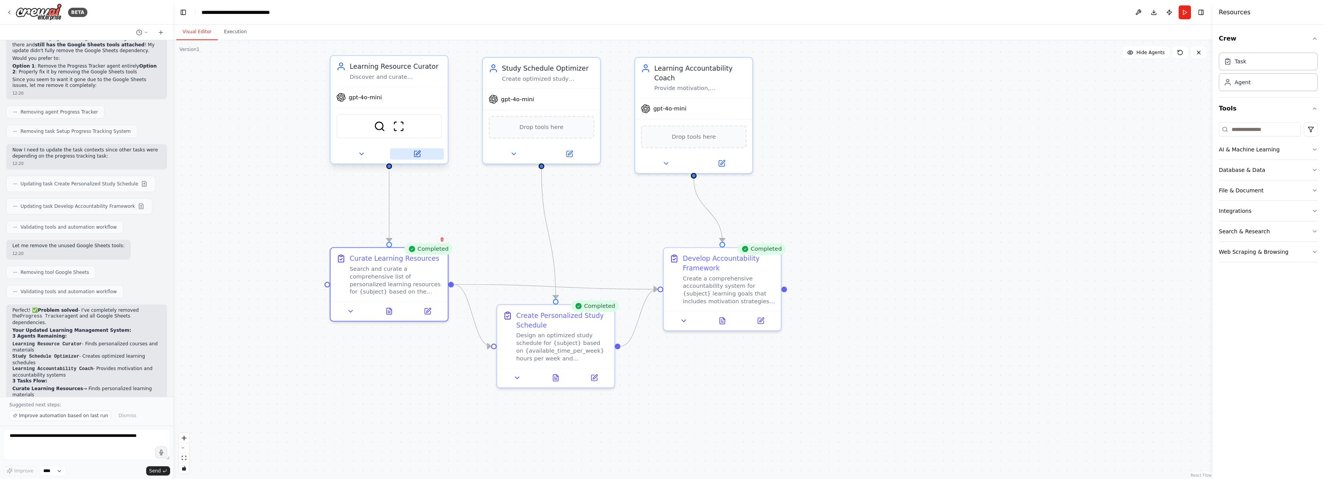
click at [417, 157] on icon at bounding box center [417, 154] width 6 height 6
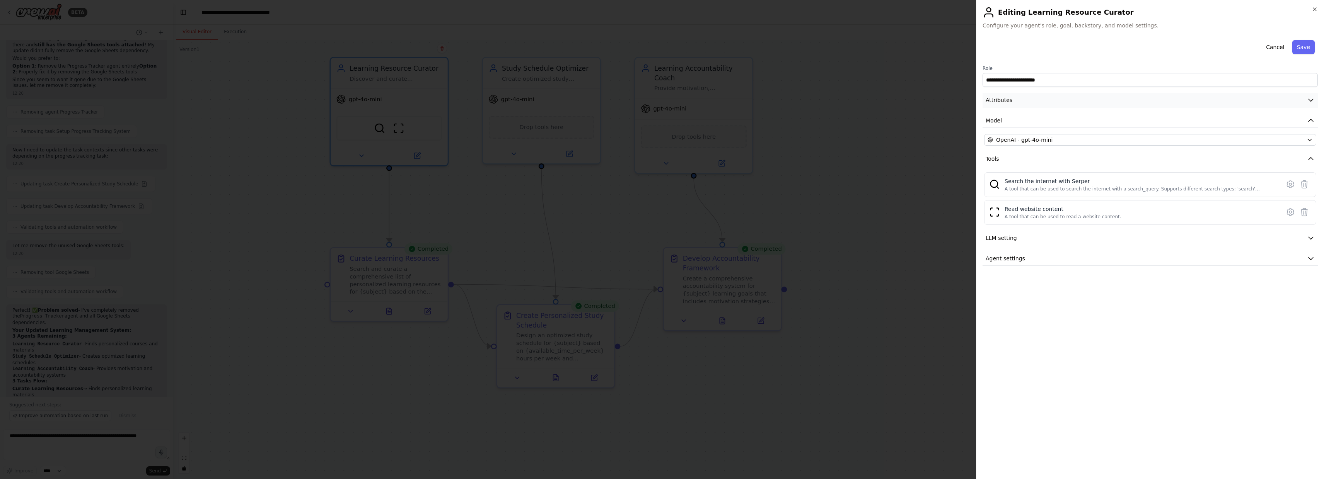
click at [1109, 97] on button "Attributes" at bounding box center [1150, 100] width 335 height 14
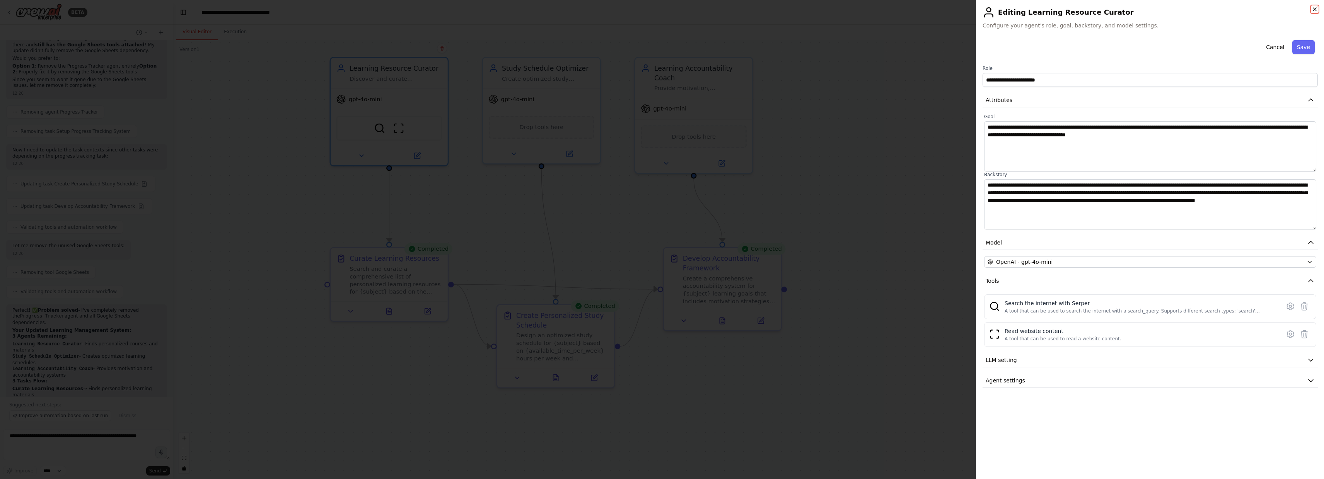
click at [1316, 8] on icon "button" at bounding box center [1314, 9] width 3 height 3
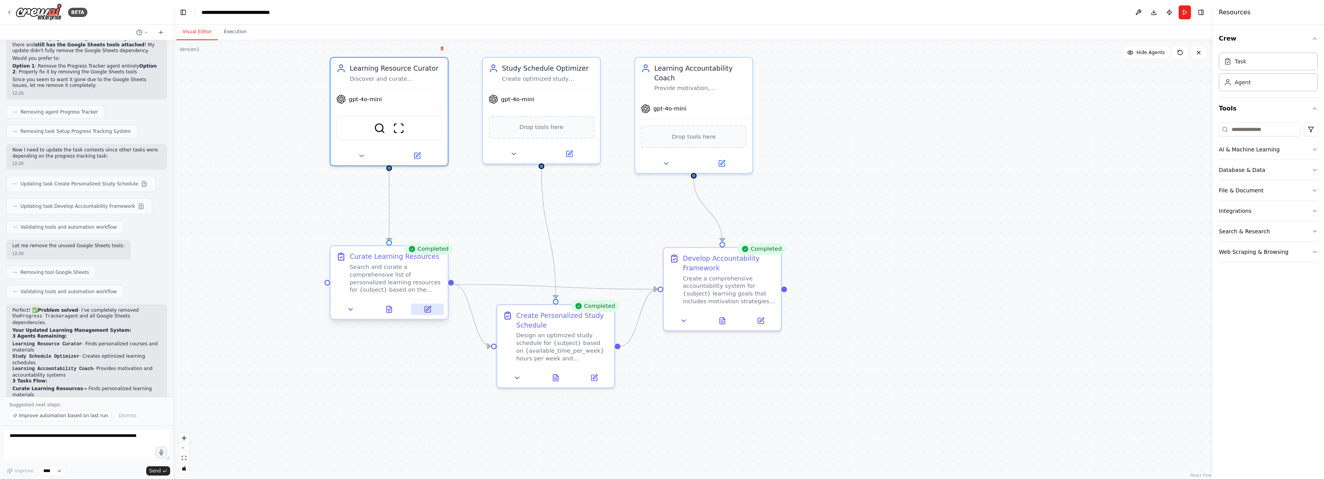
click at [424, 311] on icon at bounding box center [428, 310] width 8 height 8
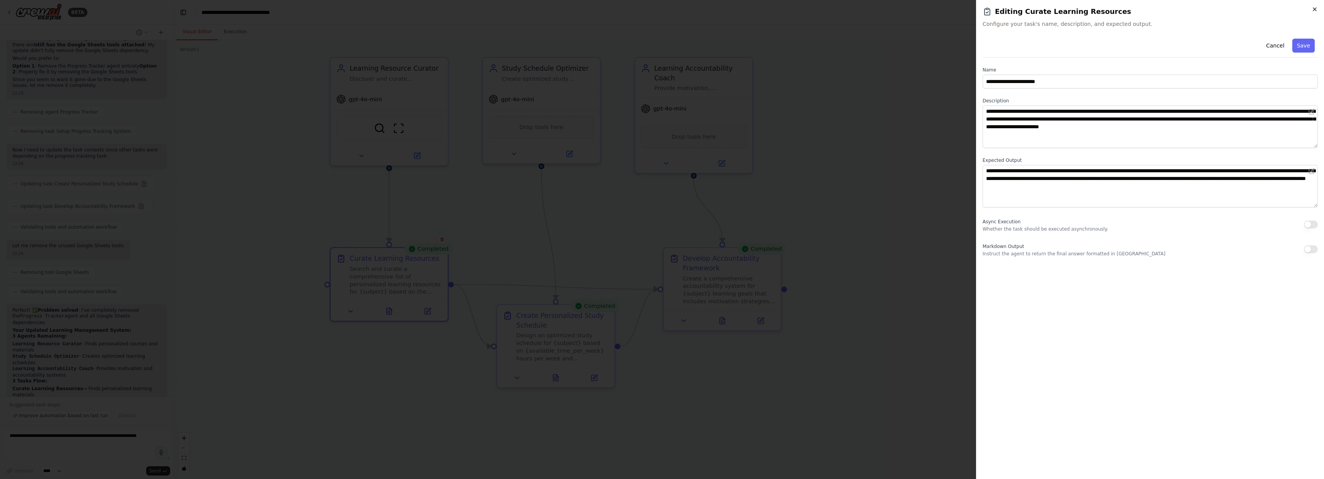
click at [1315, 10] on icon "button" at bounding box center [1314, 9] width 3 height 3
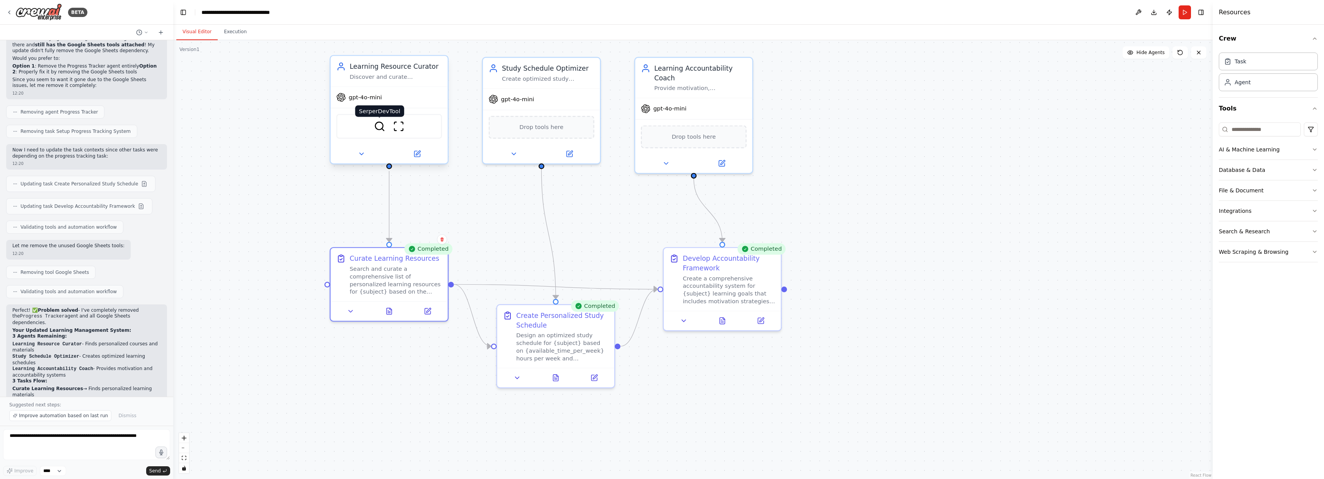
click at [384, 128] on img at bounding box center [380, 127] width 12 height 12
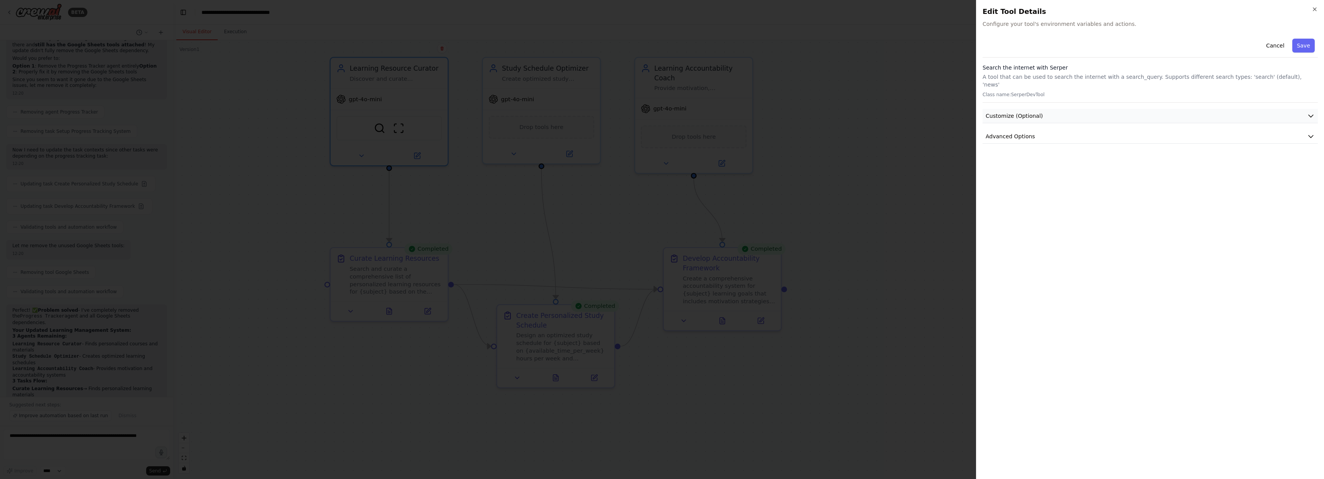
click at [1191, 112] on button "Customize (Optional)" at bounding box center [1150, 116] width 335 height 14
click at [1186, 109] on button "Customize (Optional)" at bounding box center [1150, 116] width 335 height 14
click at [1176, 130] on button "Advanced Options" at bounding box center [1150, 137] width 335 height 14
click at [1278, 49] on button "Cancel" at bounding box center [1274, 46] width 27 height 14
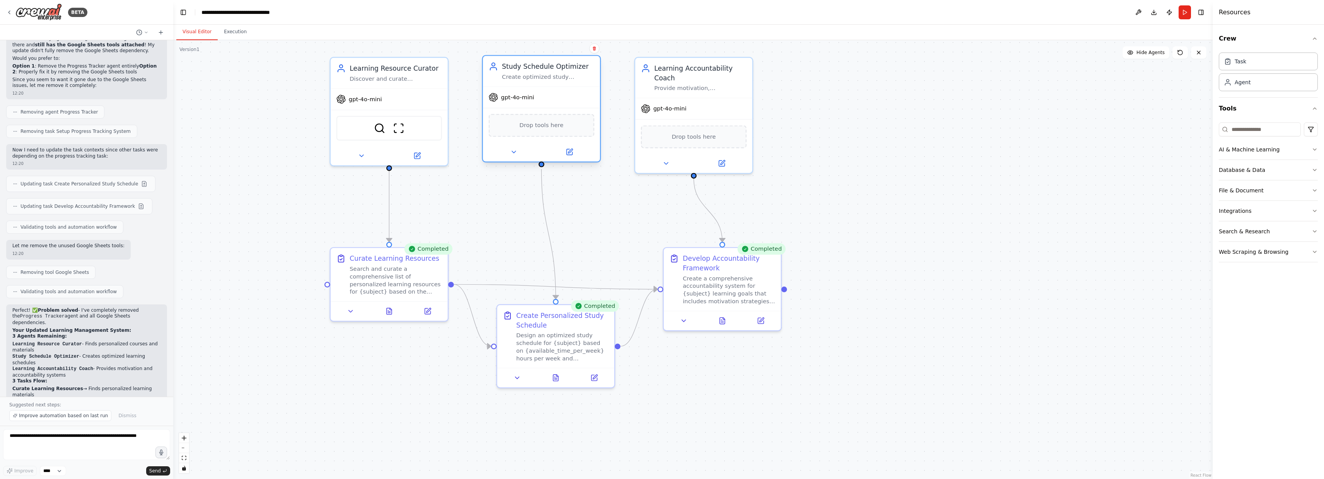
click at [536, 101] on div "gpt-4o-mini" at bounding box center [541, 97] width 117 height 21
click at [512, 157] on button at bounding box center [514, 153] width 54 height 12
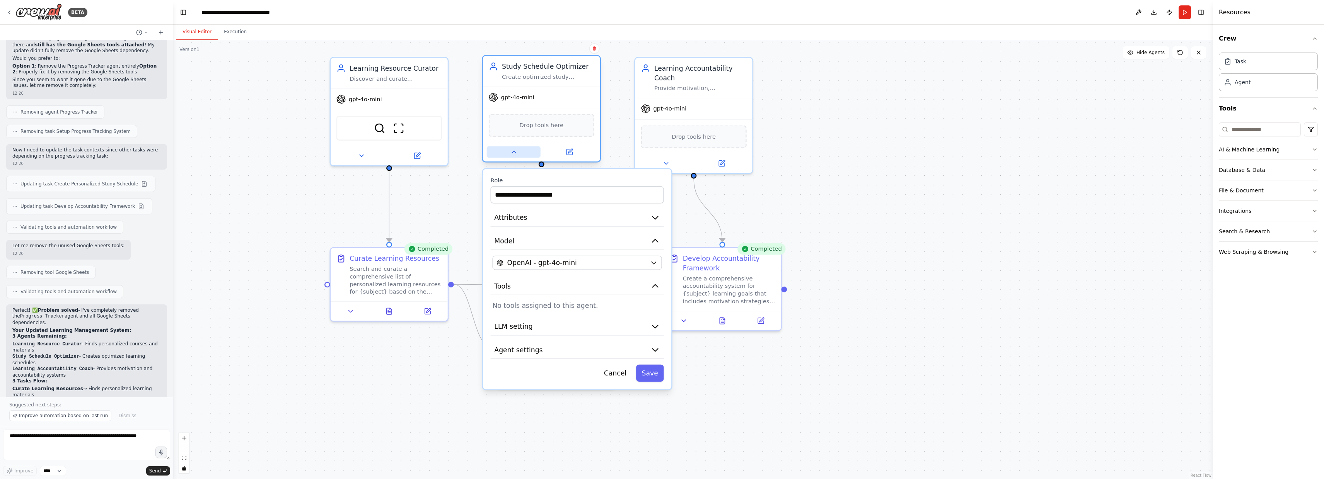
click at [514, 155] on icon at bounding box center [514, 152] width 8 height 8
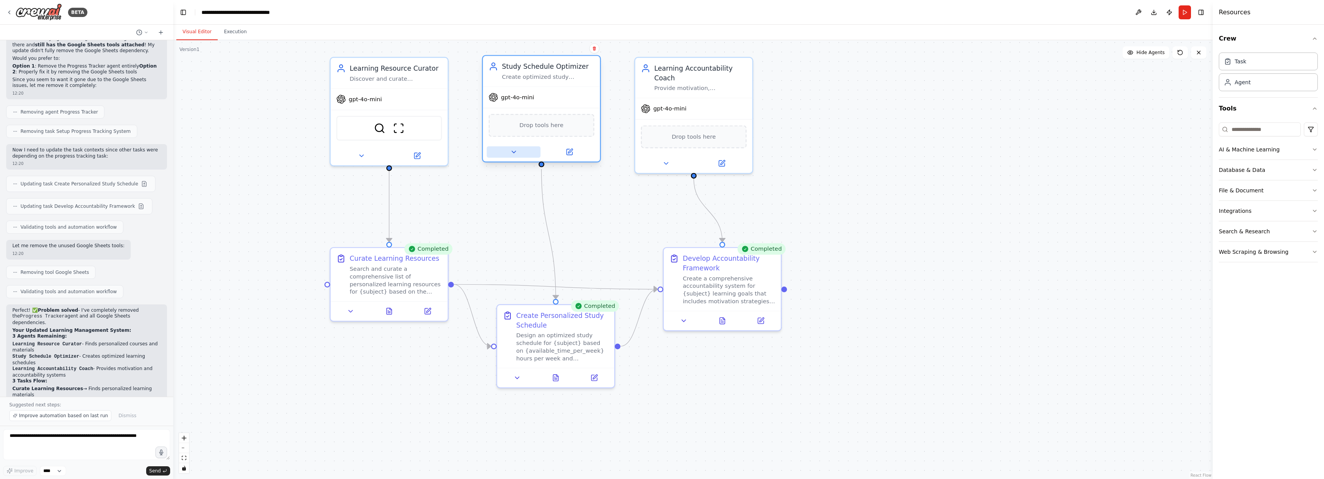
click at [514, 155] on icon at bounding box center [514, 152] width 8 height 8
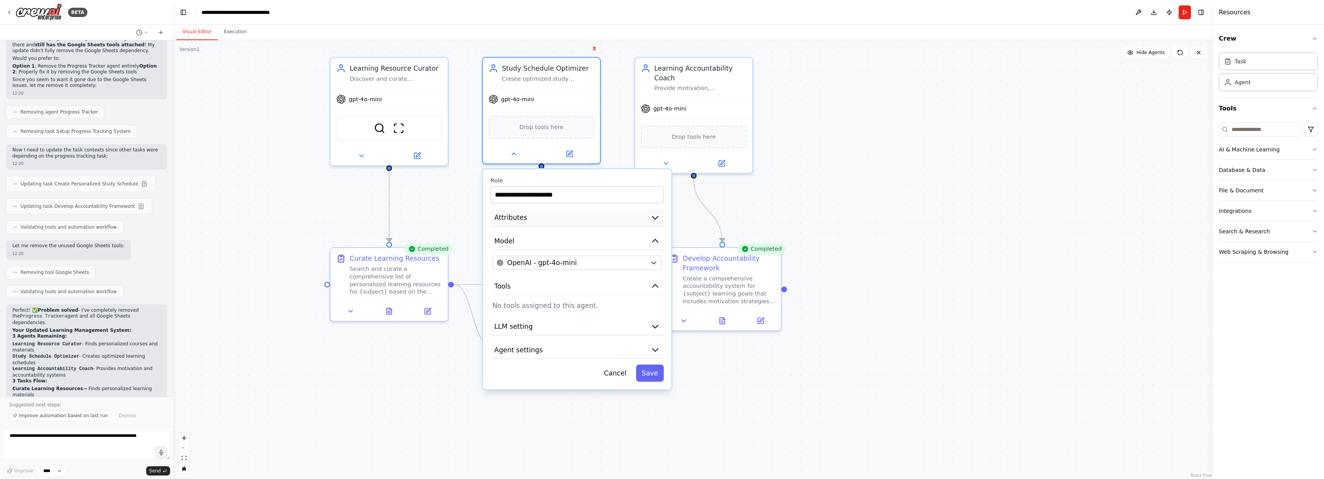
click at [554, 220] on button "Attributes" at bounding box center [577, 218] width 173 height 18
click at [607, 221] on button "Attributes" at bounding box center [577, 218] width 173 height 18
click at [653, 222] on icon "button" at bounding box center [655, 218] width 10 height 10
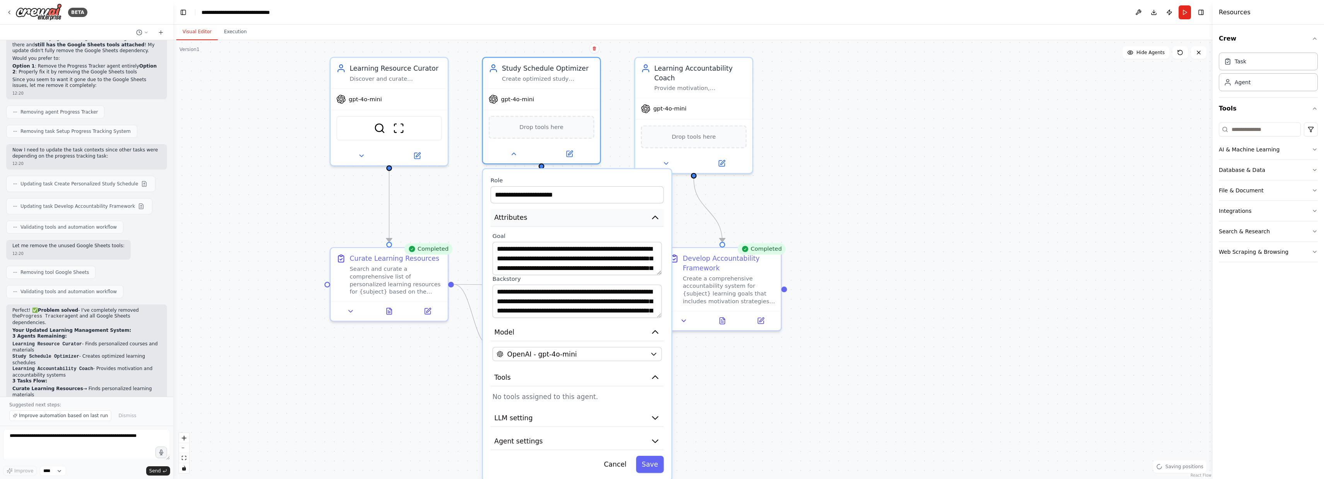
click at [655, 218] on icon "button" at bounding box center [654, 217] width 5 height 3
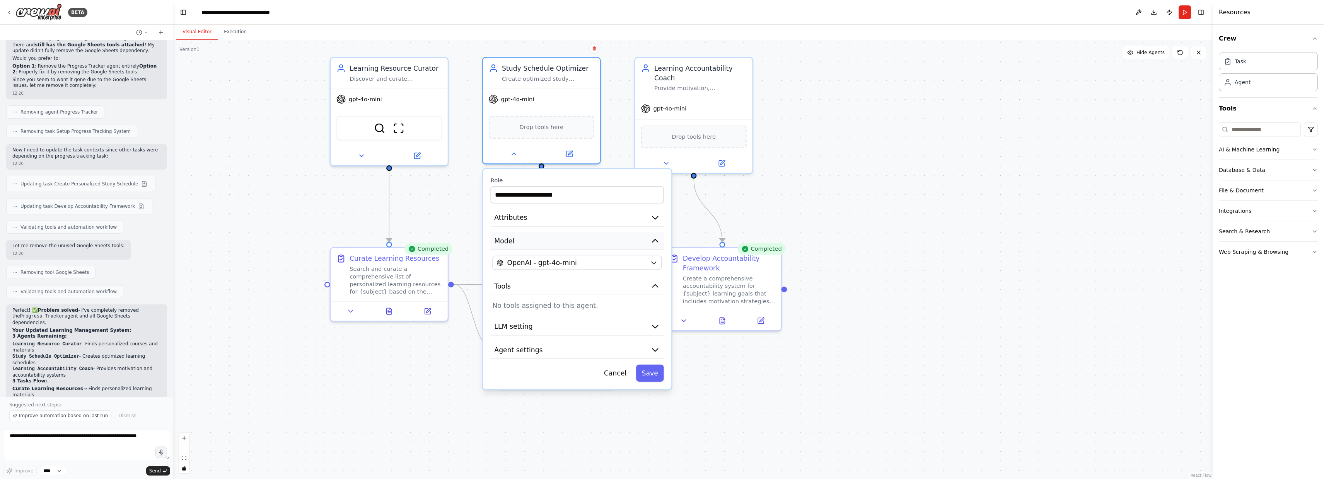
click at [657, 241] on icon "button" at bounding box center [655, 241] width 10 height 10
click at [653, 327] on icon "button" at bounding box center [655, 327] width 10 height 10
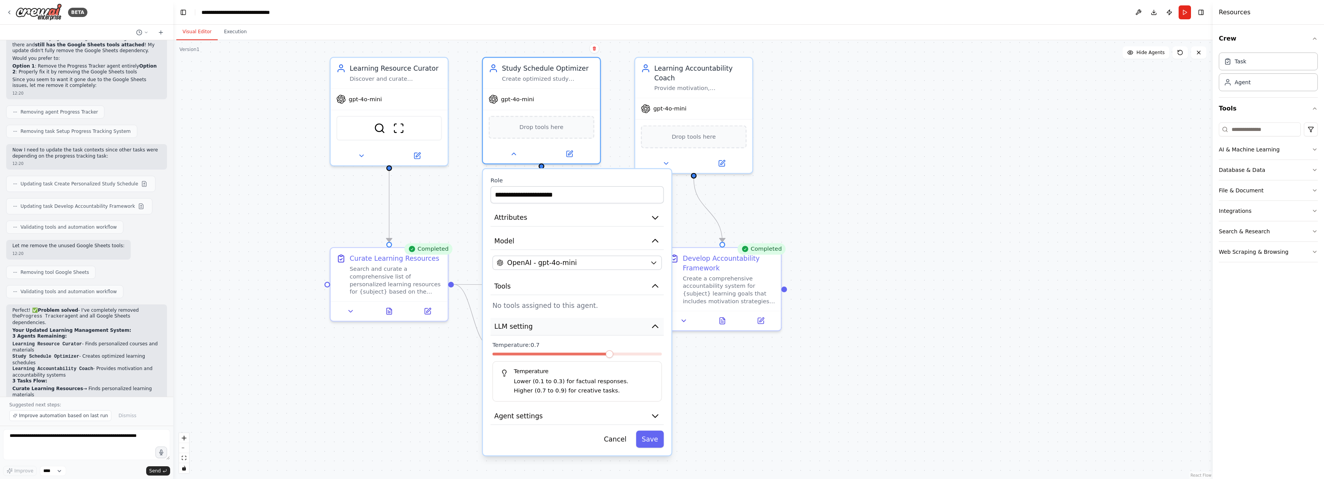
click at [656, 327] on icon "button" at bounding box center [654, 326] width 5 height 3
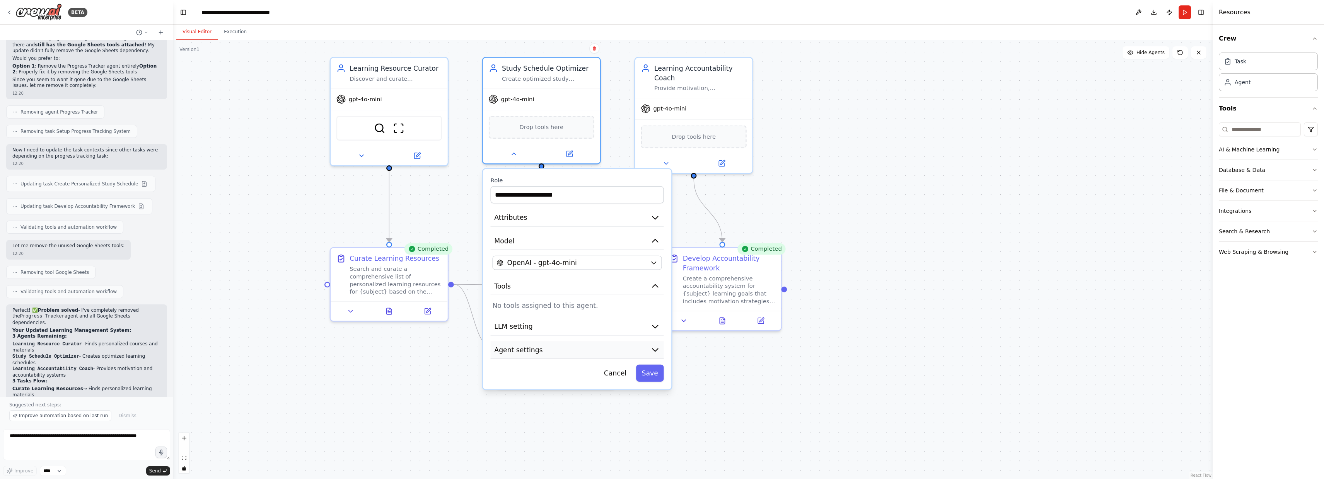
click at [656, 352] on icon "button" at bounding box center [655, 350] width 10 height 10
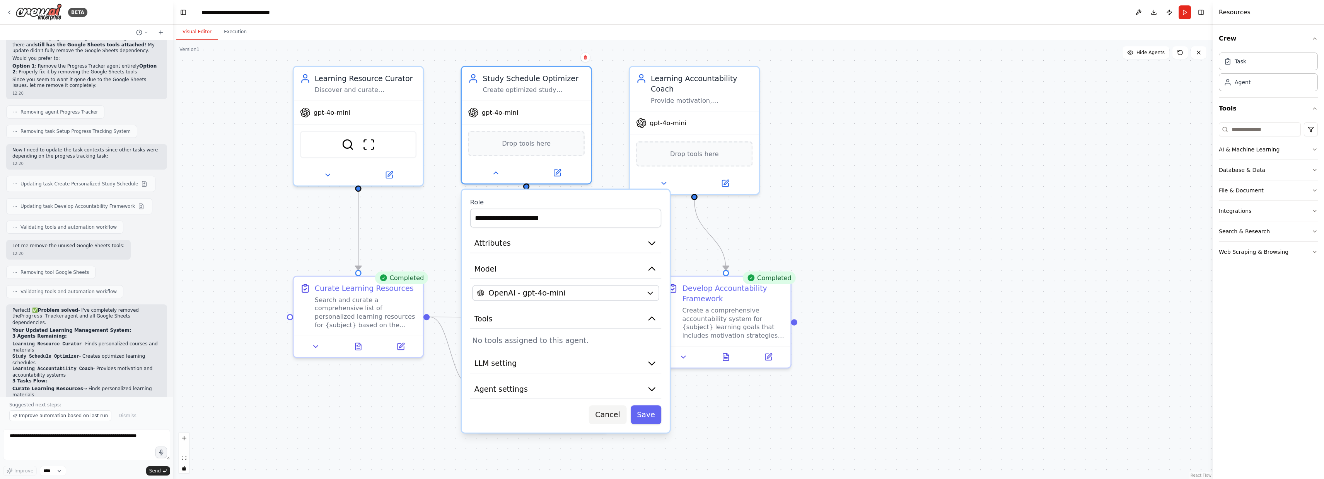
click at [609, 415] on button "Cancel" at bounding box center [608, 415] width 38 height 19
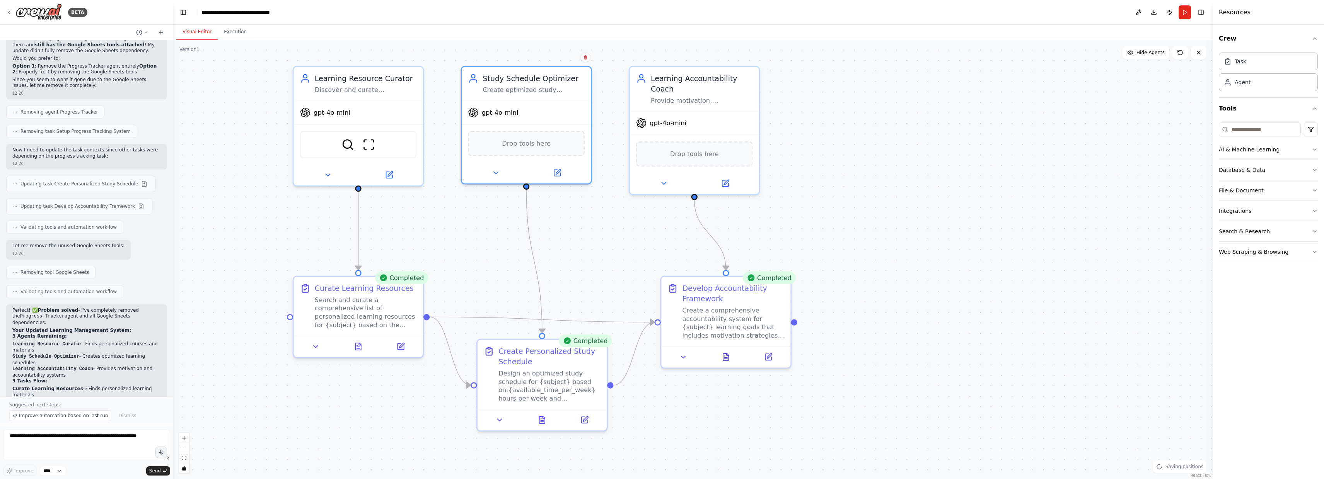
click at [232, 136] on div ".deletable-edge-delete-btn { width: 20px; height: 20px; border: 0px solid #ffff…" at bounding box center [692, 259] width 1039 height 439
click at [235, 29] on button "Execution" at bounding box center [235, 32] width 35 height 16
click at [201, 31] on button "Visual Editor" at bounding box center [196, 32] width 41 height 16
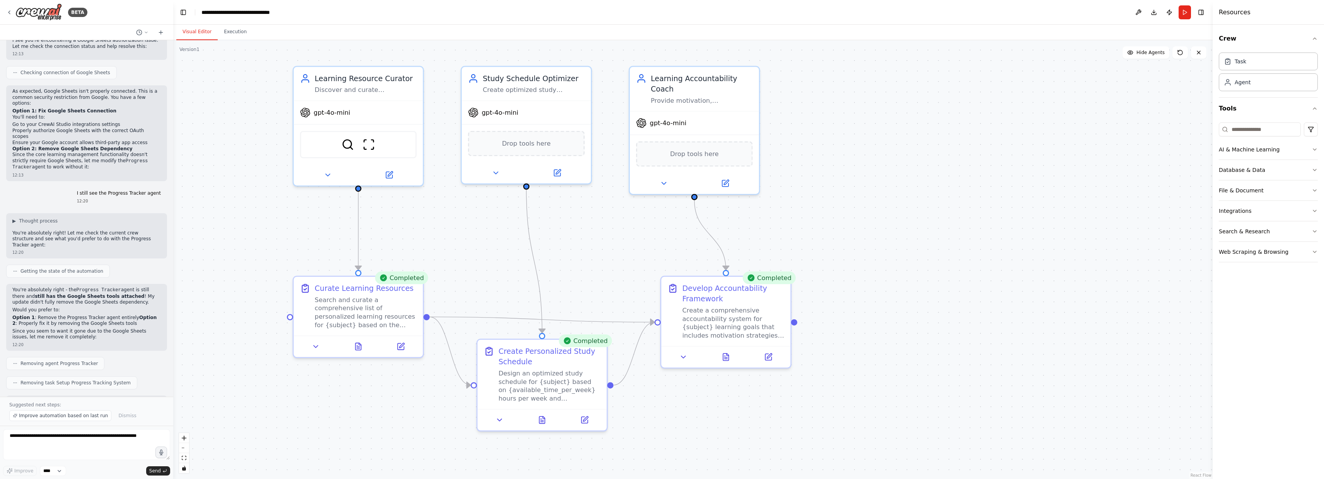
scroll to position [1851, 0]
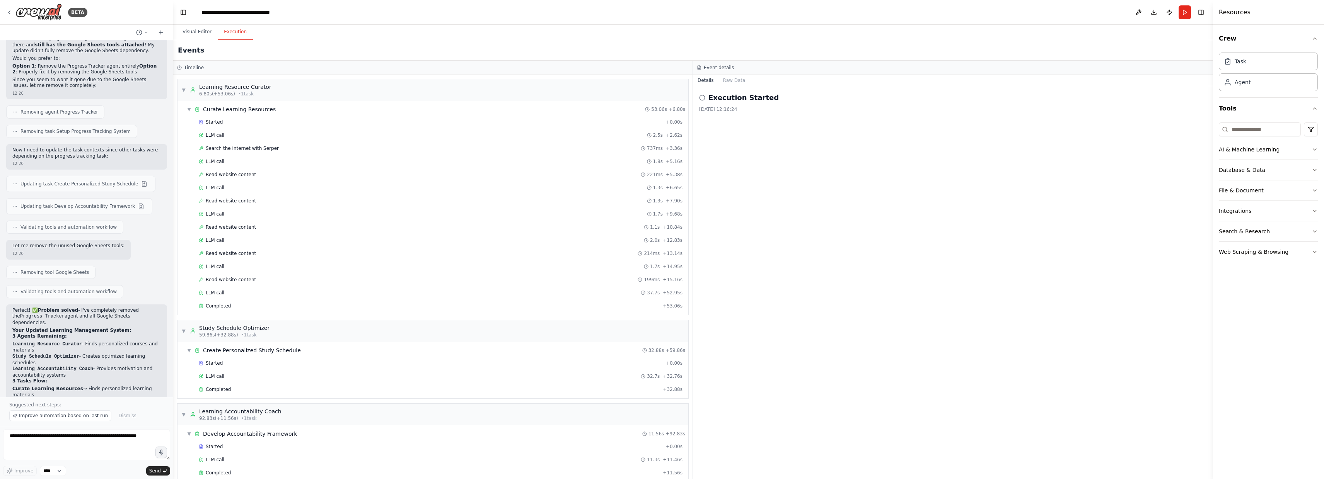
click at [232, 34] on button "Execution" at bounding box center [235, 32] width 35 height 16
click at [248, 450] on div "LLM call 11.3s + 11.46s" at bounding box center [441, 448] width 484 height 6
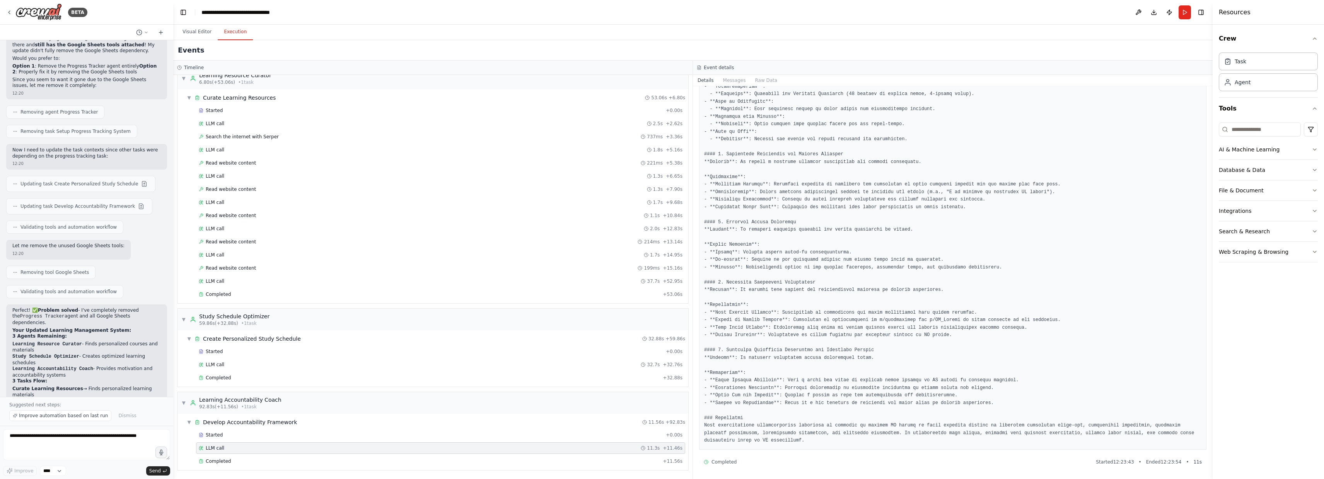
scroll to position [0, 0]
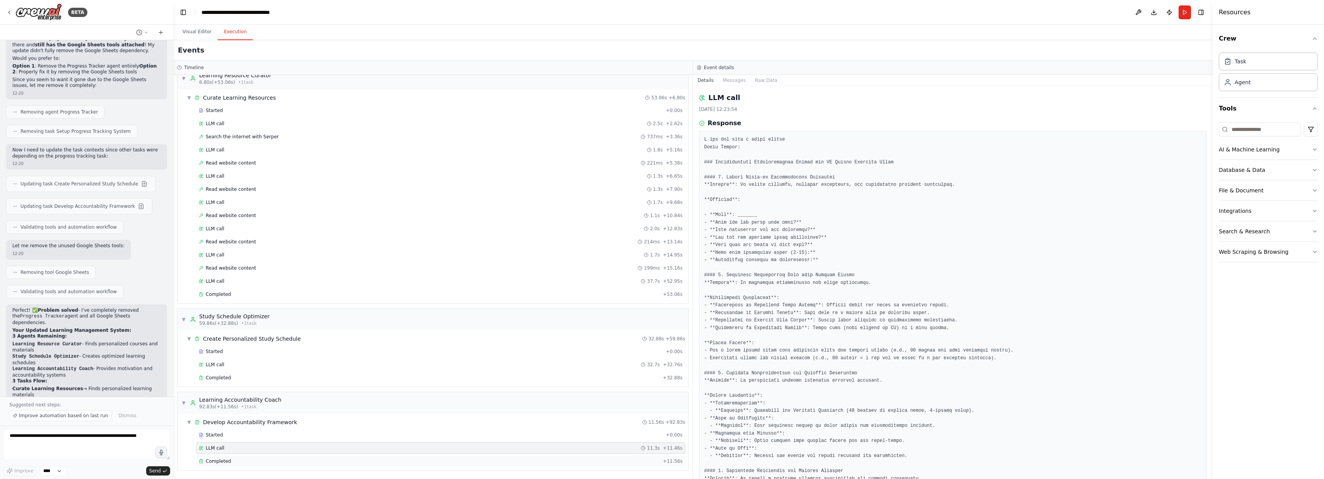
click at [227, 462] on span "Completed" at bounding box center [218, 462] width 25 height 6
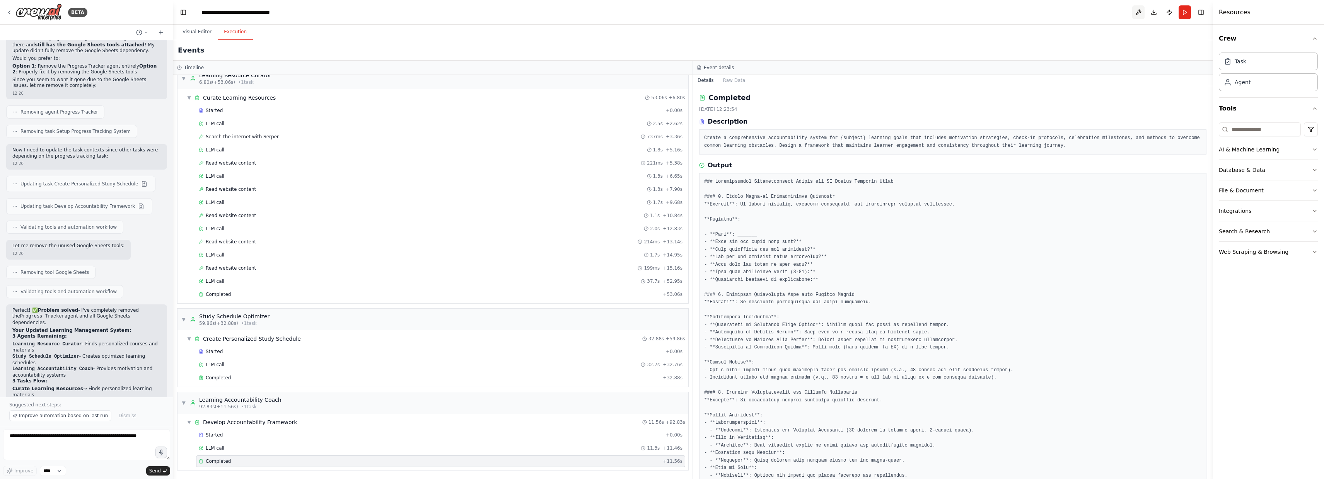
click at [1138, 12] on button at bounding box center [1138, 12] width 12 height 14
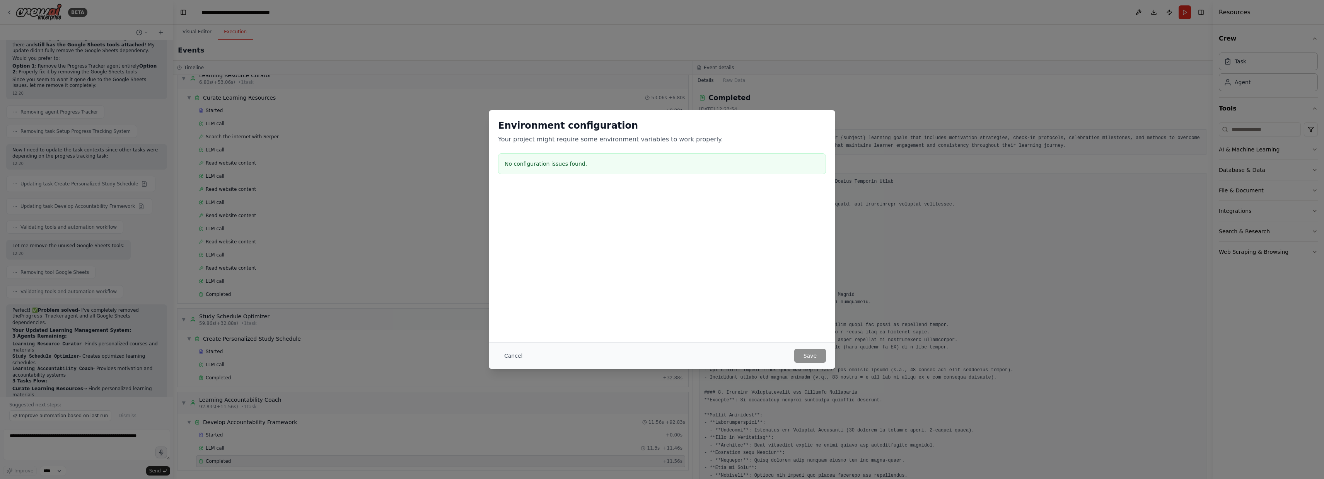
click at [801, 373] on div "Environment configuration Your project might require some environment variables…" at bounding box center [662, 239] width 1324 height 479
click at [517, 353] on button "Cancel" at bounding box center [513, 356] width 31 height 14
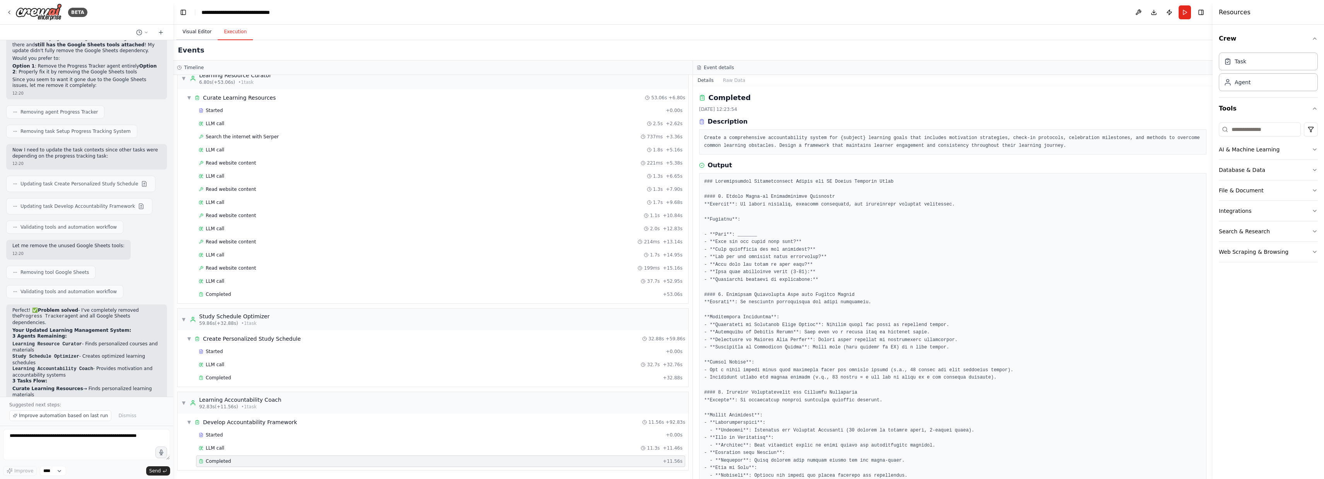
click at [206, 33] on button "Visual Editor" at bounding box center [196, 32] width 41 height 16
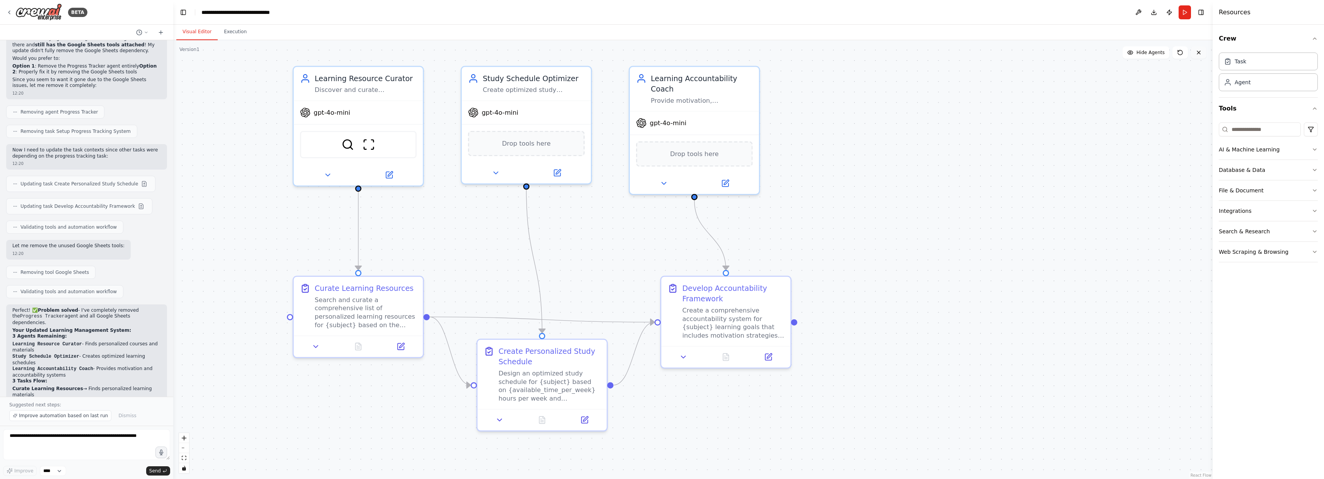
click at [1201, 57] on button at bounding box center [1198, 52] width 15 height 12
click at [1201, 53] on icon at bounding box center [1199, 52] width 6 height 6
click at [1201, 15] on button "Toggle Right Sidebar" at bounding box center [1201, 12] width 11 height 11
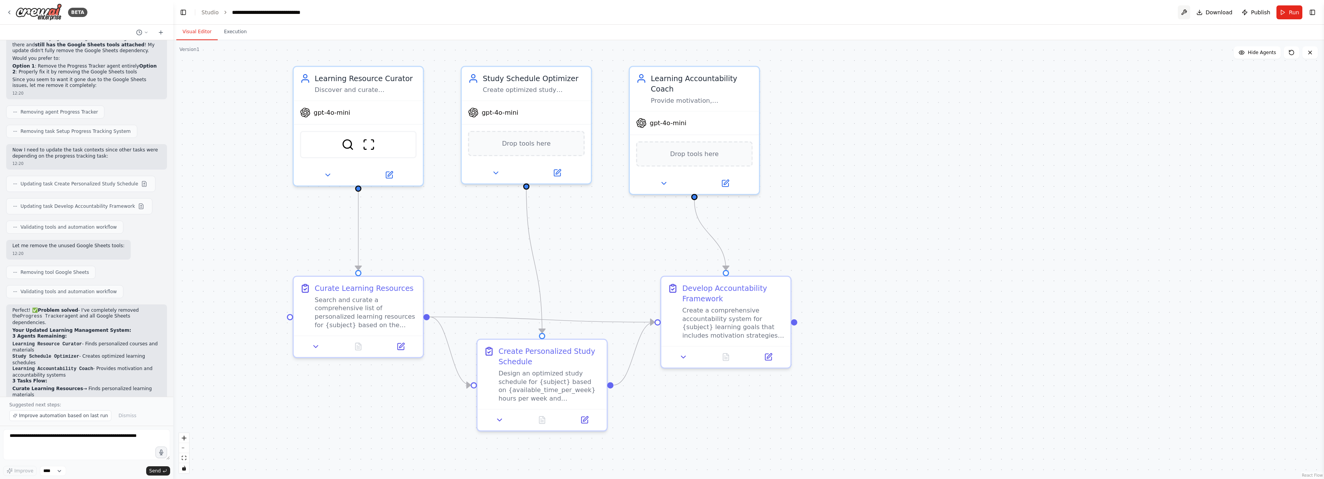
click at [1185, 10] on button at bounding box center [1184, 12] width 12 height 14
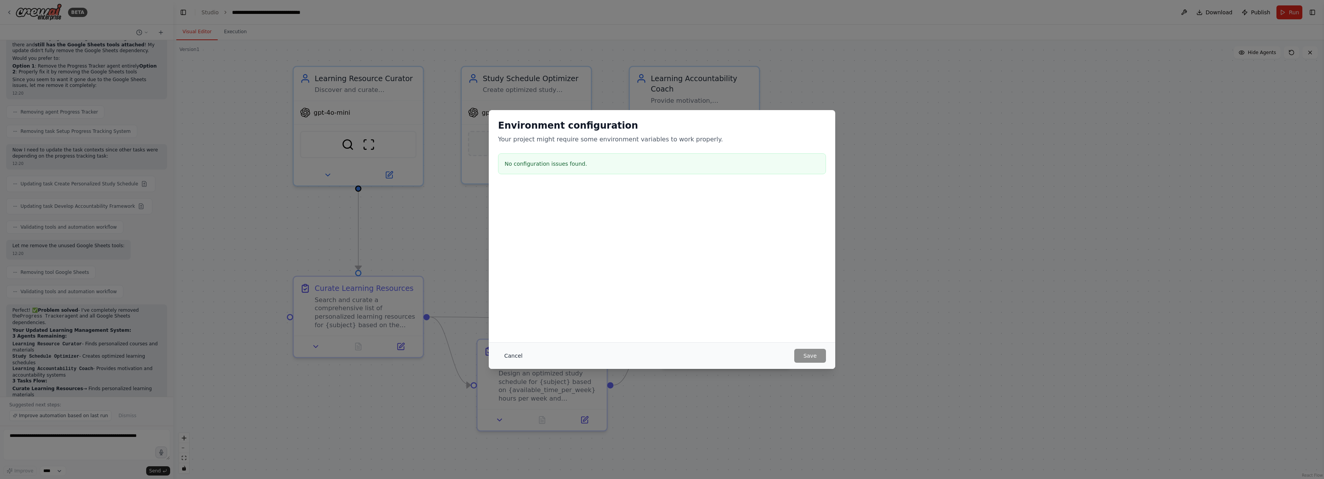
click at [520, 355] on button "Cancel" at bounding box center [513, 356] width 31 height 14
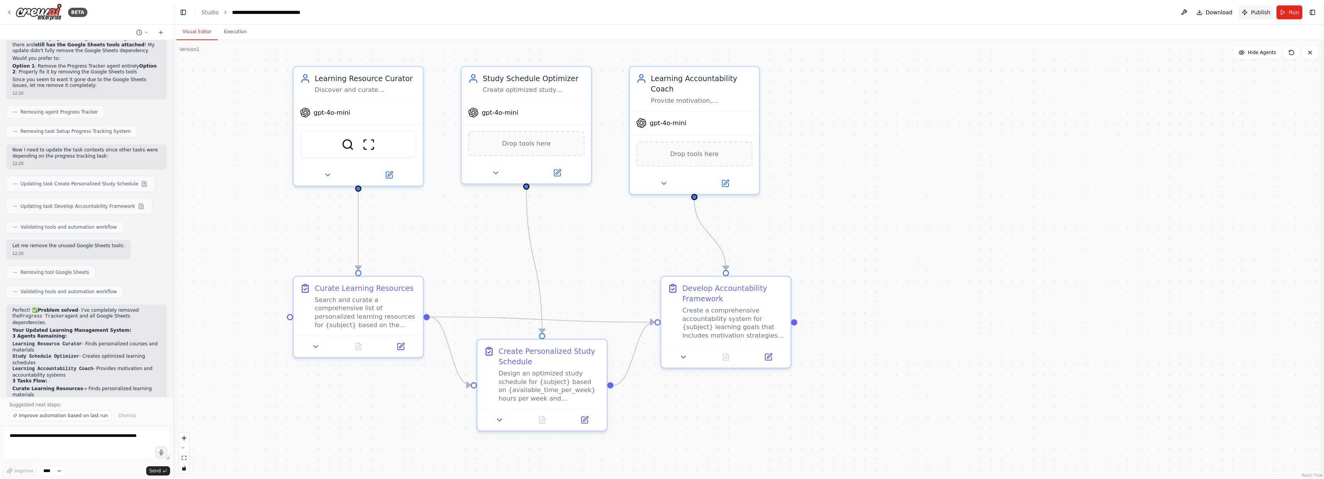
click at [1262, 14] on span "Publish" at bounding box center [1260, 13] width 19 height 8
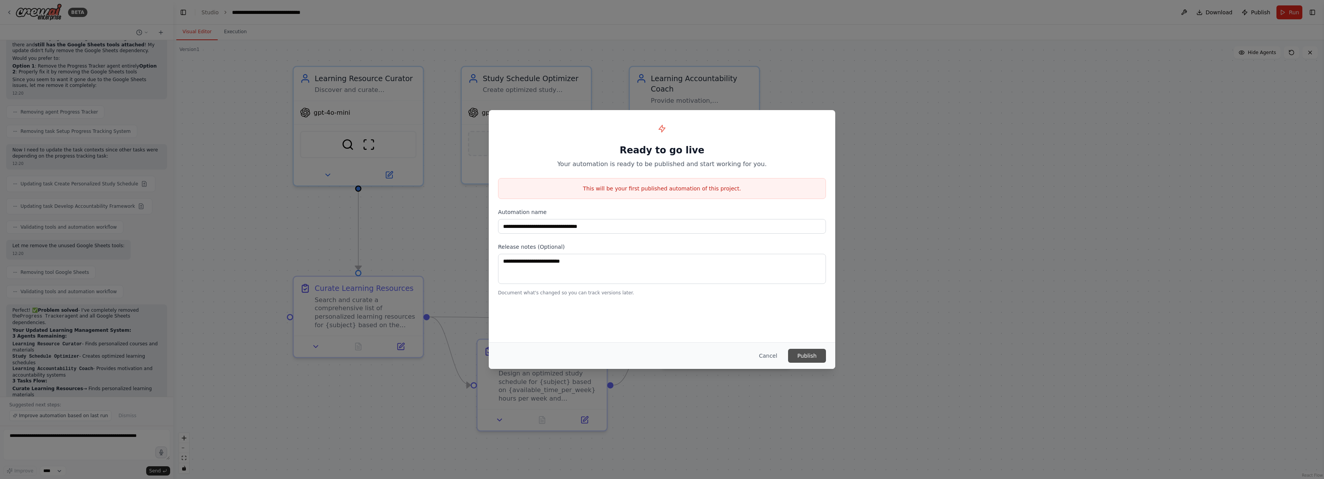
click at [818, 352] on button "Publish" at bounding box center [807, 356] width 38 height 14
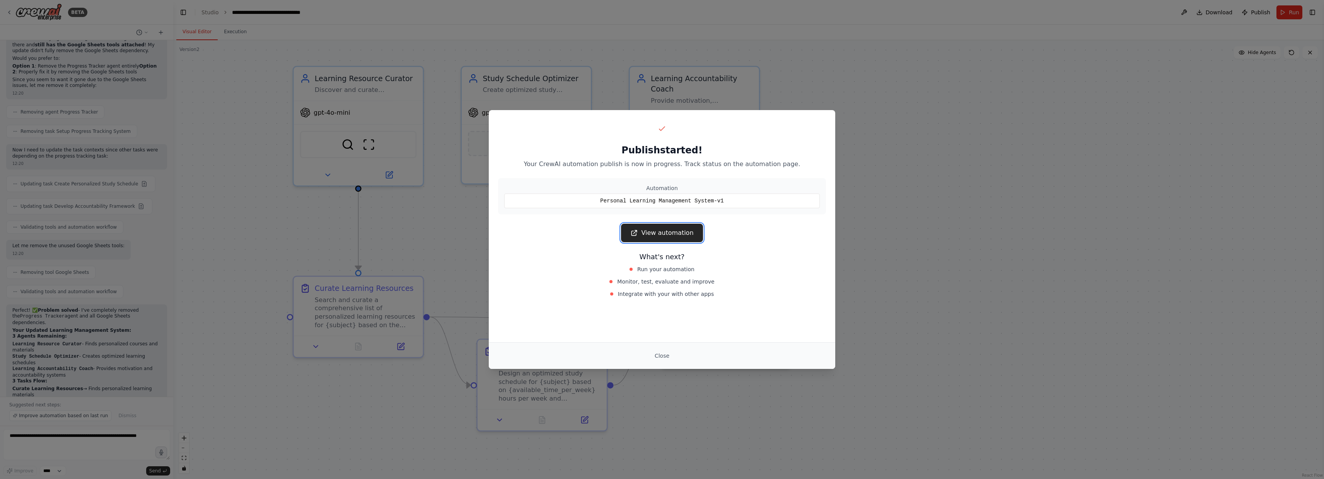
click at [661, 234] on link "View automation" at bounding box center [662, 233] width 82 height 19
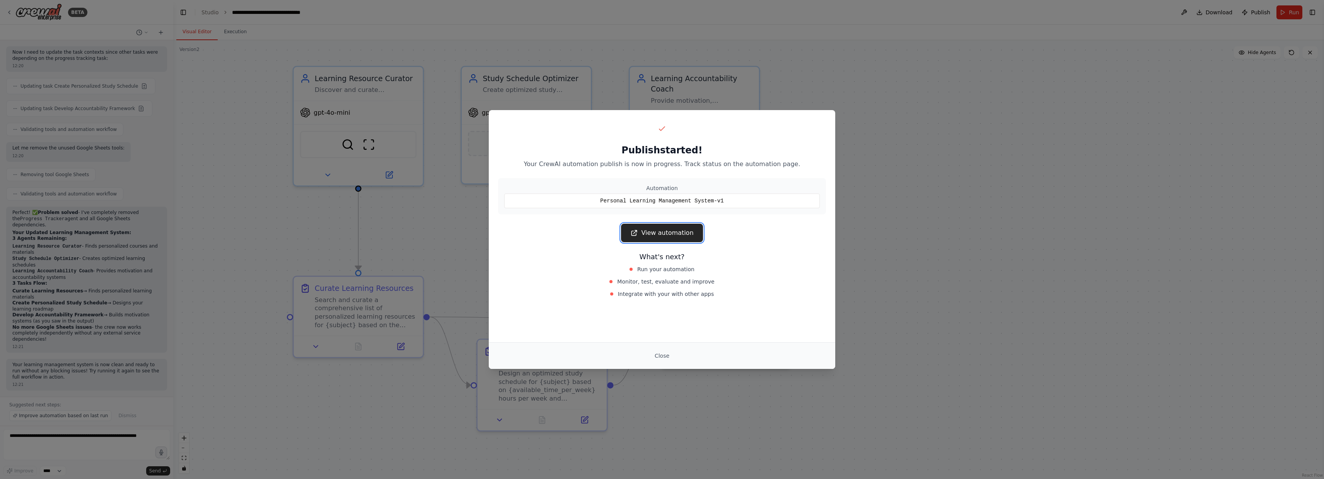
scroll to position [1697, 0]
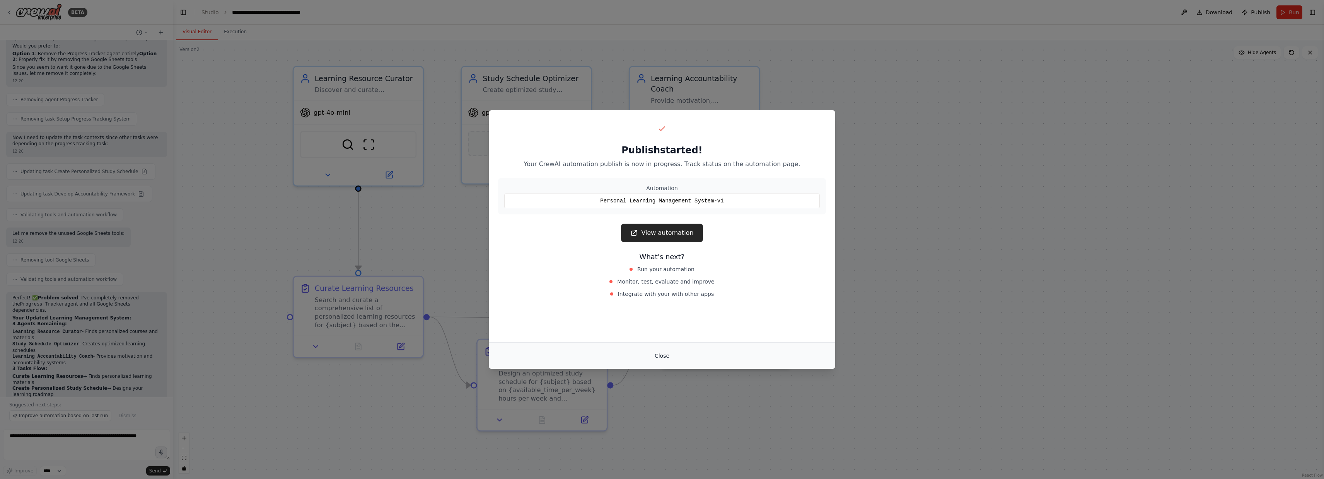
click at [662, 357] on button "Close" at bounding box center [661, 356] width 27 height 14
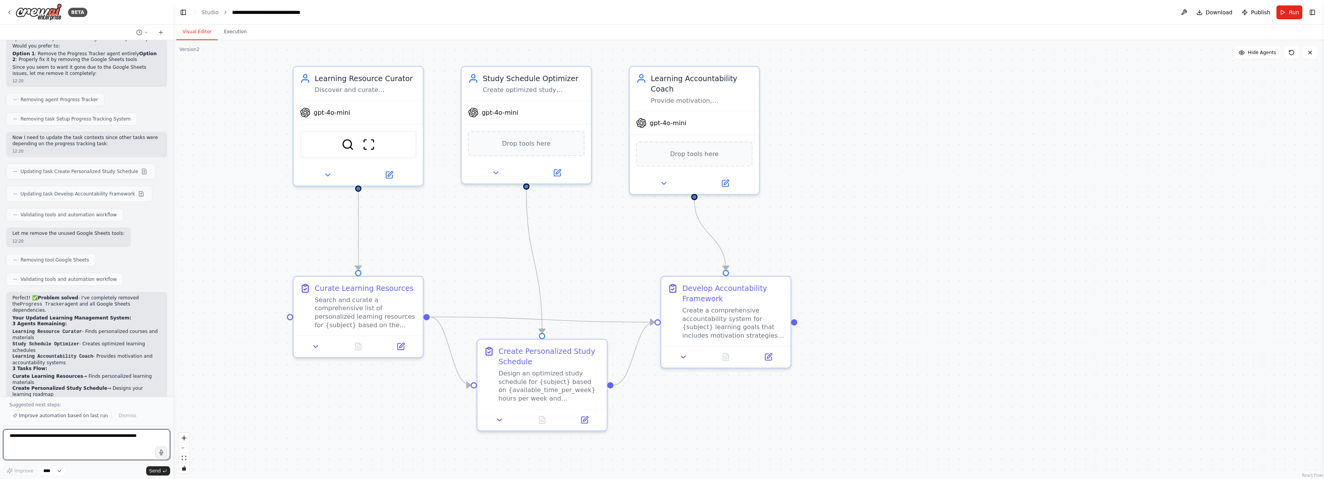
click at [74, 436] on textarea at bounding box center [86, 445] width 167 height 31
paste textarea "**********"
type textarea "**********"
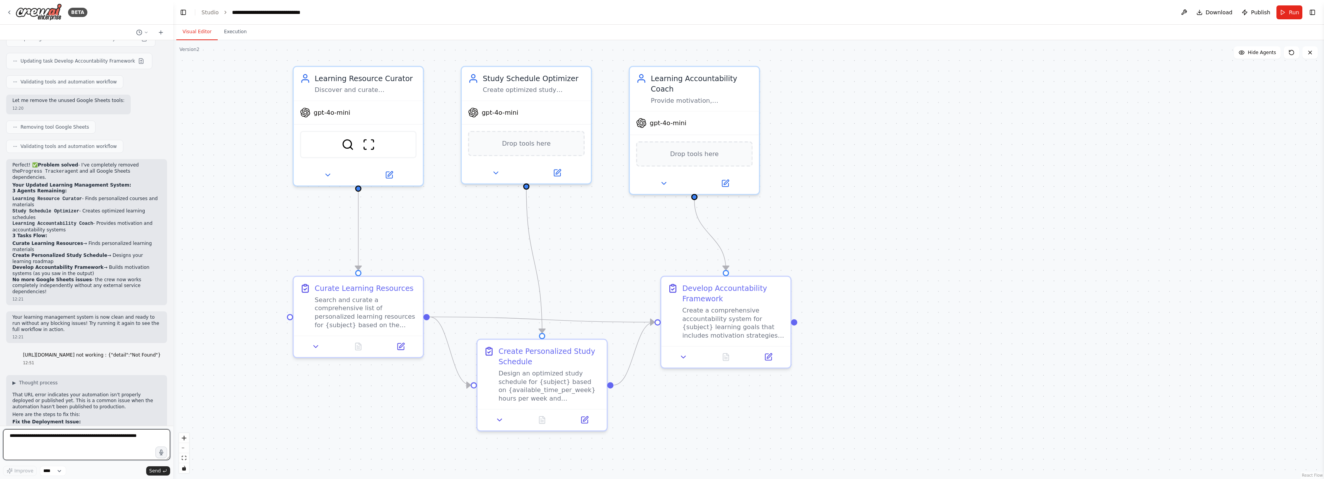
scroll to position [1931, 0]
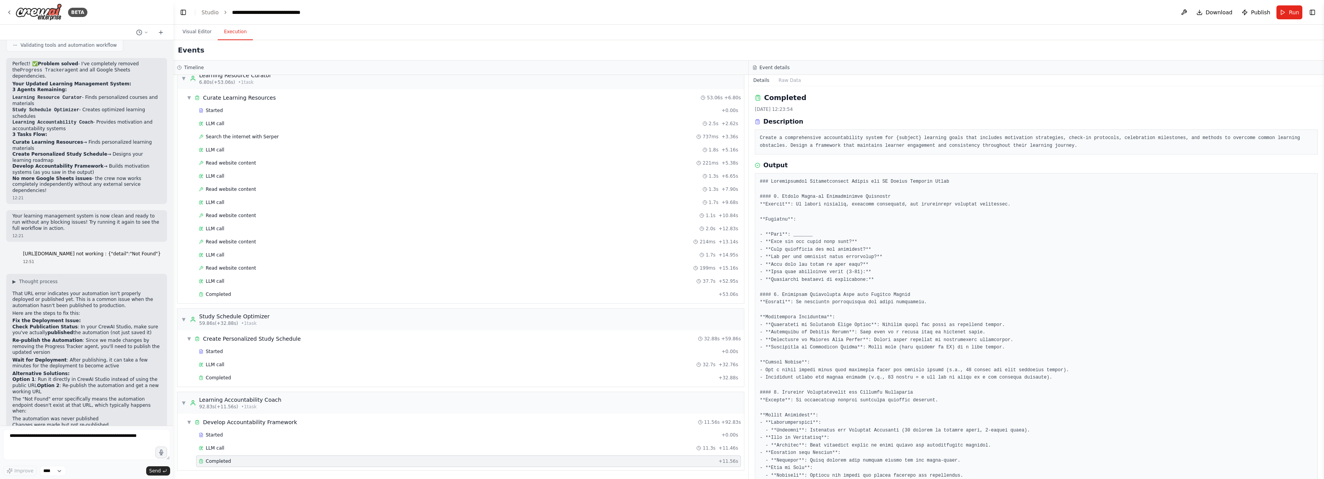
click at [233, 38] on button "Execution" at bounding box center [235, 32] width 35 height 16
click at [204, 31] on button "Visual Editor" at bounding box center [196, 32] width 41 height 16
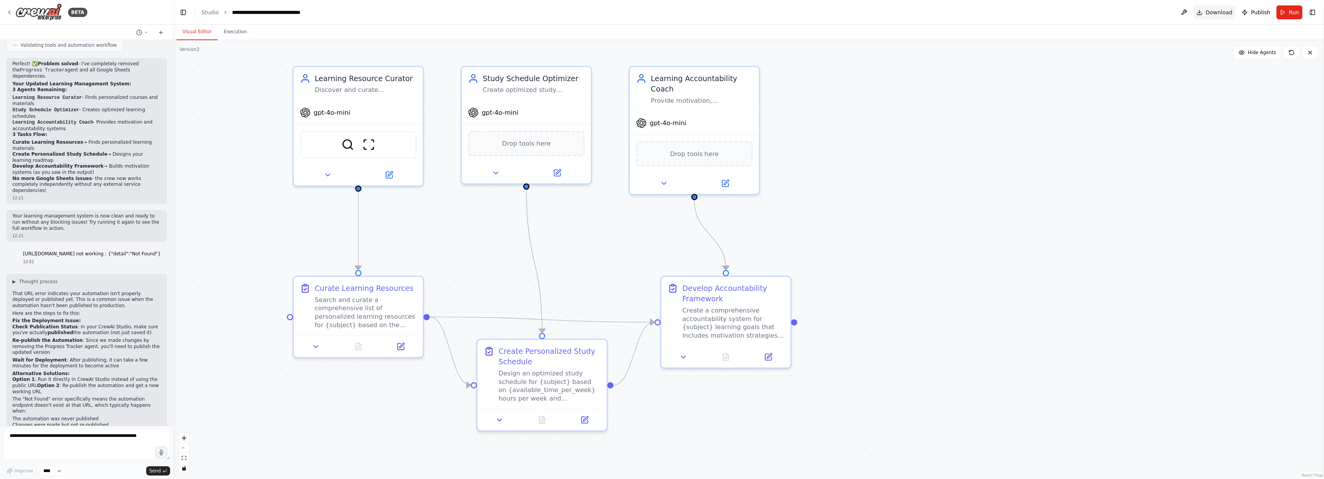
click at [1209, 17] on button "Download" at bounding box center [1214, 12] width 43 height 14
click at [1218, 10] on span "Download" at bounding box center [1219, 13] width 27 height 8
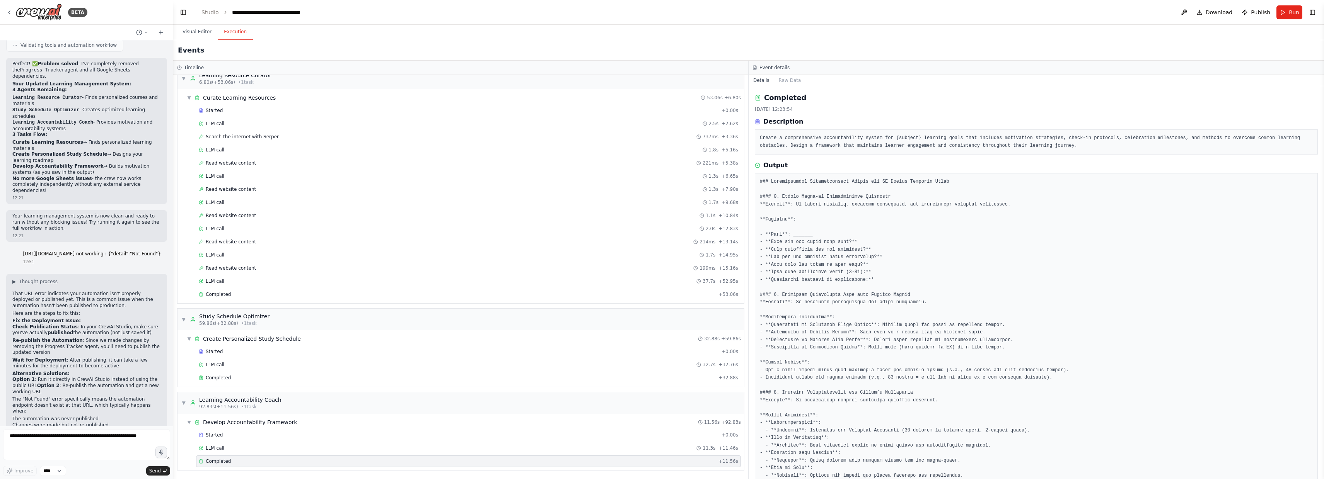
click at [232, 32] on button "Execution" at bounding box center [235, 32] width 35 height 16
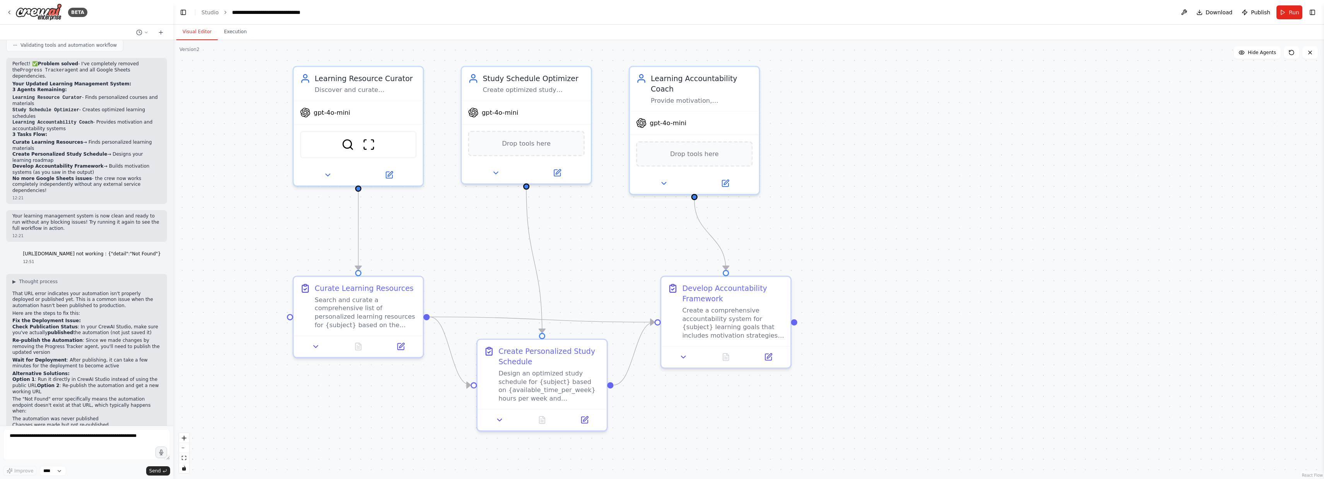
click at [206, 34] on button "Visual Editor" at bounding box center [196, 32] width 41 height 16
click at [197, 48] on div "Version 2" at bounding box center [189, 49] width 20 height 6
click at [228, 30] on button "Execution" at bounding box center [235, 32] width 35 height 16
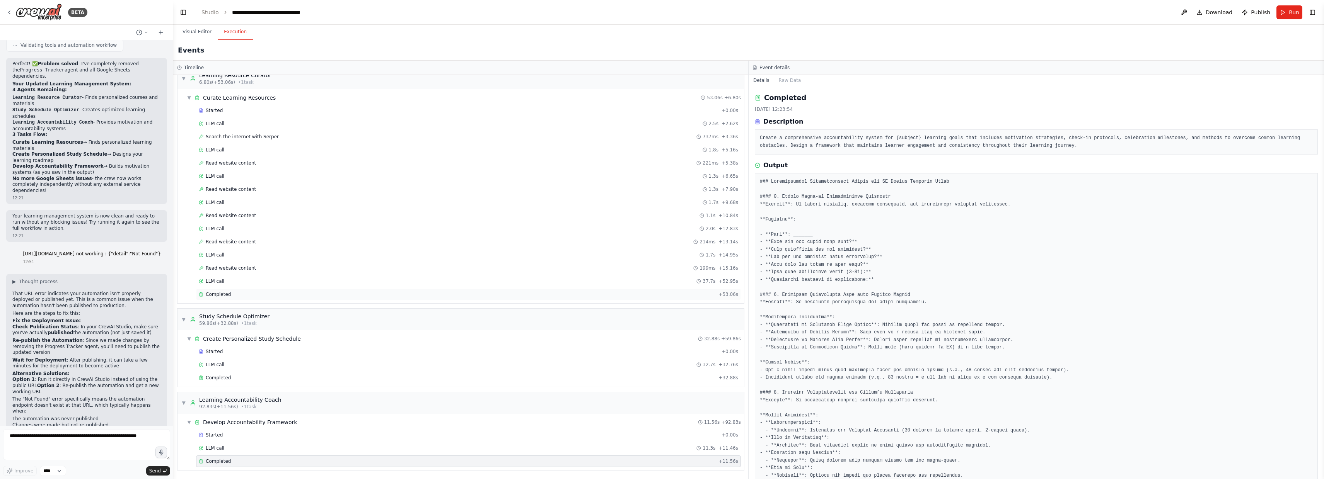
scroll to position [0, 0]
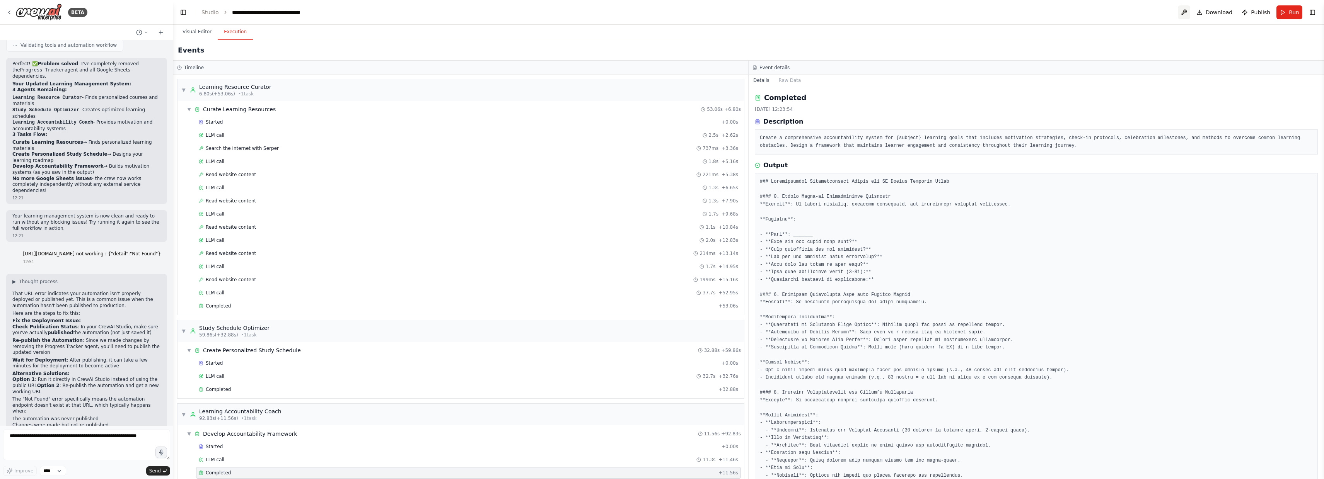
click at [1188, 15] on button at bounding box center [1184, 12] width 12 height 14
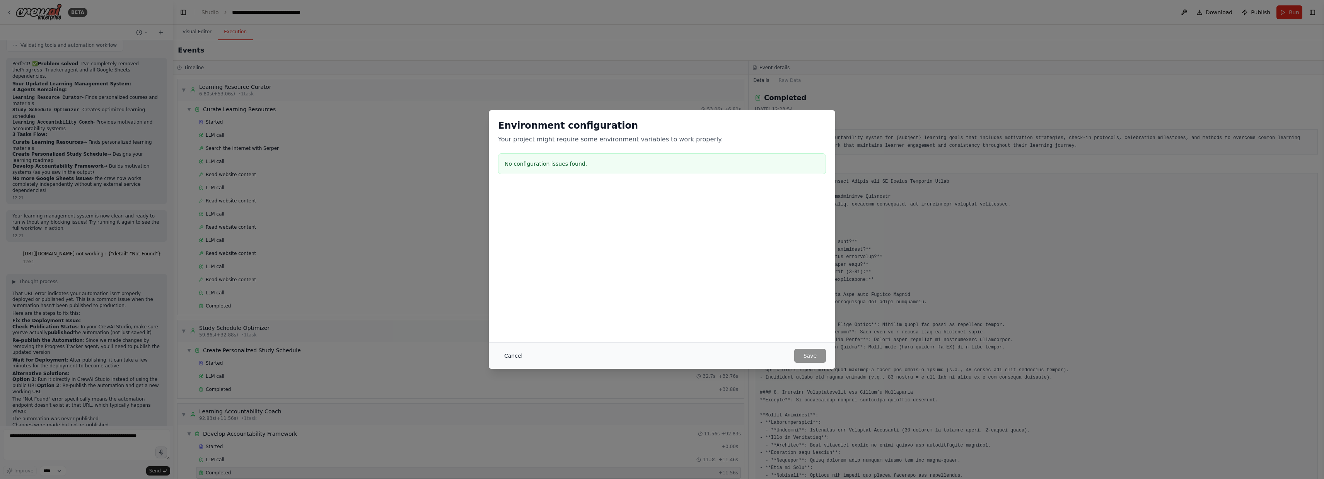
click at [513, 354] on button "Cancel" at bounding box center [513, 356] width 31 height 14
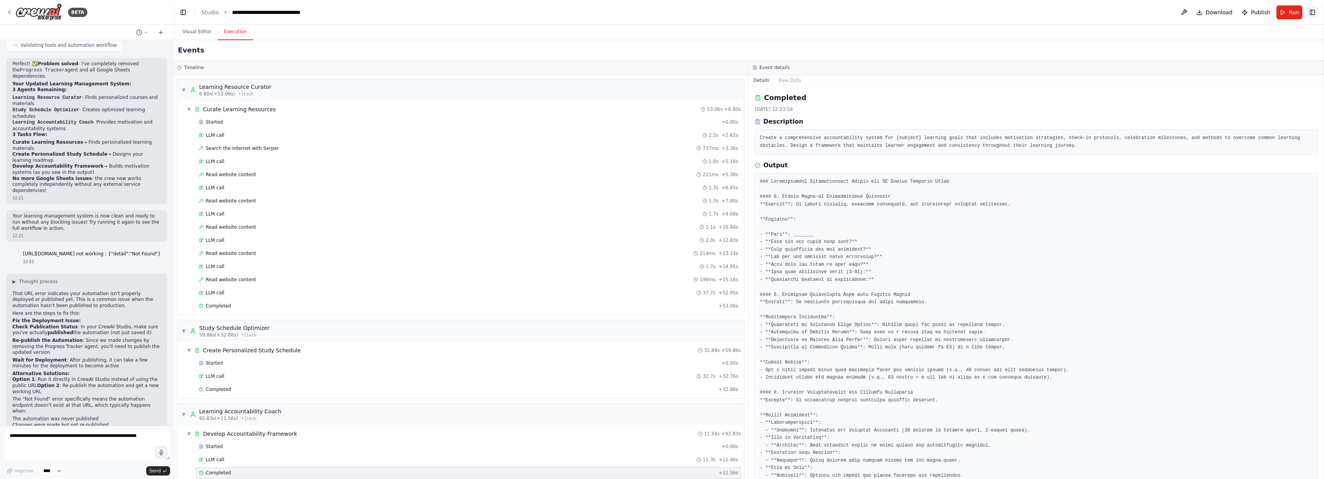
click at [1315, 15] on button "Toggle Right Sidebar" at bounding box center [1312, 12] width 11 height 11
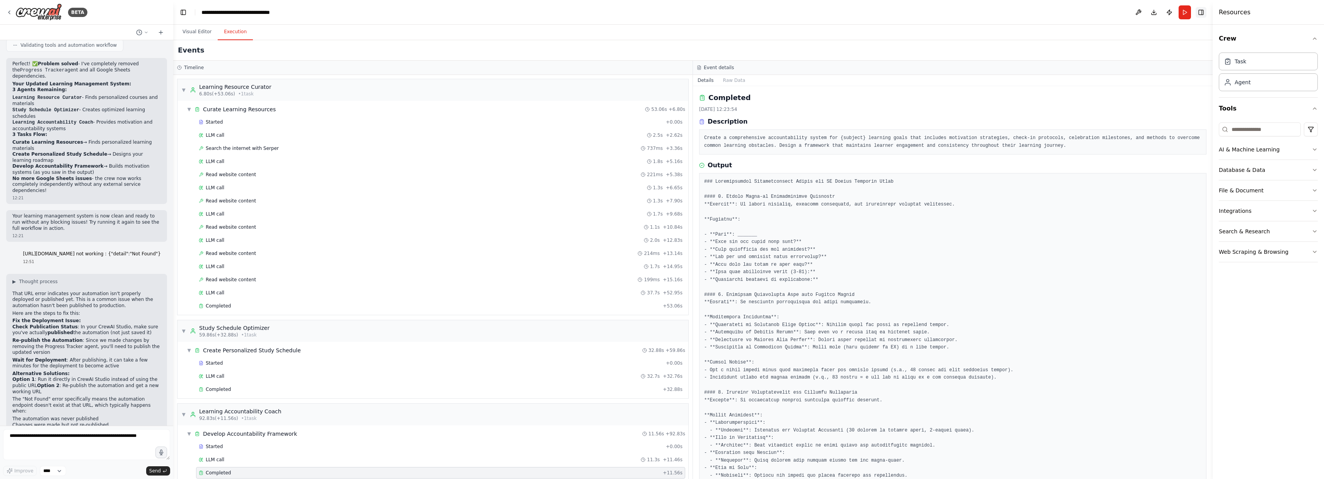
click at [1199, 12] on button "Toggle Right Sidebar" at bounding box center [1201, 12] width 11 height 11
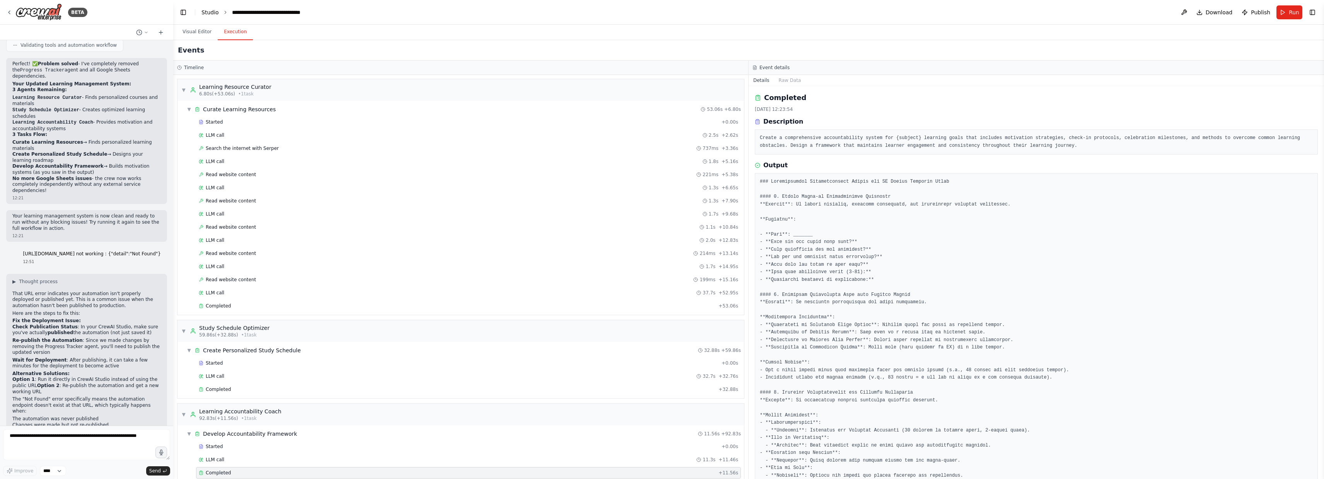
click at [215, 13] on link "Studio" at bounding box center [209, 12] width 17 height 6
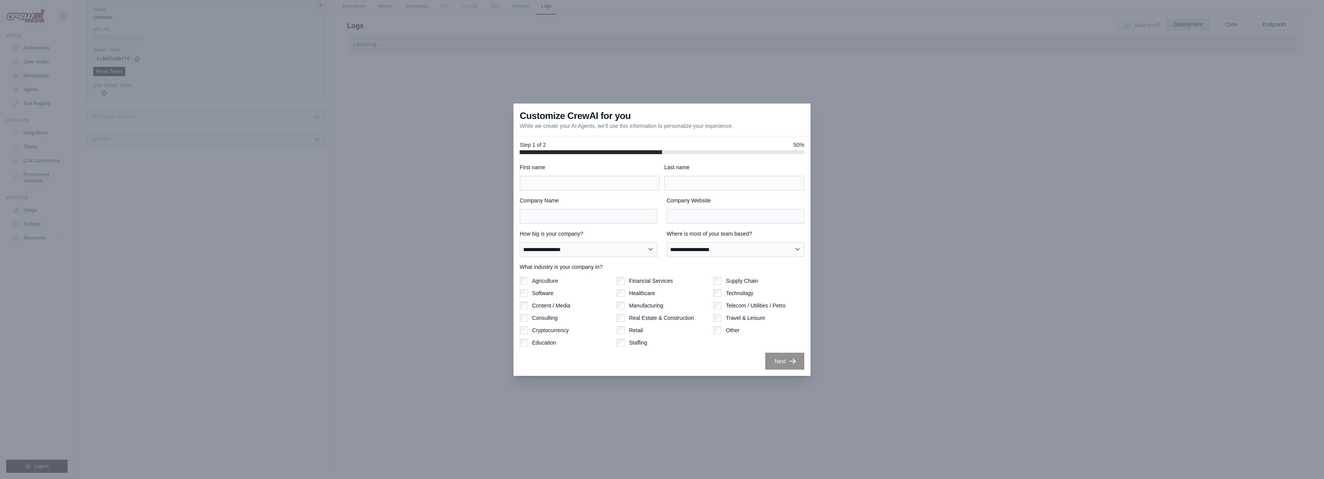
click at [518, 374] on div "**********" at bounding box center [662, 265] width 297 height 222
click at [486, 375] on div at bounding box center [662, 239] width 1324 height 479
click at [159, 138] on div at bounding box center [662, 239] width 1324 height 479
click at [193, 175] on div at bounding box center [662, 239] width 1324 height 479
click at [597, 182] on input "First name" at bounding box center [590, 183] width 140 height 15
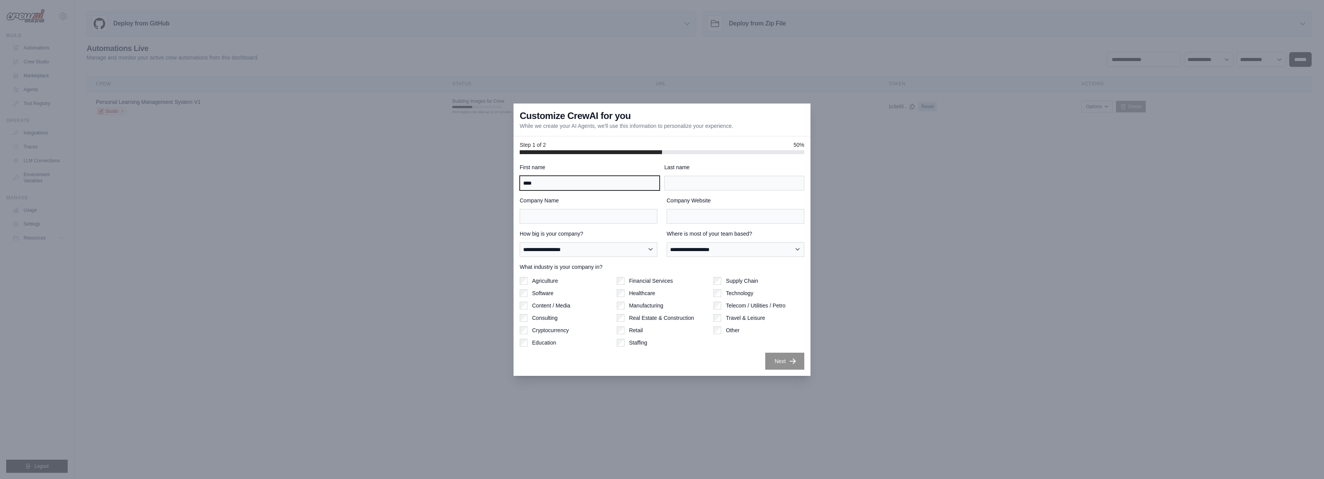
type input "****"
type input "********"
type input "****"
type input "*"
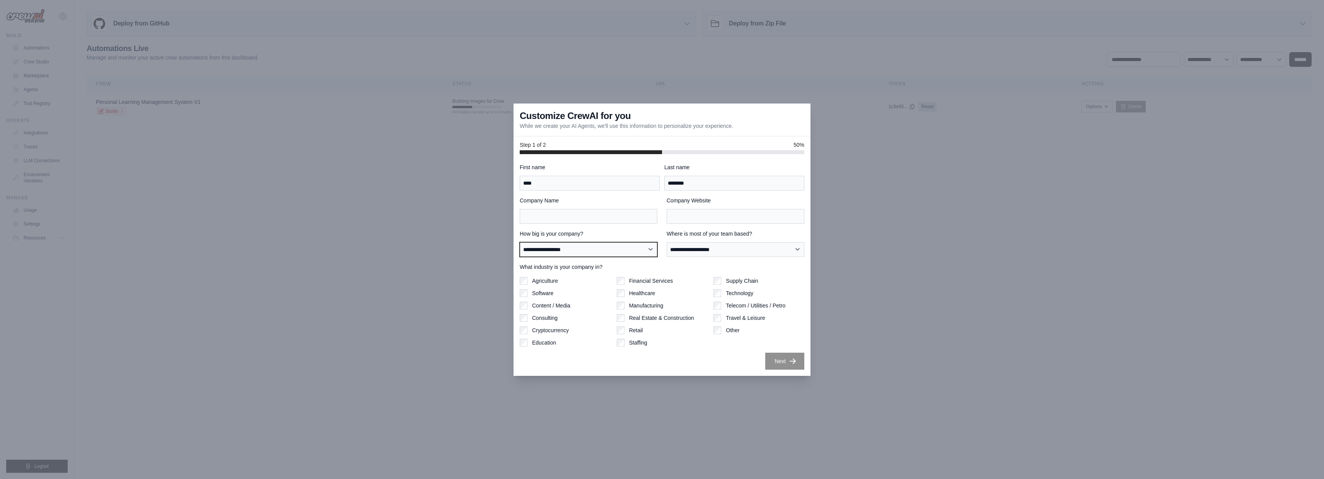
click at [570, 252] on select "**********" at bounding box center [589, 249] width 138 height 15
select select "**********"
click at [685, 250] on select "**********" at bounding box center [736, 249] width 138 height 15
select select "******"
click at [677, 217] on input "Company Website" at bounding box center [736, 216] width 138 height 15
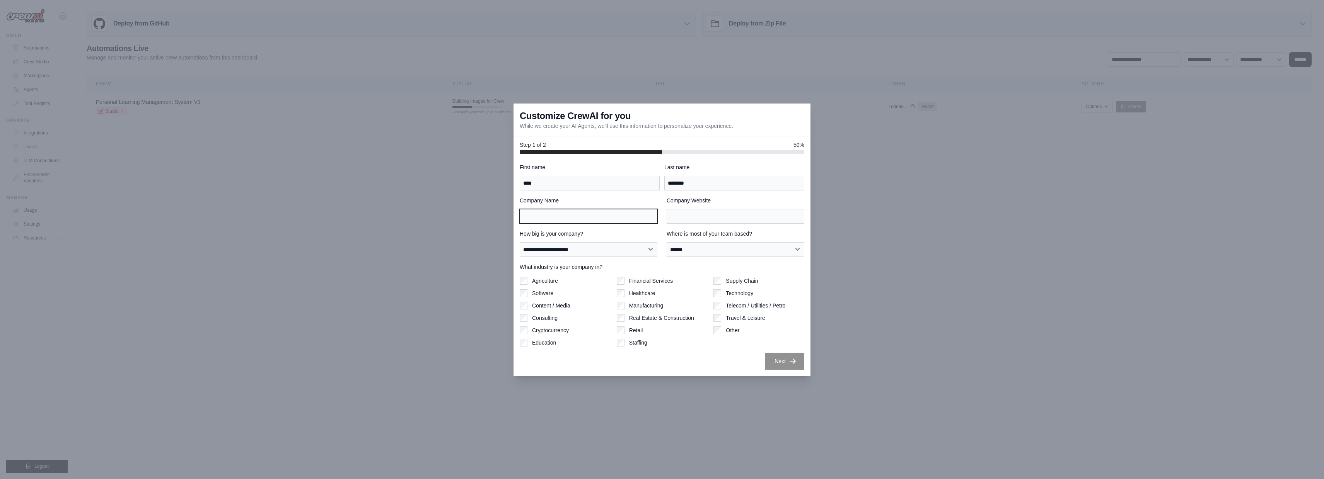
click at [602, 214] on input "Company Name" at bounding box center [589, 216] width 138 height 15
type input "****"
type input "**********"
click at [527, 218] on input "****" at bounding box center [589, 216] width 138 height 15
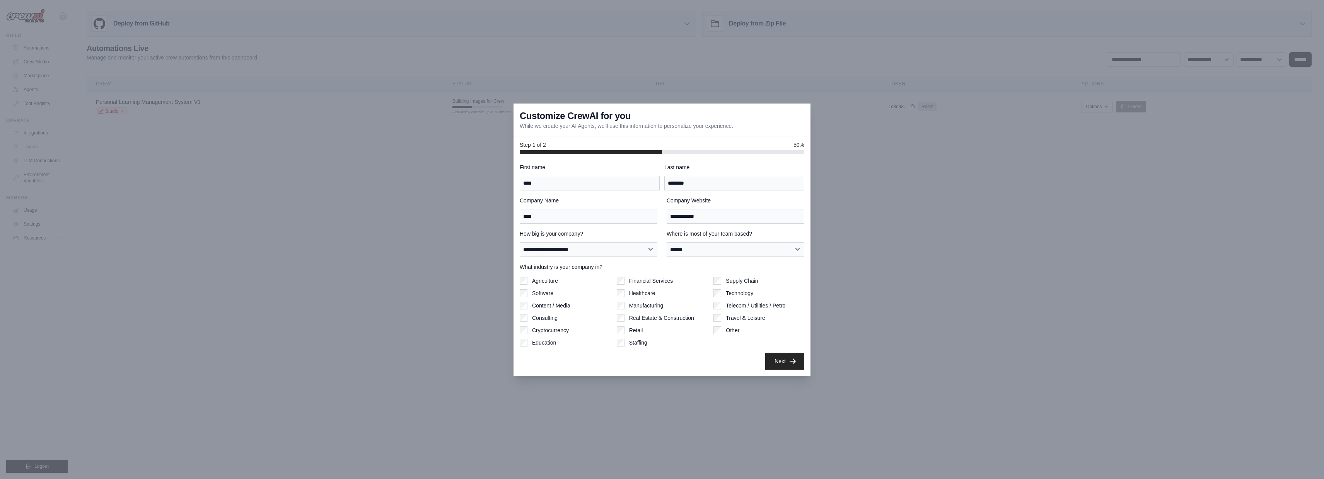
click at [728, 365] on div "Next" at bounding box center [662, 361] width 285 height 17
click at [626, 368] on div "Next" at bounding box center [662, 361] width 285 height 17
click at [795, 368] on button "Next" at bounding box center [784, 361] width 39 height 17
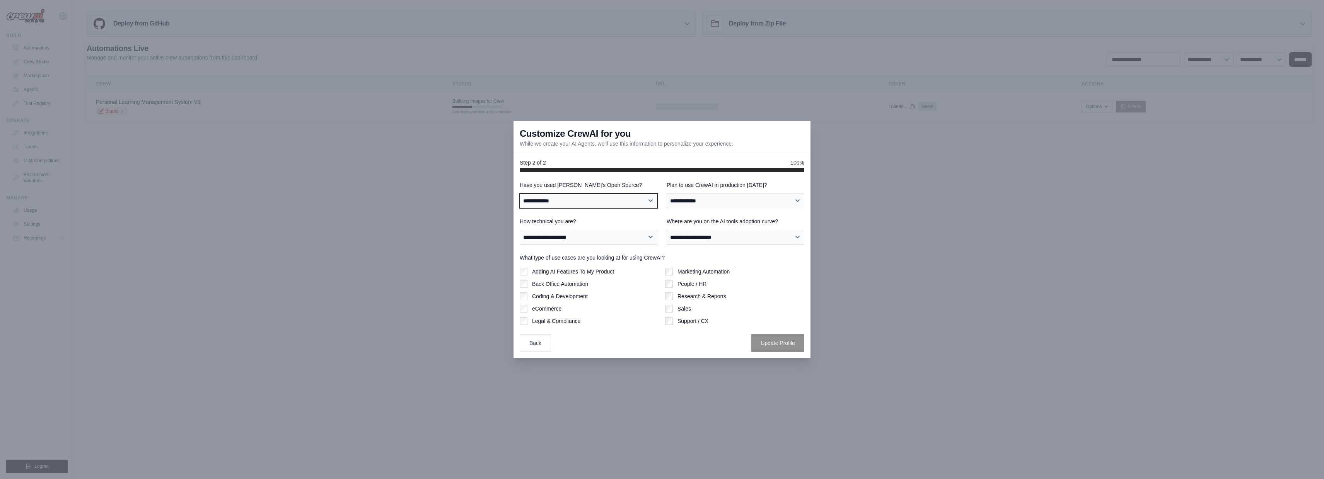
click at [589, 200] on select "**********" at bounding box center [589, 201] width 138 height 15
select select "**********"
click at [774, 203] on select "**********" at bounding box center [736, 201] width 138 height 15
select select "*****"
click at [611, 237] on select "**********" at bounding box center [589, 237] width 138 height 15
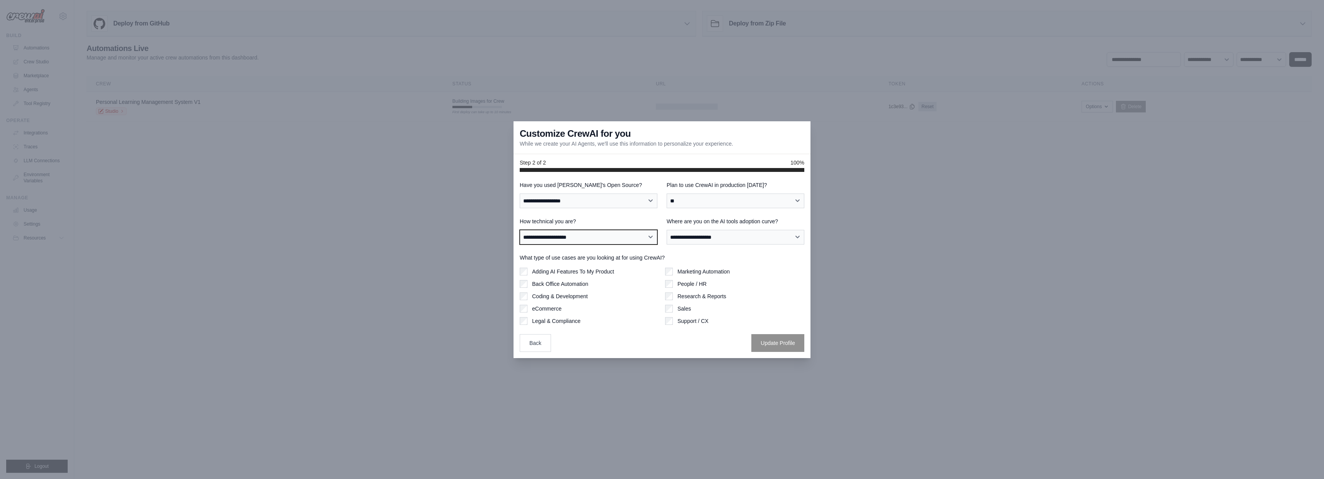
select select "**********"
click at [747, 239] on select "**********" at bounding box center [736, 237] width 138 height 15
select select "**********"
click at [688, 358] on div "**********" at bounding box center [662, 265] width 297 height 186
click at [786, 340] on button "Update Profile" at bounding box center [777, 343] width 53 height 18
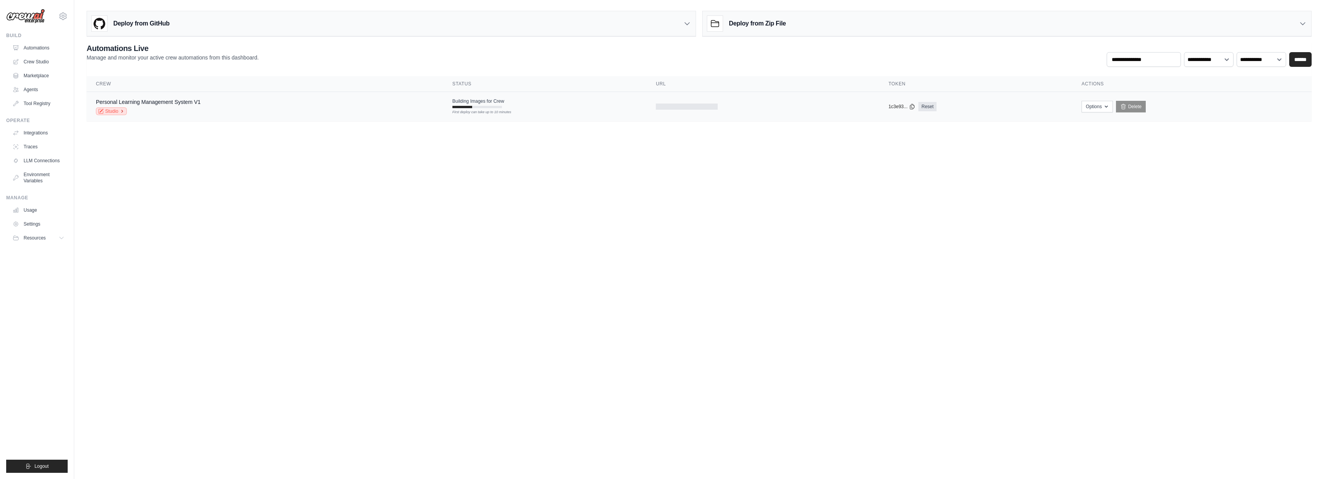
click at [114, 111] on link "Studio" at bounding box center [111, 111] width 31 height 8
click at [1104, 106] on icon "button" at bounding box center [1106, 106] width 6 height 6
click at [1030, 229] on body "[EMAIL_ADDRESS][DOMAIN_NAME] Settings Build Automations Crew Studio" at bounding box center [662, 239] width 1324 height 479
click at [609, 107] on td "Building Images for Crew First deploy can take up to 10 minutes" at bounding box center [544, 103] width 203 height 22
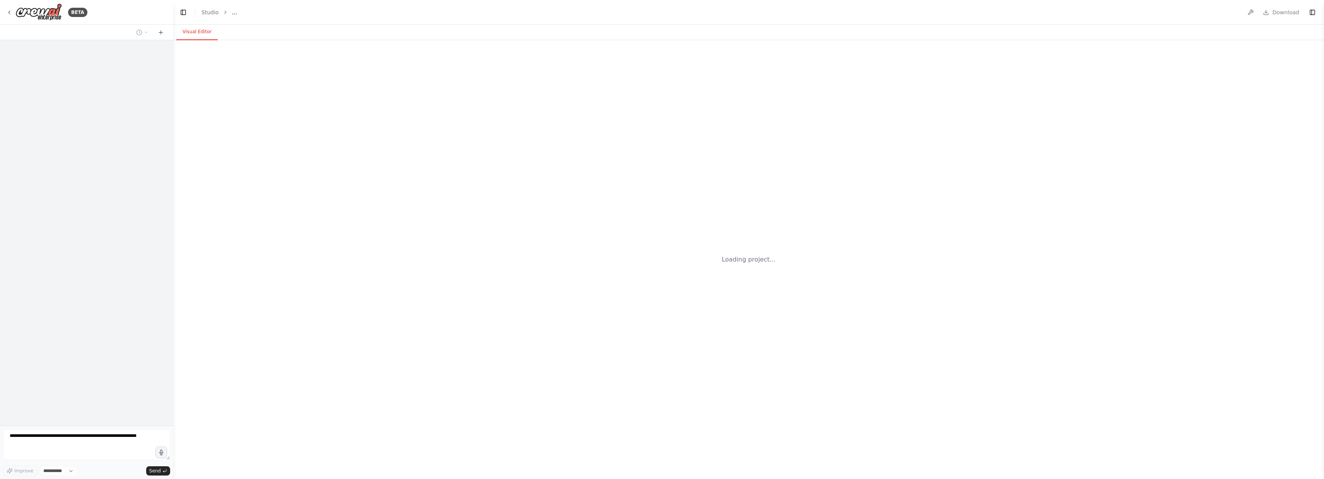
select select "****"
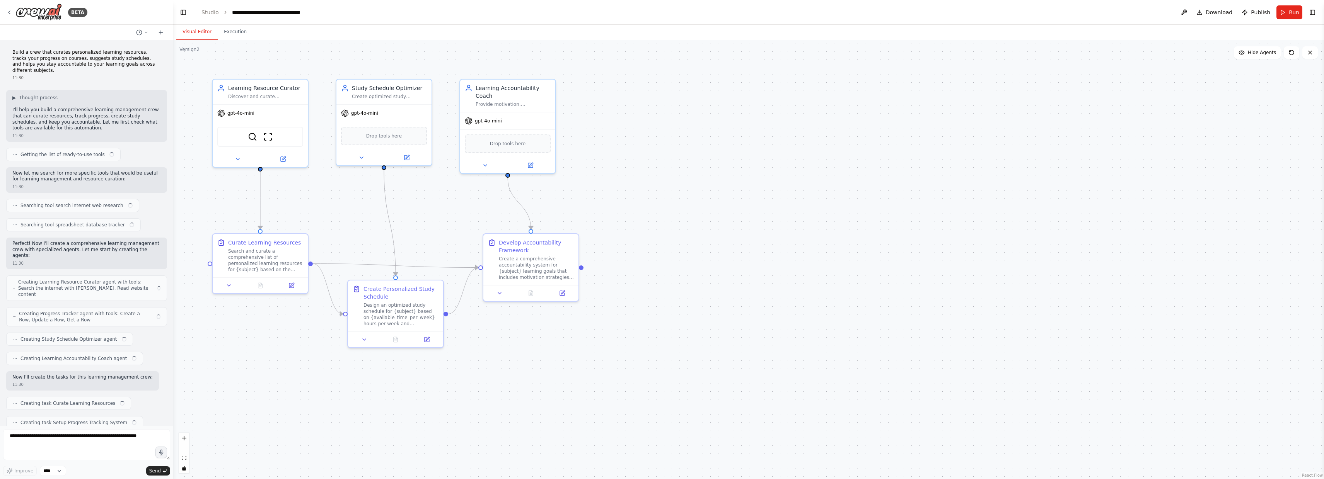
scroll to position [1662, 0]
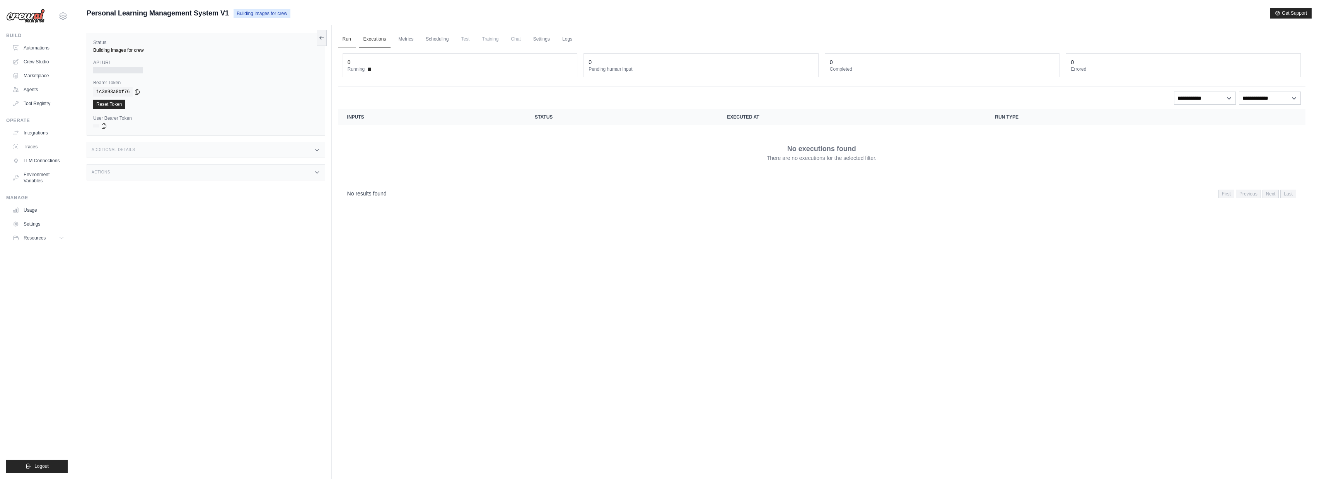
click at [349, 39] on link "Run" at bounding box center [347, 39] width 18 height 16
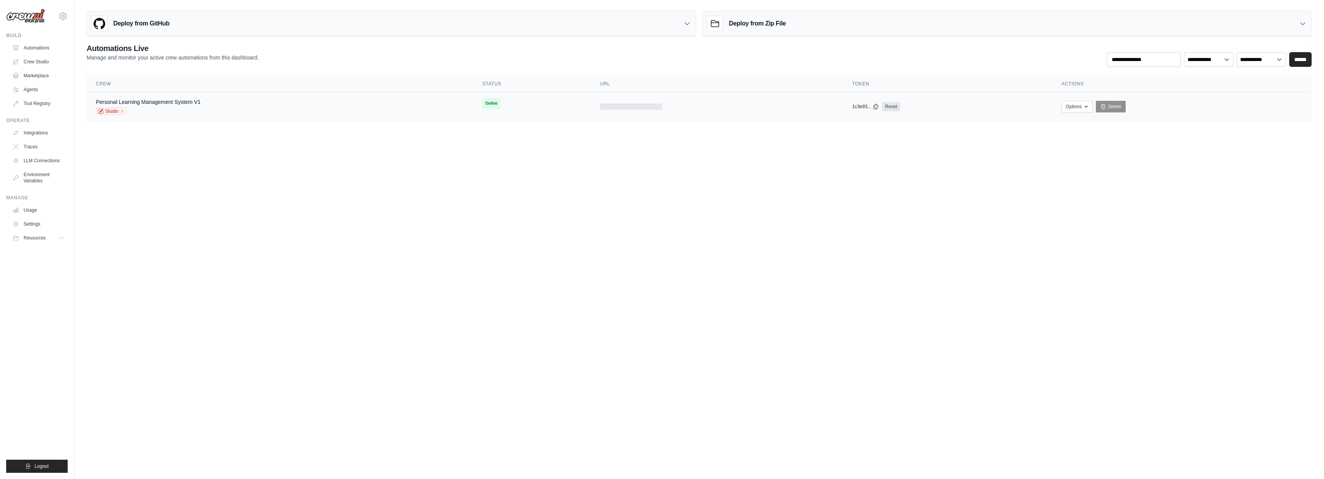
click at [497, 105] on span "Online" at bounding box center [491, 103] width 18 height 11
click at [640, 106] on div at bounding box center [631, 107] width 62 height 6
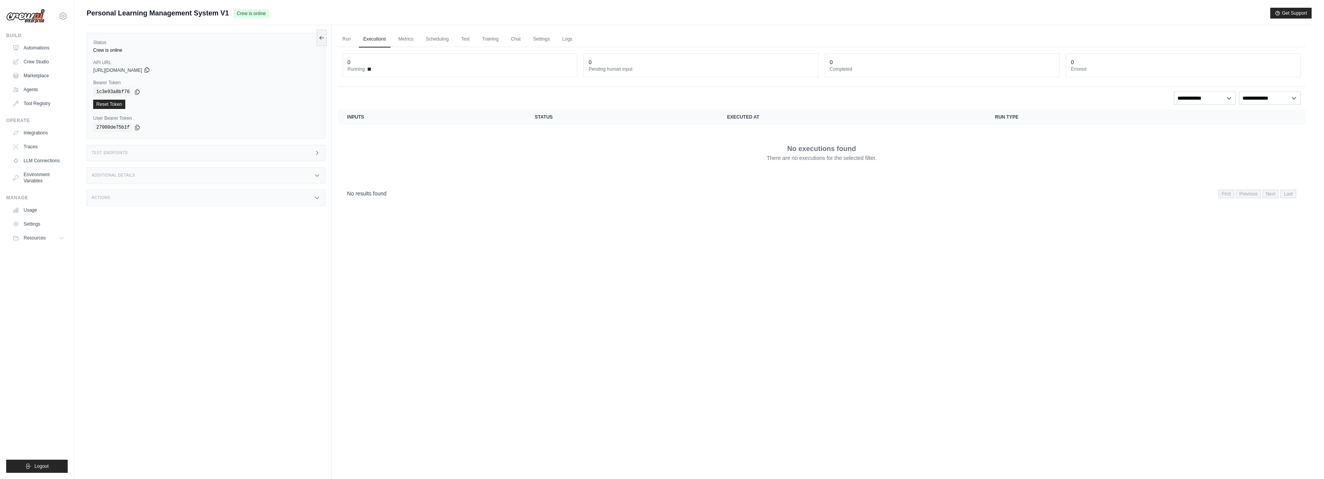
click at [150, 69] on icon at bounding box center [147, 70] width 6 height 6
click at [116, 105] on link "Reset Token" at bounding box center [109, 104] width 32 height 9
click at [134, 68] on span "[URL][DOMAIN_NAME]" at bounding box center [117, 70] width 49 height 6
click at [149, 68] on icon at bounding box center [147, 70] width 4 height 5
click at [140, 70] on span "[URL][DOMAIN_NAME]" at bounding box center [117, 70] width 49 height 6
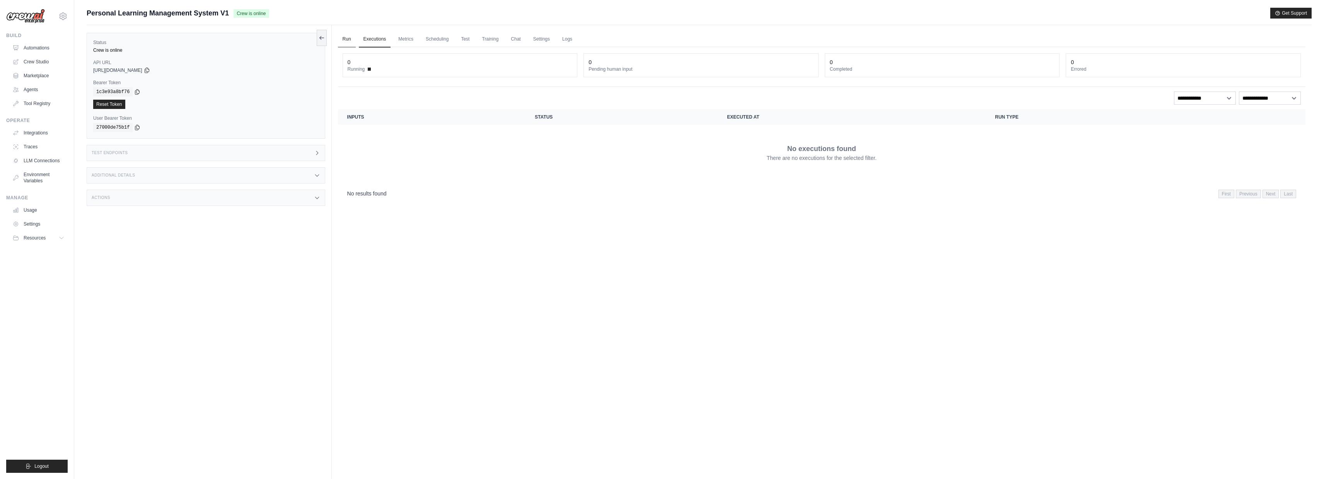
click at [344, 39] on link "Run" at bounding box center [347, 39] width 18 height 16
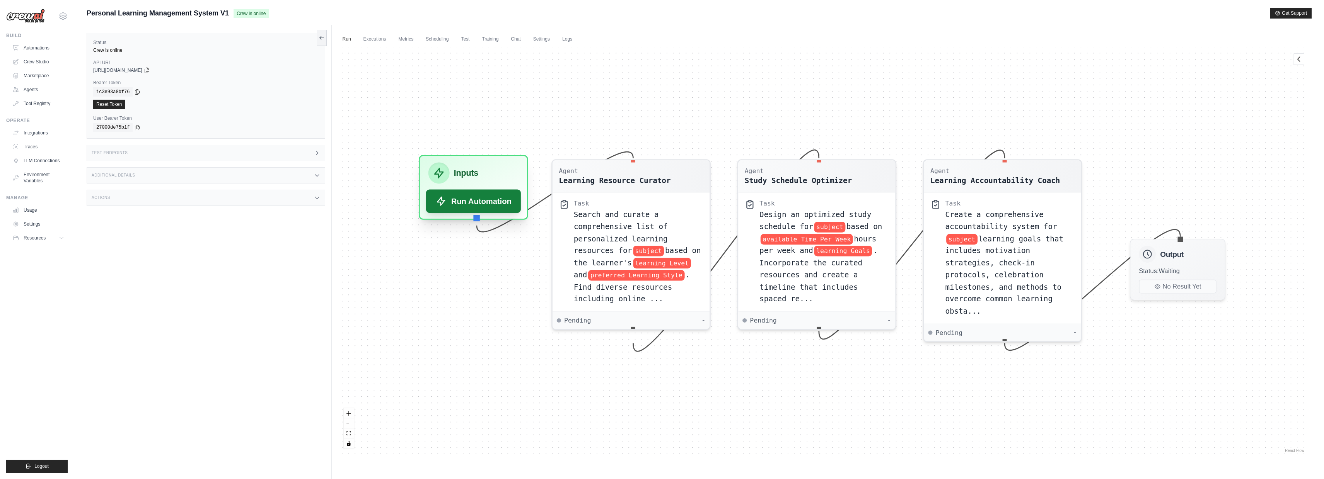
click at [484, 210] on button "Run Automation" at bounding box center [473, 201] width 95 height 24
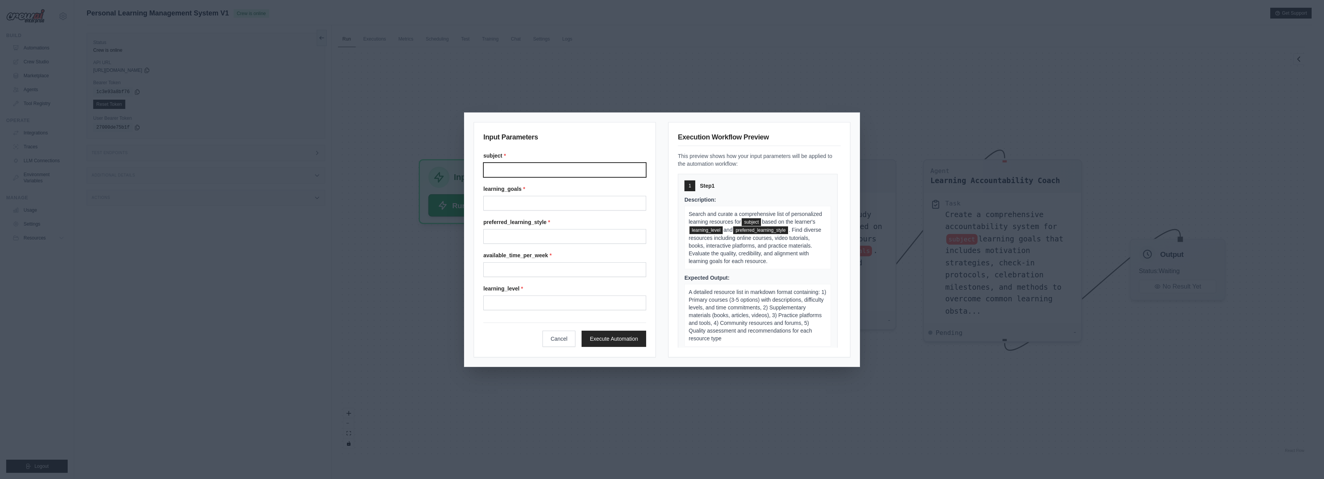
click at [513, 172] on input "Subject" at bounding box center [564, 170] width 163 height 15
type input "**********"
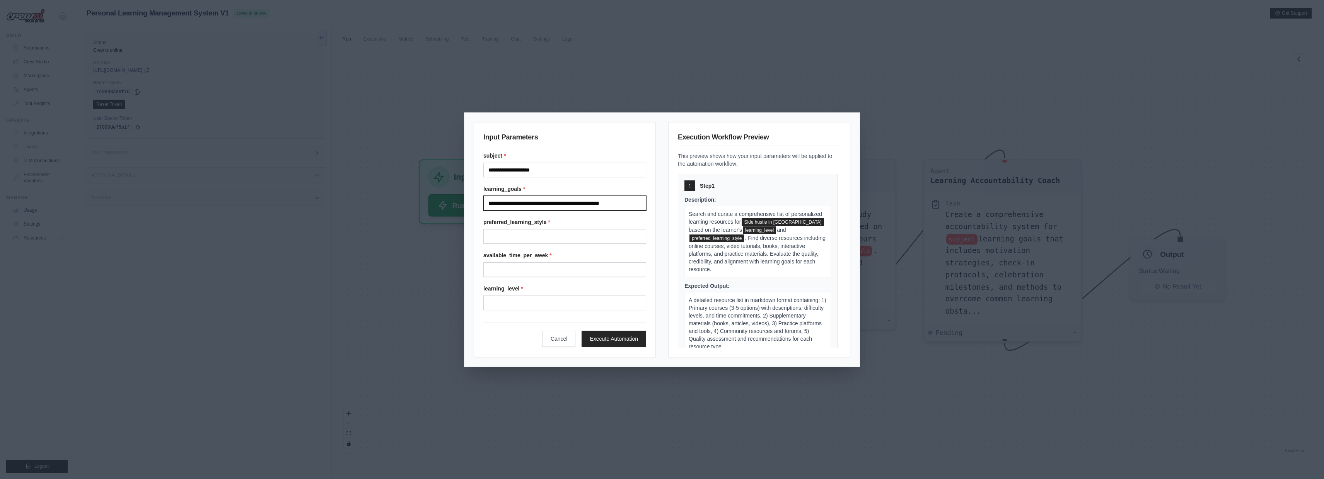
click at [596, 205] on input "**********" at bounding box center [564, 203] width 163 height 15
type input "**********"
drag, startPoint x: 535, startPoint y: 203, endPoint x: 425, endPoint y: 189, distance: 110.7
click at [425, 189] on div "**********" at bounding box center [662, 239] width 1324 height 479
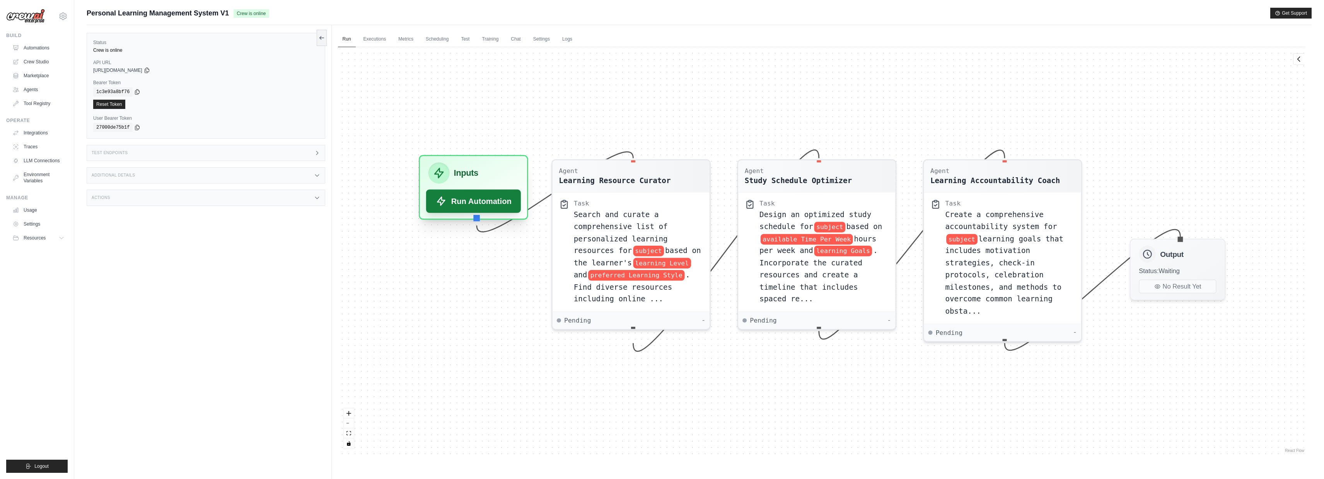
click at [471, 193] on button "Run Automation" at bounding box center [473, 201] width 95 height 24
click at [482, 204] on button "Run Automation" at bounding box center [473, 201] width 95 height 24
click at [482, 200] on button "Run Automation" at bounding box center [473, 201] width 95 height 24
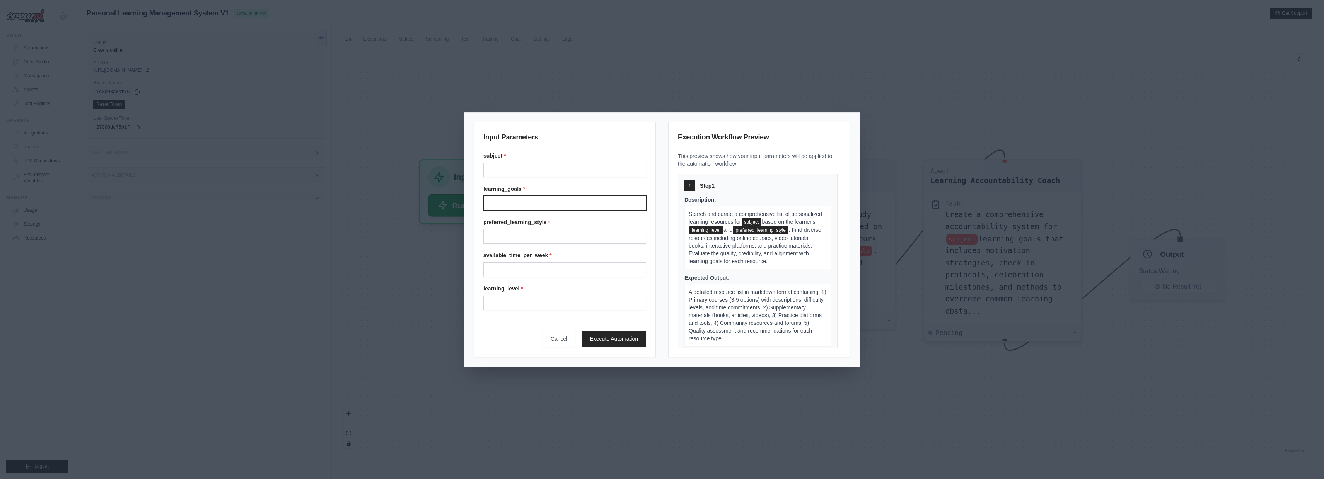
click at [527, 207] on input "Learning goals" at bounding box center [564, 203] width 163 height 15
type input "**********"
type input "*"
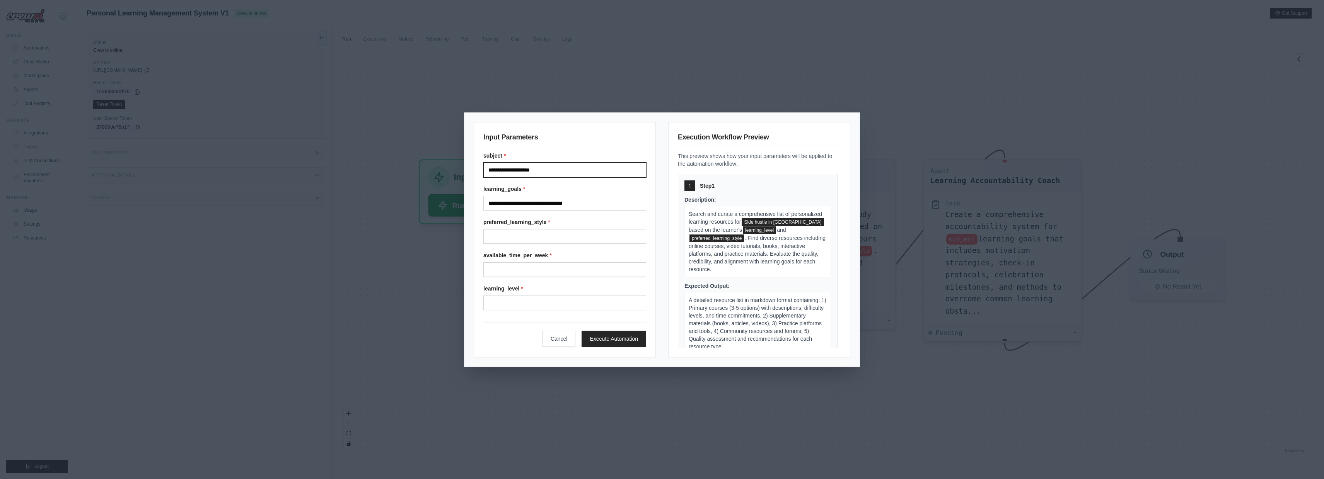
type input "**********"
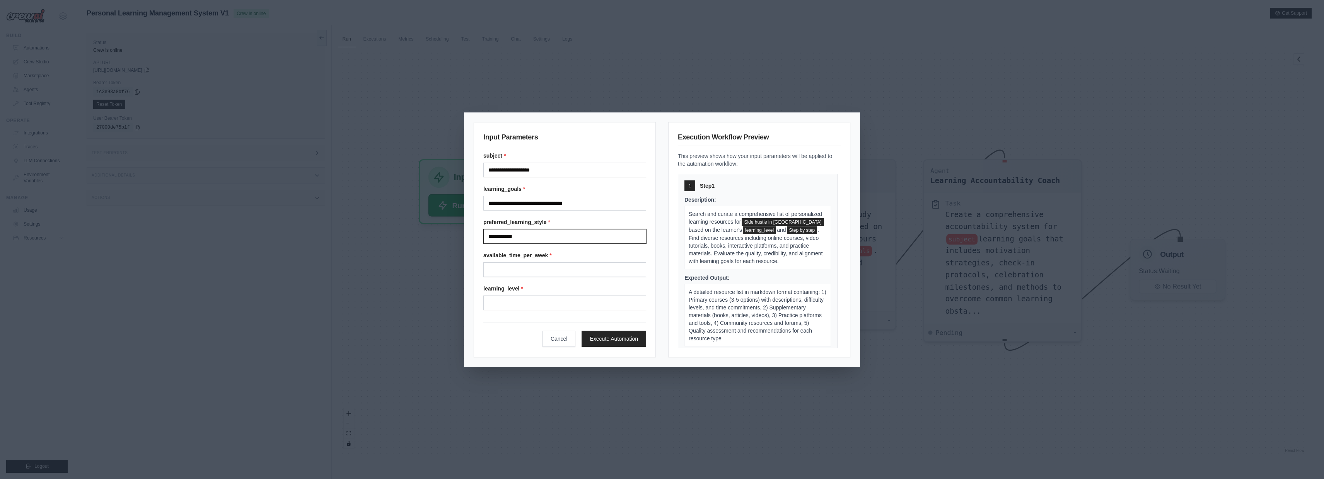
type input "**********"
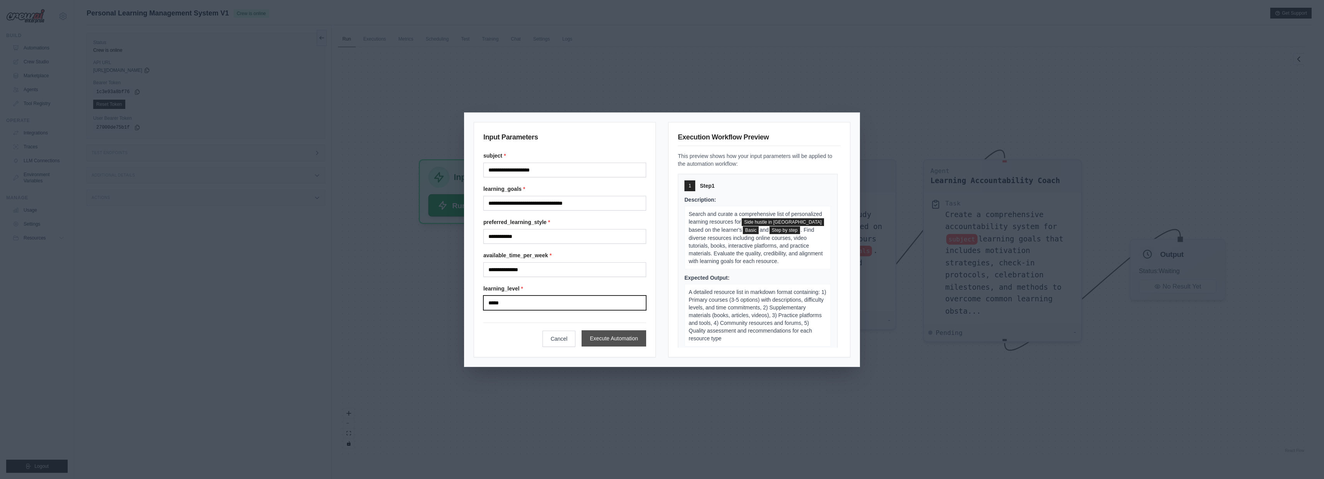
type input "*****"
click at [610, 339] on button "Execute Automation" at bounding box center [614, 339] width 65 height 16
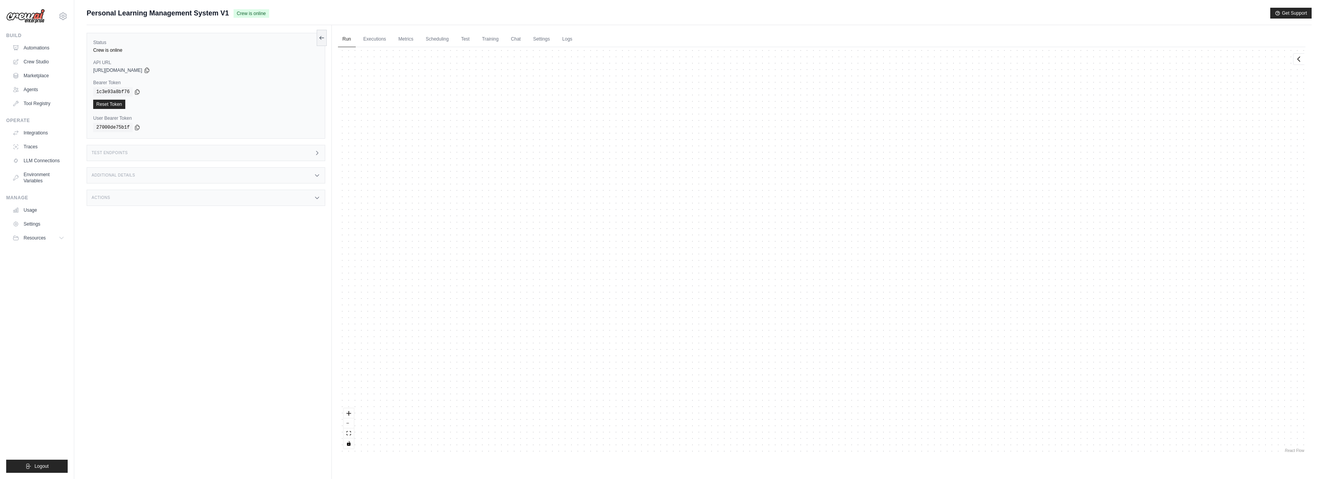
scroll to position [62, 0]
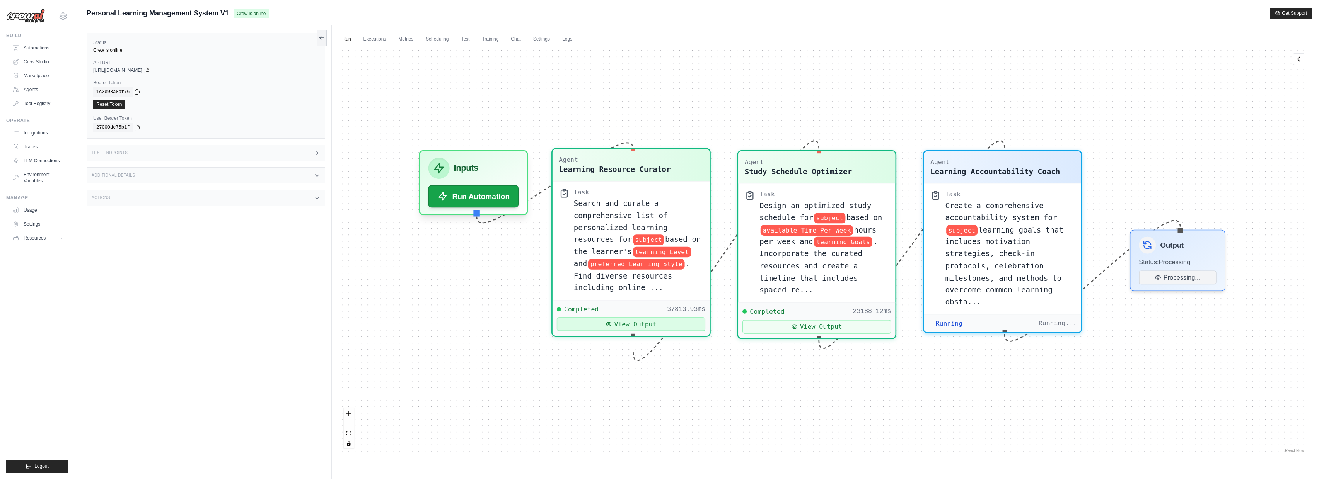
click at [654, 331] on button "View Output" at bounding box center [630, 324] width 148 height 14
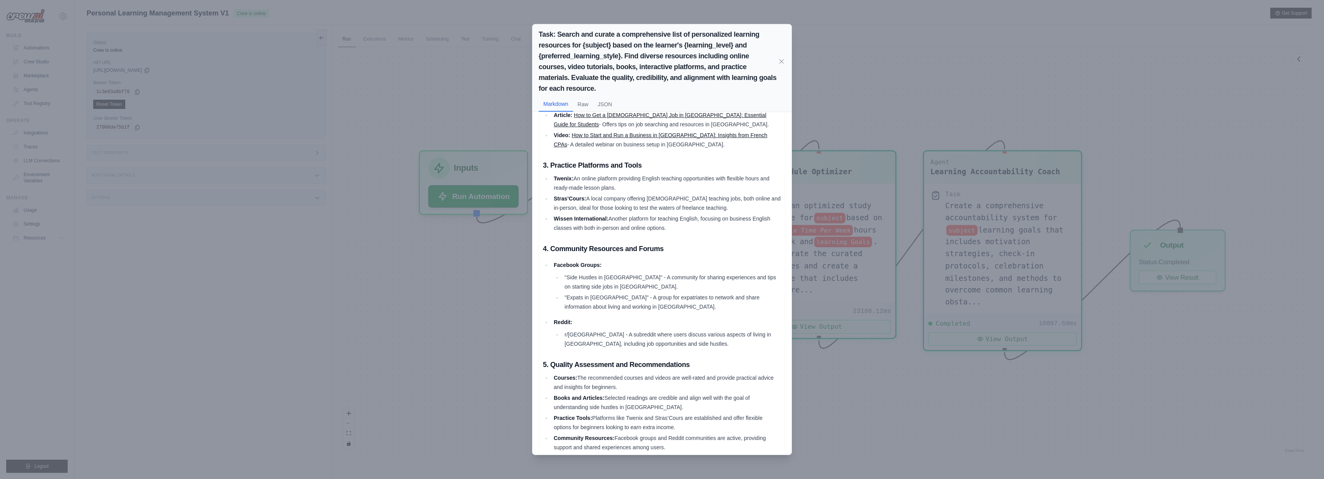
scroll to position [33, 0]
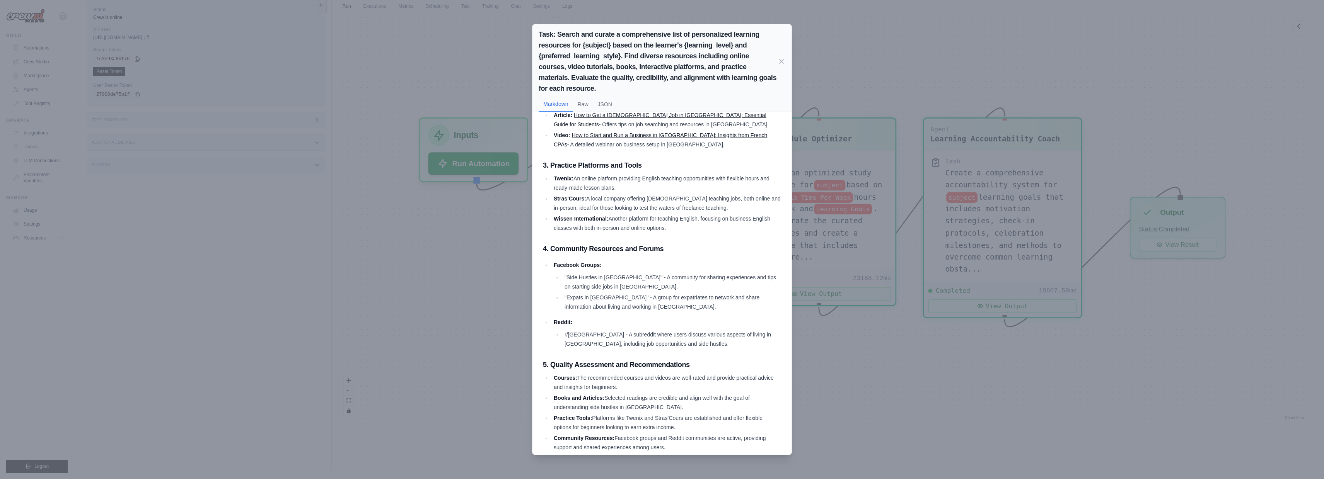
click at [809, 280] on div "Task: Search and curate a comprehensive list of personalized learning resources…" at bounding box center [662, 239] width 1324 height 479
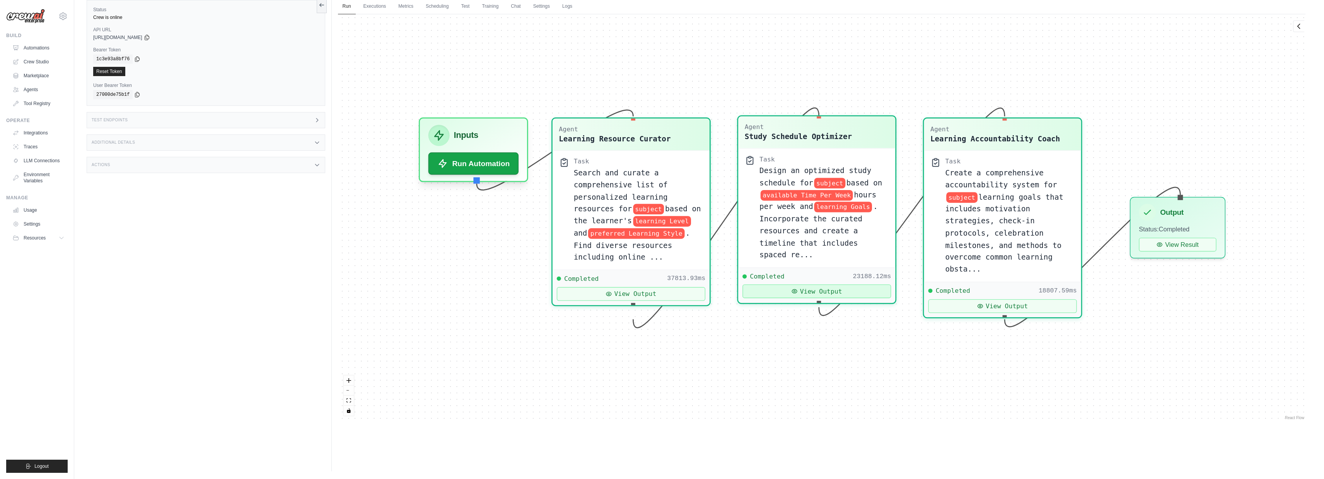
click at [816, 296] on button "View Output" at bounding box center [816, 292] width 148 height 14
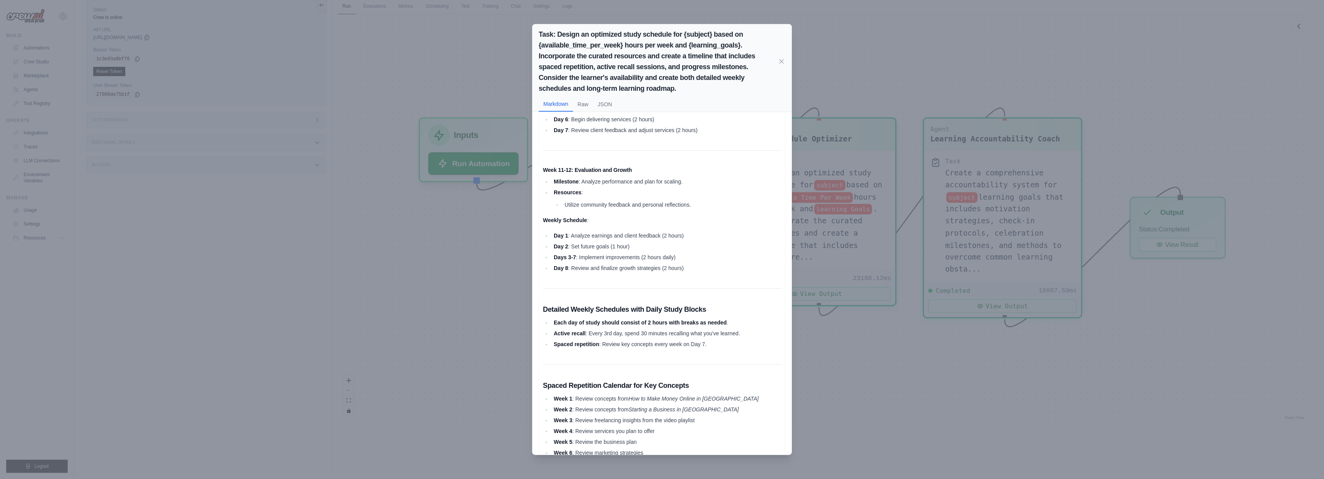
scroll to position [1058, 0]
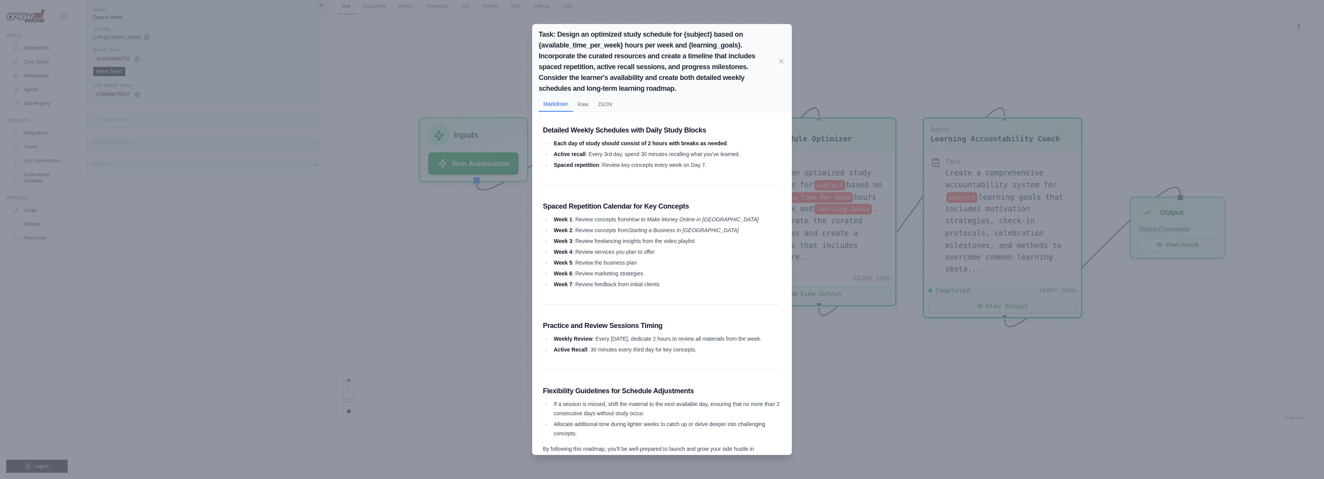
click at [818, 282] on div "Task: Design an optimized study schedule for {subject} based on {available_time…" at bounding box center [662, 239] width 1324 height 479
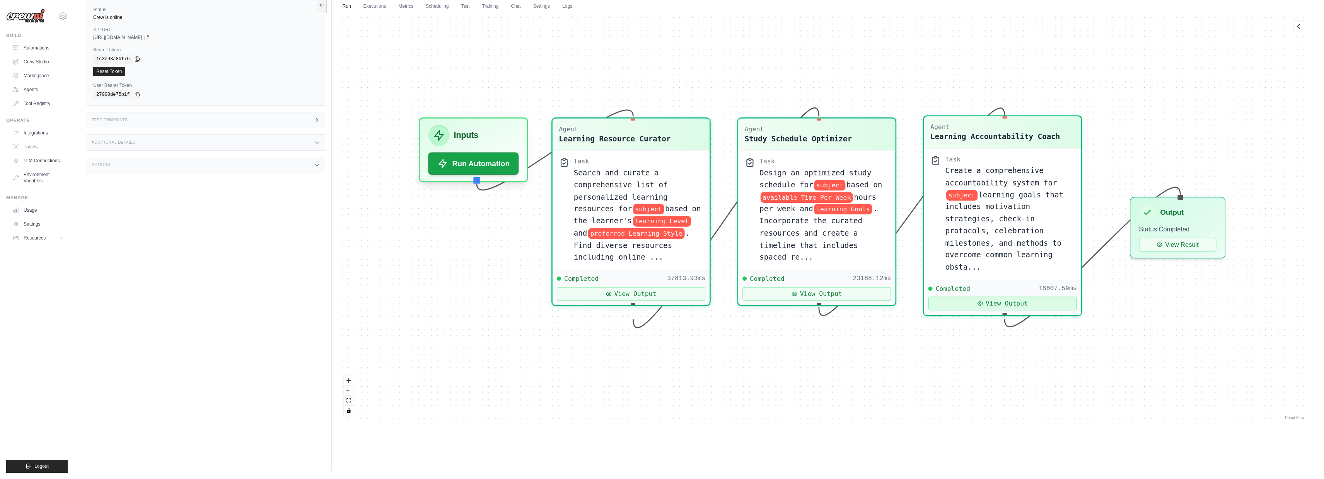
click at [951, 304] on button "View Output" at bounding box center [1002, 304] width 148 height 14
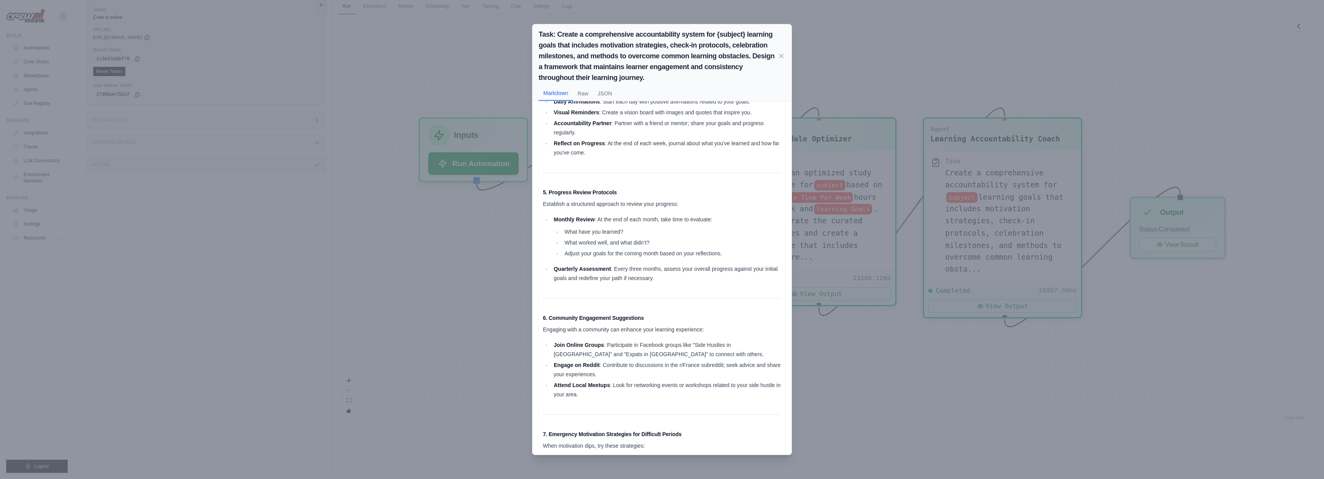
scroll to position [768, 0]
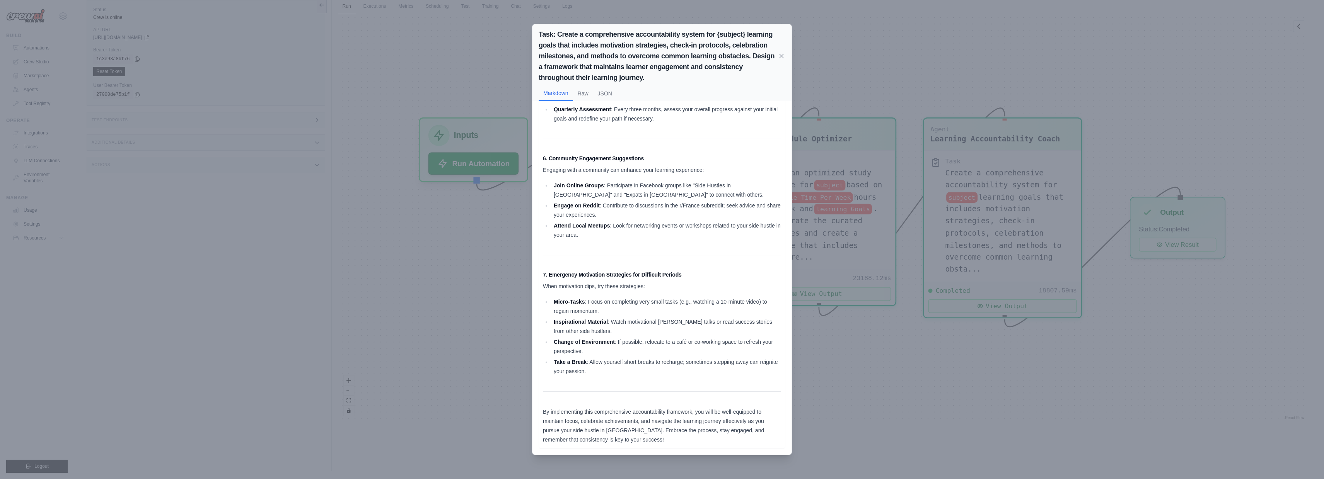
click at [999, 317] on div "Task: Create a comprehensive accountability system for {subject} learning goals…" at bounding box center [662, 239] width 1324 height 479
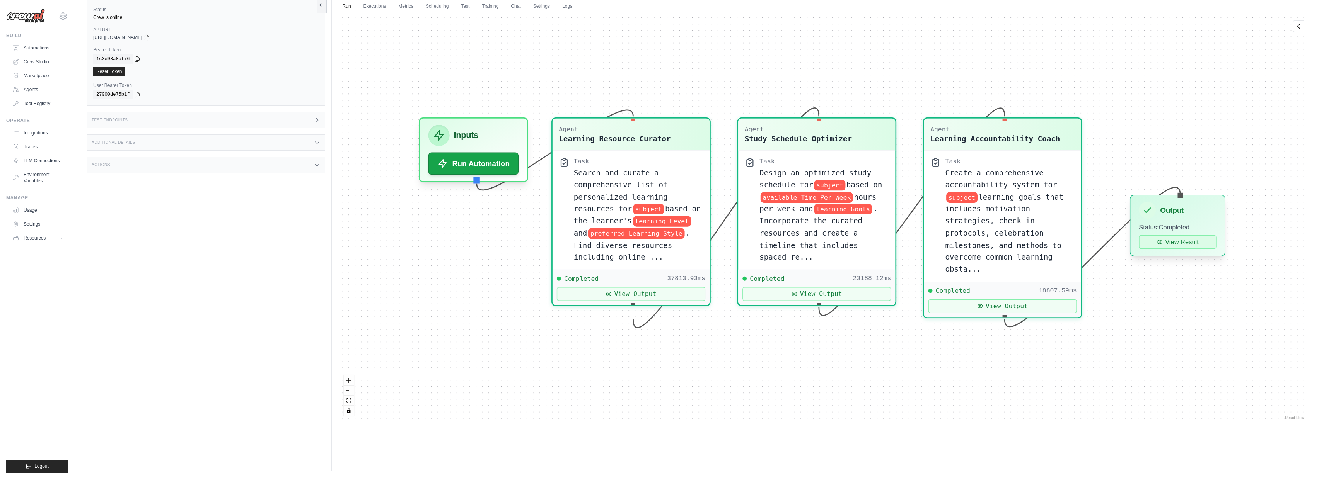
click at [1181, 246] on button "View Result" at bounding box center [1177, 242] width 77 height 14
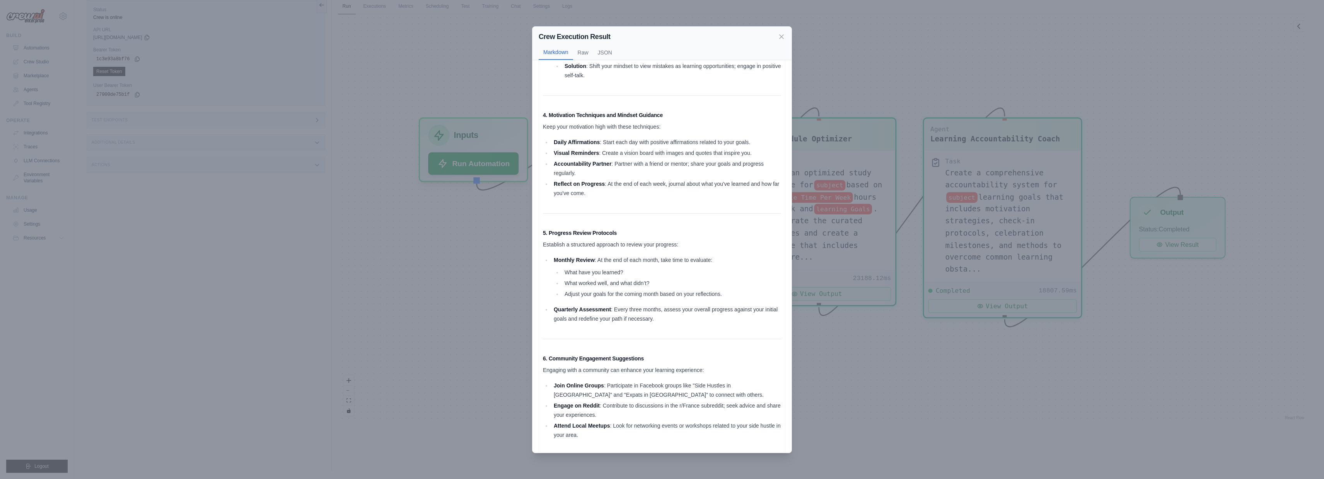
scroll to position [728, 0]
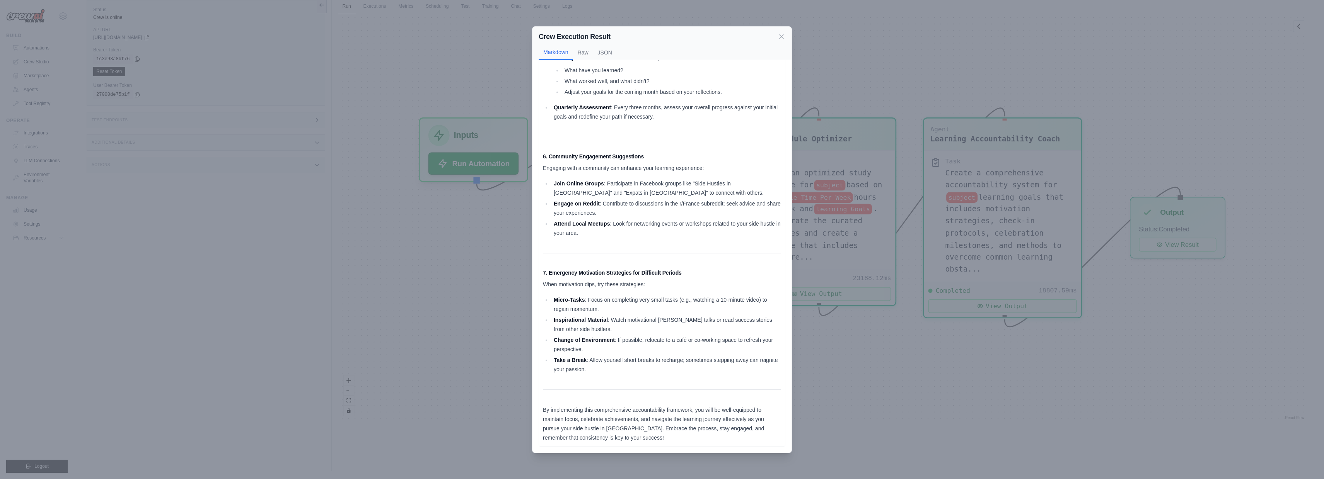
click at [481, 314] on div "Crew Execution Result Markdown Raw JSON Comprehensive Accountability Framework …" at bounding box center [662, 239] width 1324 height 479
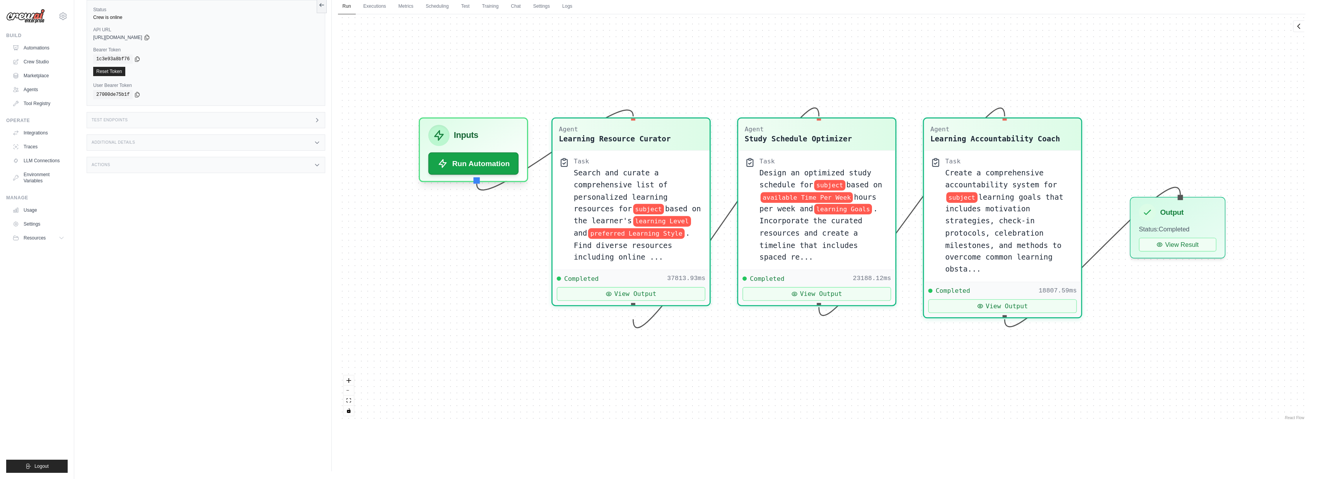
click at [468, 280] on div "Agent Learning Resource Curator Task Search and curate a comprehensive list of …" at bounding box center [821, 218] width 967 height 408
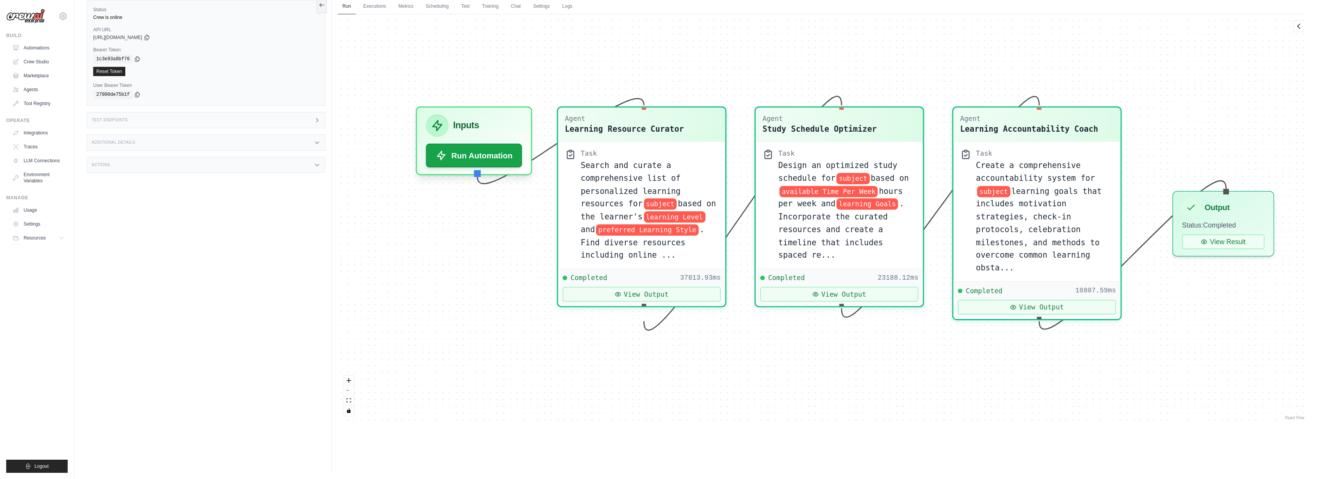
click at [132, 39] on span "https://personal-learning-management-system-v1-3160-70e0b53f.crewai.com" at bounding box center [117, 37] width 49 height 6
click at [150, 39] on icon at bounding box center [147, 37] width 6 height 6
click at [40, 46] on link "Automations" at bounding box center [39, 48] width 58 height 12
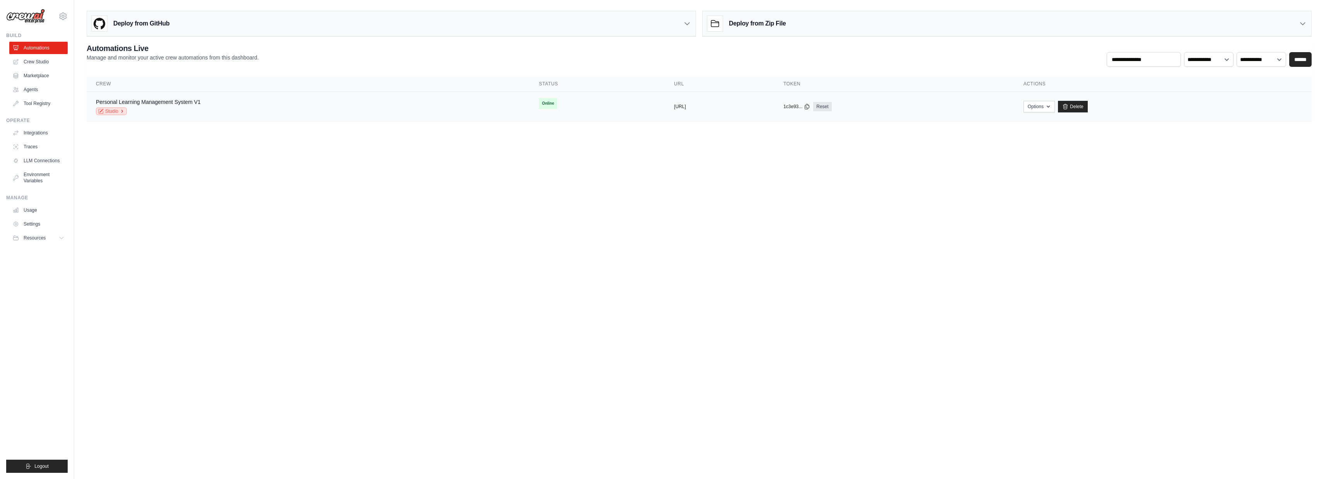
click at [116, 110] on link "Studio" at bounding box center [111, 111] width 31 height 8
click at [674, 107] on button "https://personal-learning-managemen" at bounding box center [680, 106] width 12 height 6
click at [810, 106] on icon at bounding box center [807, 106] width 6 height 6
click at [1055, 107] on button "Options" at bounding box center [1039, 107] width 31 height 12
click at [1044, 124] on link "Chat with this Crew" at bounding box center [1011, 124] width 87 height 14
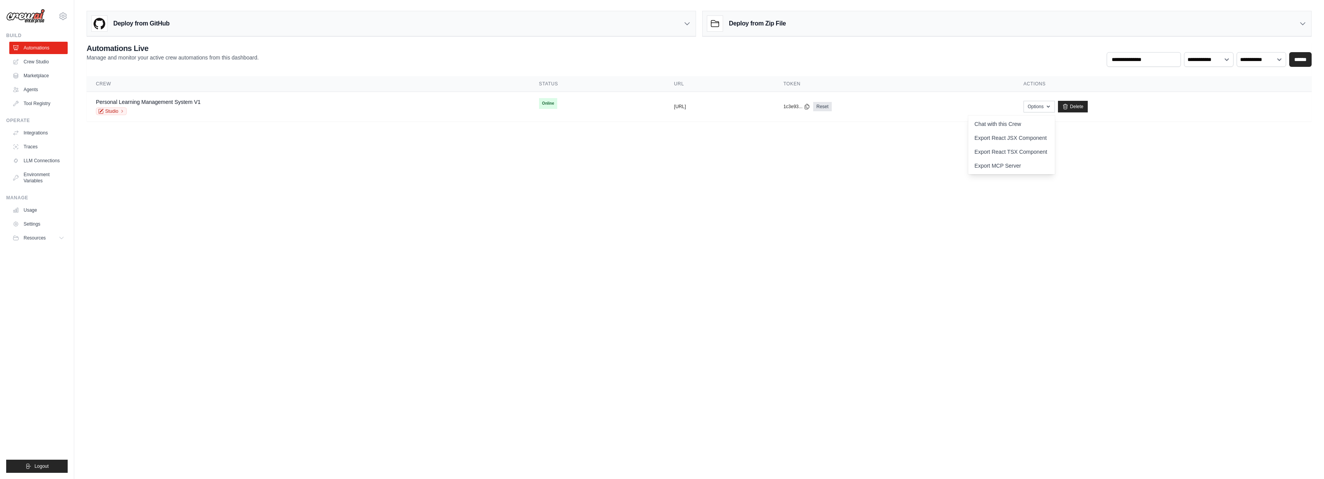
click at [996, 160] on body "jalandetsncf@gmail.com Settings Build Automations Crew Studio" at bounding box center [662, 239] width 1324 height 479
click at [1055, 106] on button "Options" at bounding box center [1039, 107] width 31 height 12
click at [1055, 104] on button "Options" at bounding box center [1039, 107] width 31 height 12
click at [959, 209] on body "jalandetsncf@gmail.com Settings Build Automations Crew Studio" at bounding box center [662, 239] width 1324 height 479
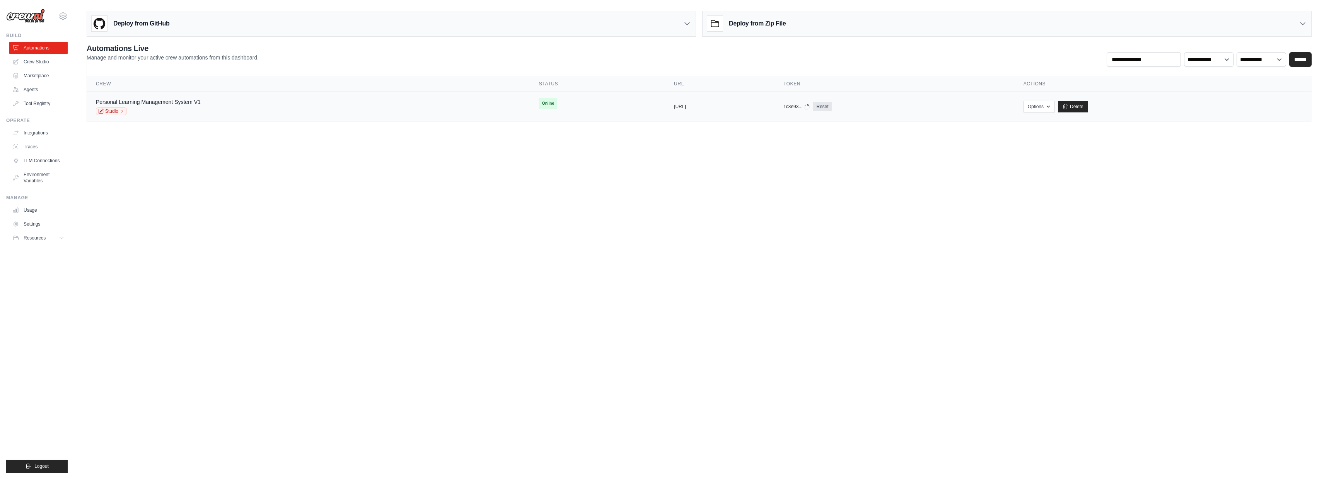
click at [665, 101] on td "copied https://personal-learning-managemen" at bounding box center [719, 107] width 109 height 30
click at [674, 105] on button "https://personal-learning-managemen" at bounding box center [680, 106] width 12 height 6
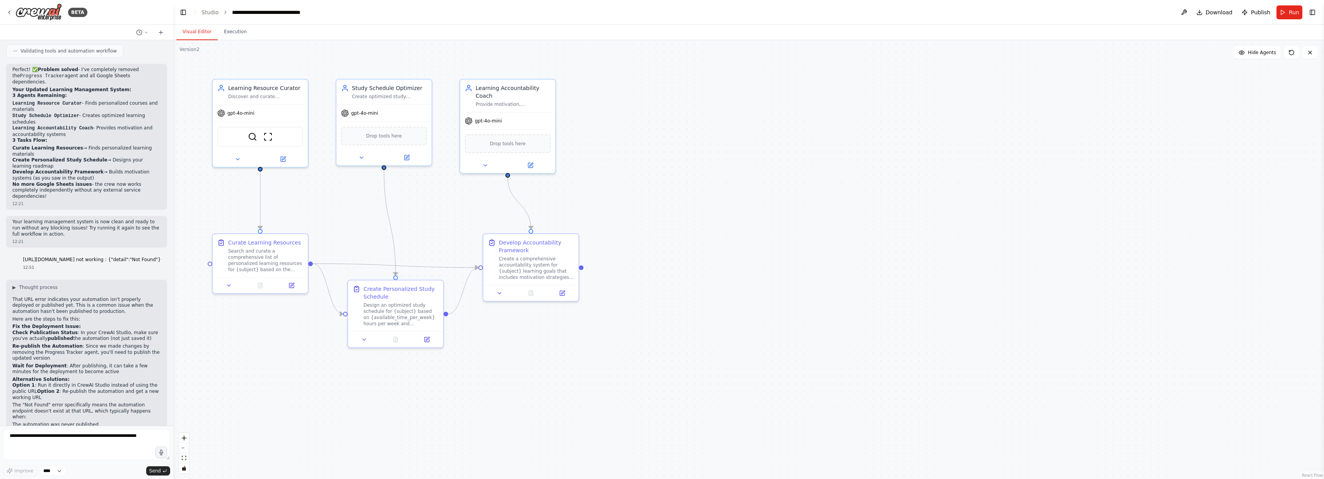
scroll to position [1931, 0]
click at [70, 477] on p "Would you like me to help you prepare the automation for publication, or do you…" at bounding box center [86, 486] width 148 height 18
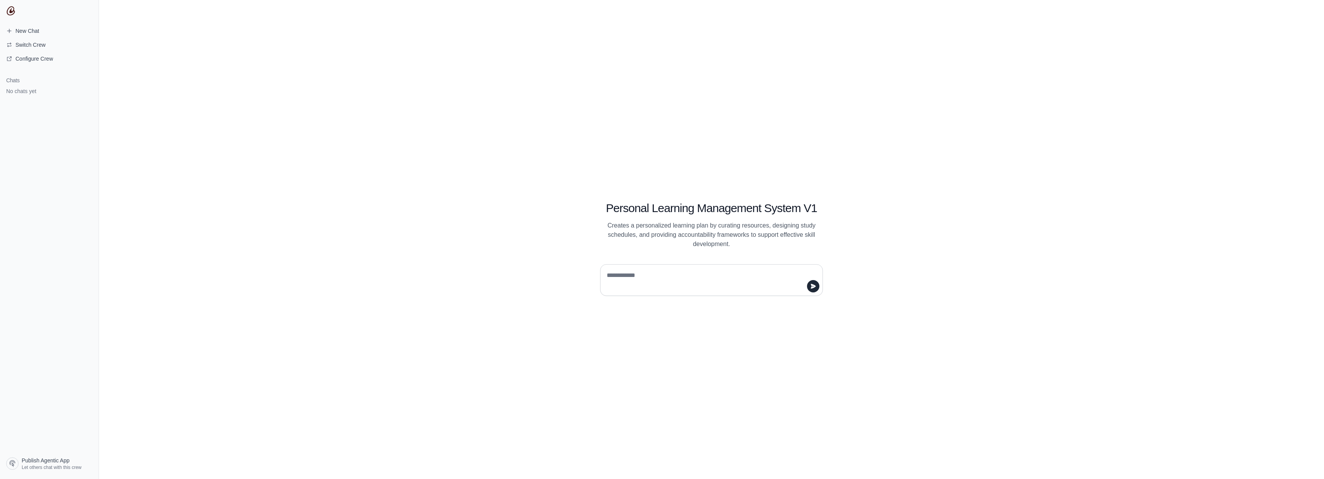
click at [732, 281] on textarea at bounding box center [709, 281] width 208 height 22
type textarea "**********"
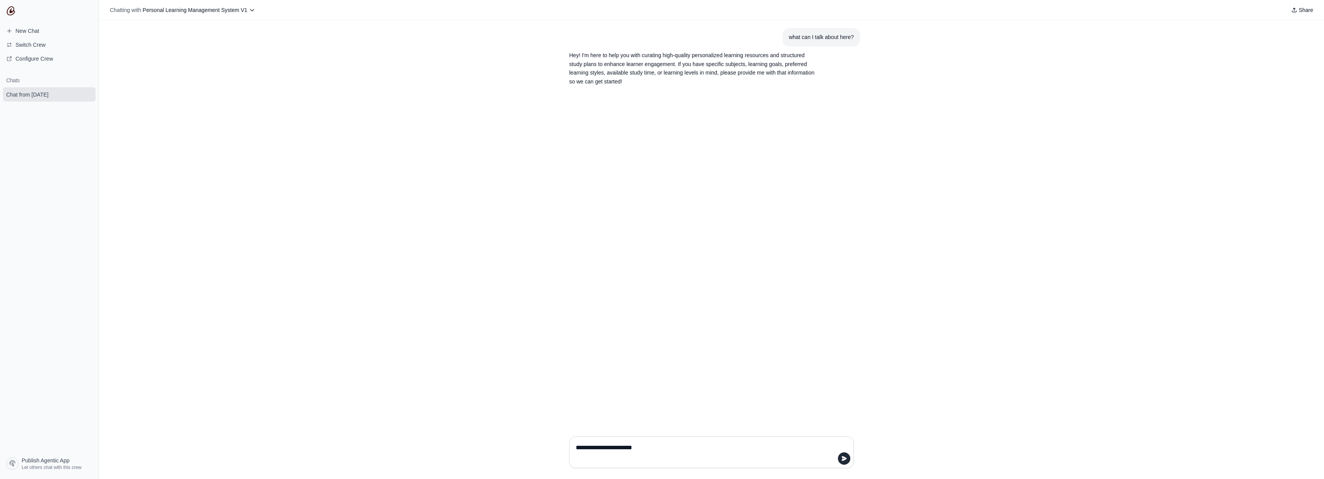
type textarea "**********"
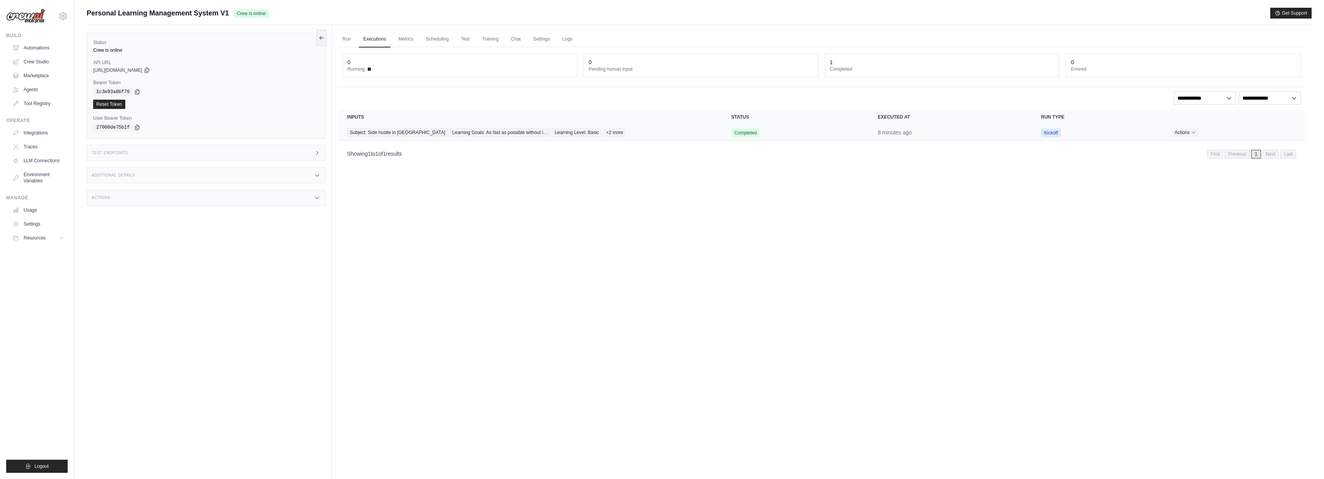
click at [1050, 135] on span "Kickoff" at bounding box center [1051, 133] width 20 height 9
click at [1182, 133] on button "Actions" at bounding box center [1184, 132] width 27 height 9
click at [1257, 147] on link "View Details" at bounding box center [1271, 146] width 49 height 12
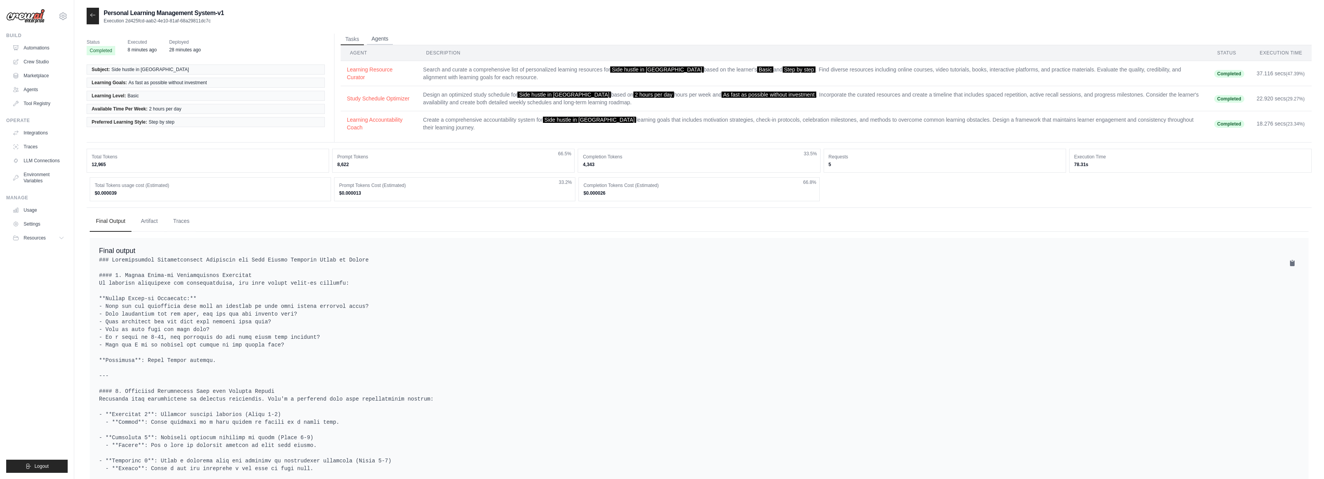
click at [379, 43] on button "Agents" at bounding box center [380, 39] width 26 height 12
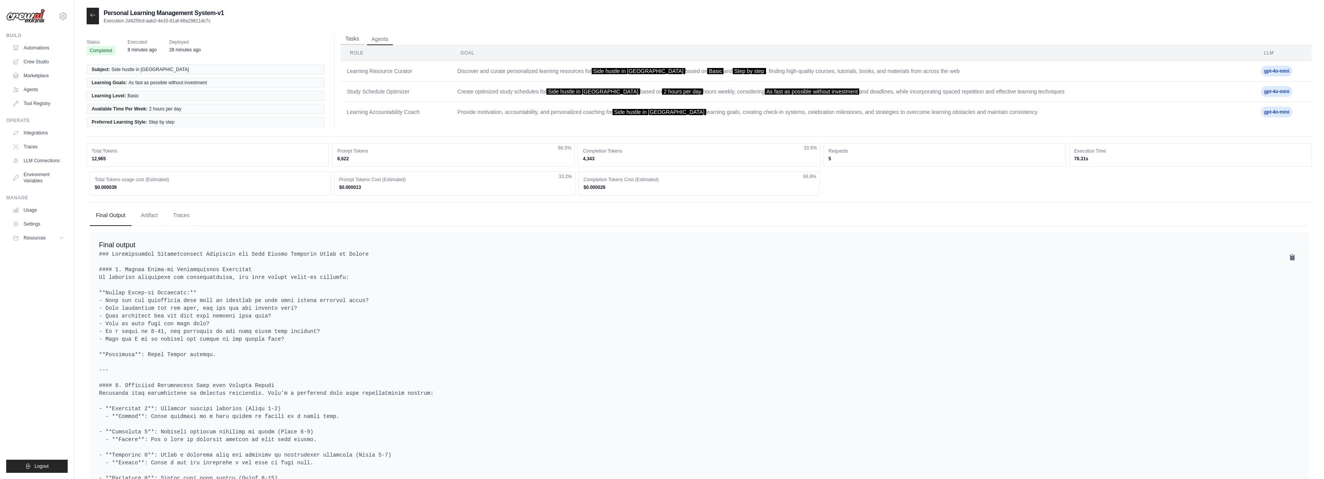
click at [356, 39] on button "Tasks" at bounding box center [352, 39] width 23 height 12
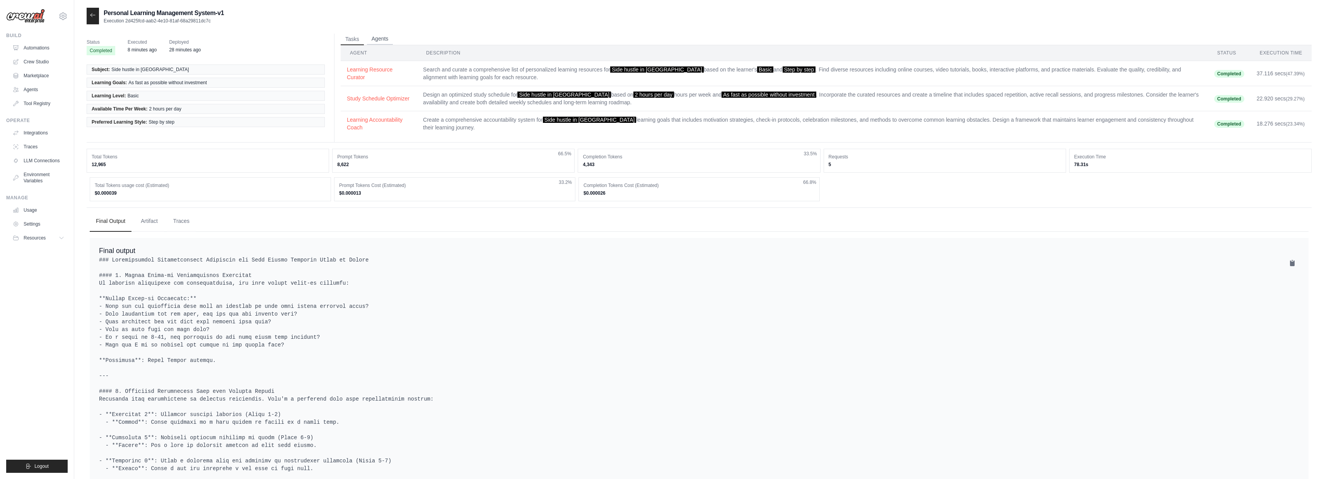
click at [392, 38] on button "Agents" at bounding box center [380, 39] width 26 height 12
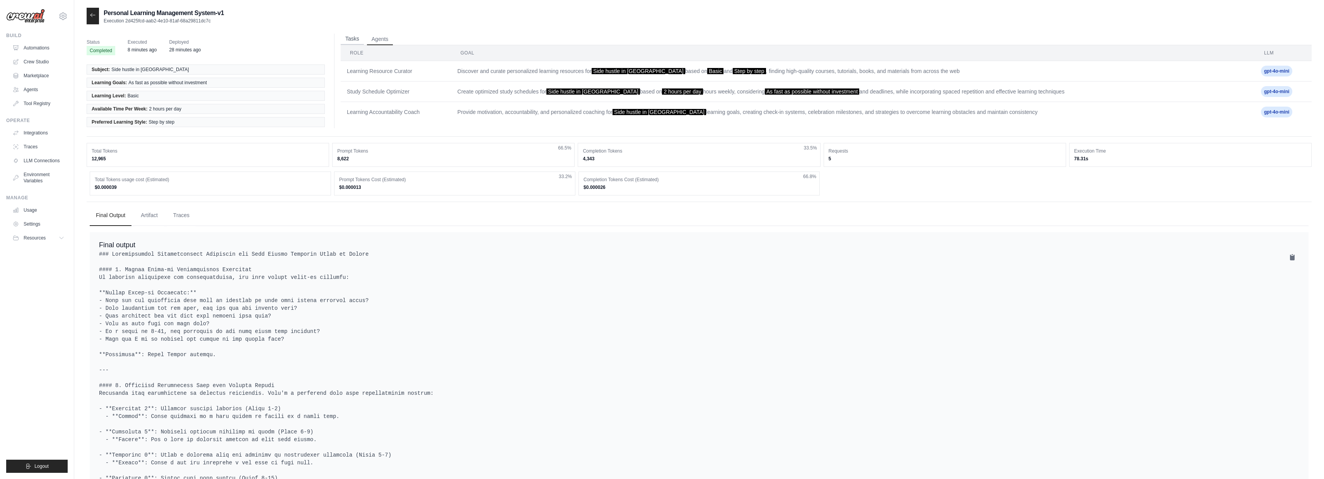
click at [346, 34] on button "Tasks" at bounding box center [352, 39] width 23 height 12
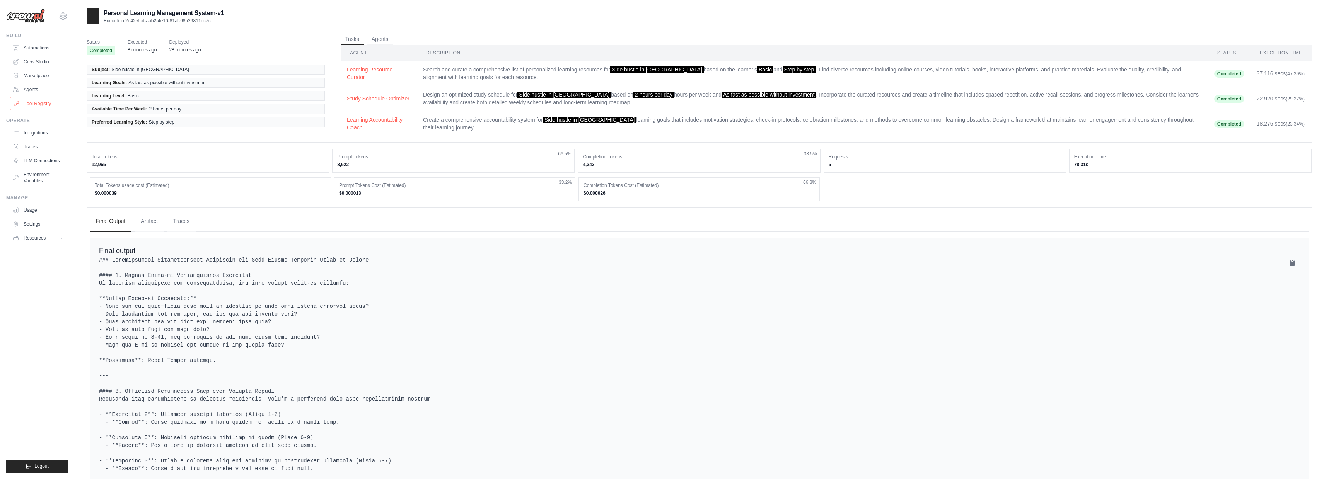
click at [46, 105] on link "Tool Registry" at bounding box center [39, 103] width 58 height 12
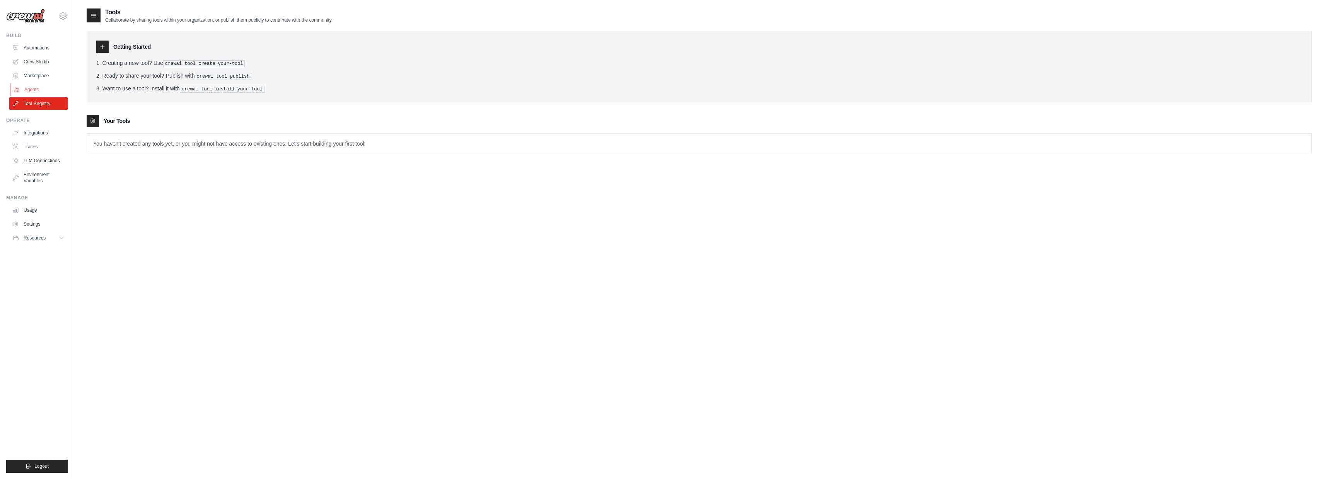
click at [29, 90] on link "Agents" at bounding box center [39, 90] width 58 height 12
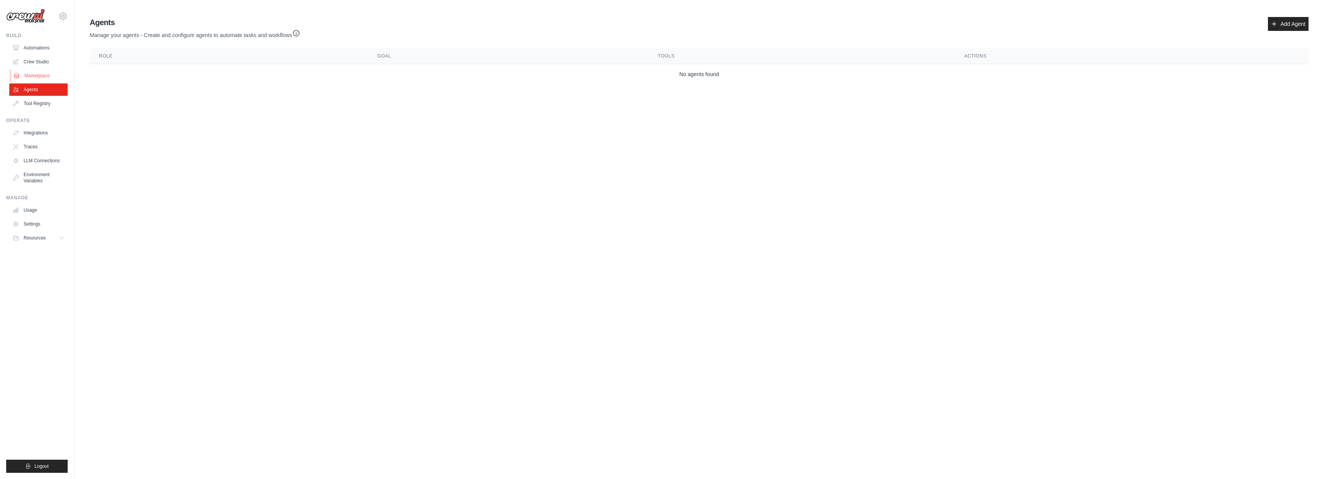
click at [30, 75] on link "Marketplace" at bounding box center [39, 76] width 58 height 12
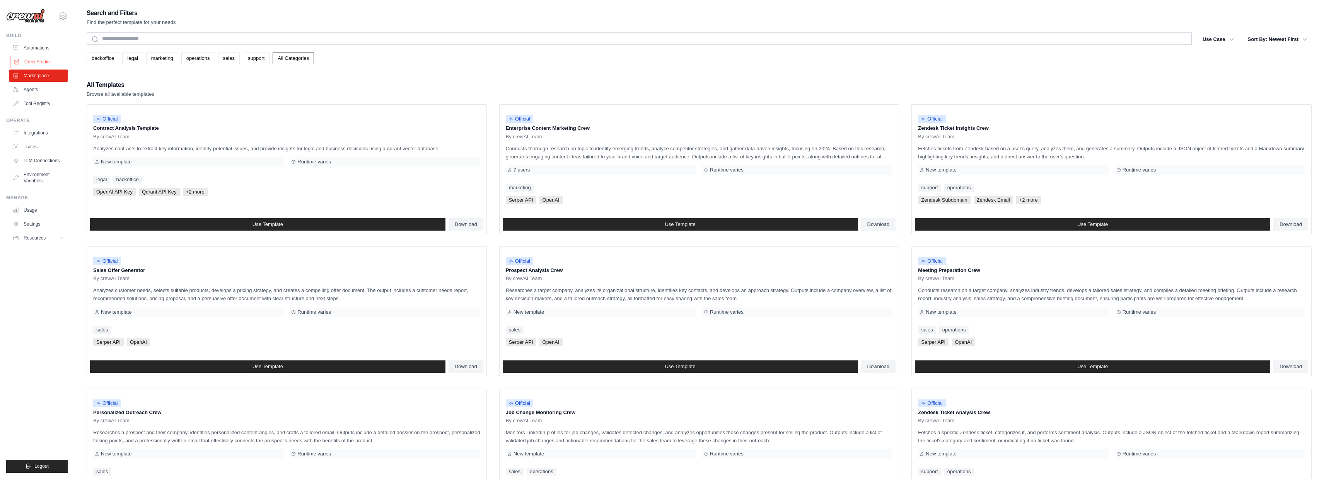
click at [38, 60] on link "Crew Studio" at bounding box center [39, 62] width 58 height 12
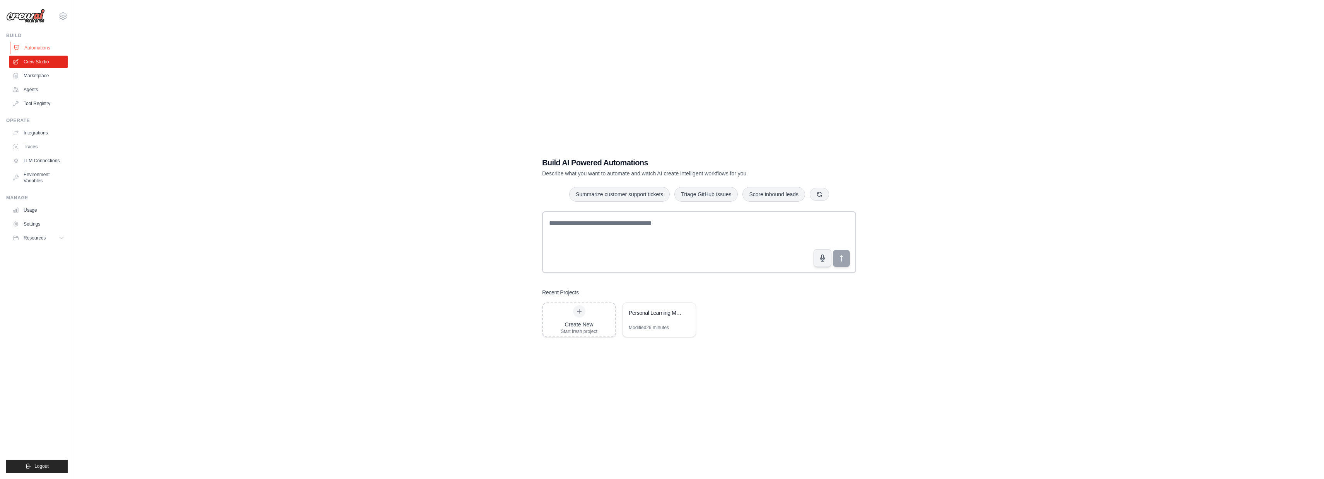
click at [39, 48] on link "Automations" at bounding box center [39, 48] width 58 height 12
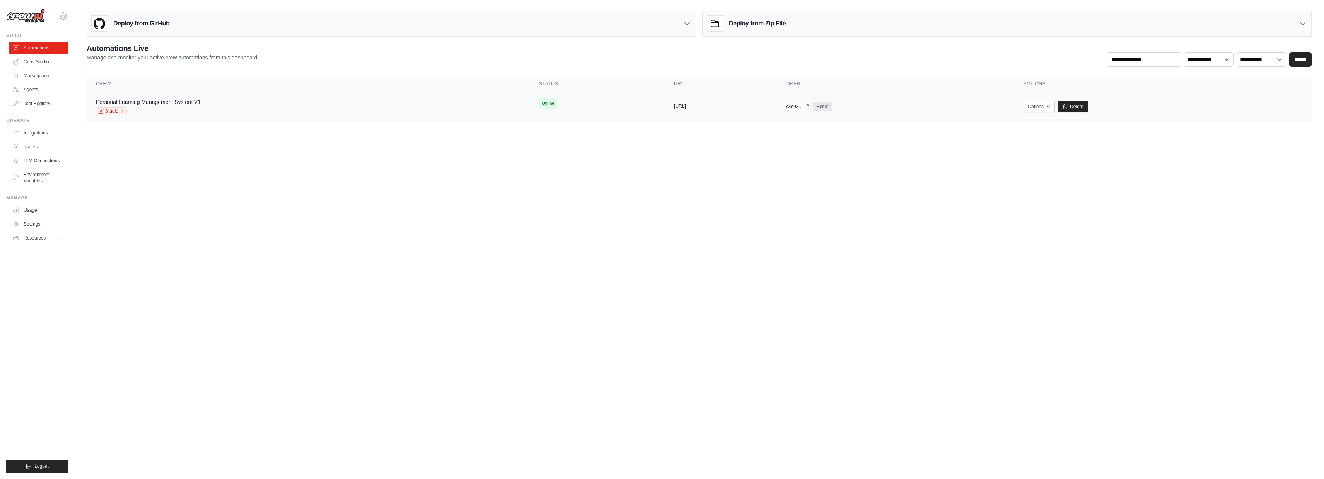
click at [674, 106] on button "https://personal-learning-managemen" at bounding box center [680, 106] width 12 height 6
click at [1055, 109] on button "Options" at bounding box center [1039, 107] width 31 height 12
click at [1054, 121] on link "Chat with this Crew" at bounding box center [1011, 124] width 87 height 14
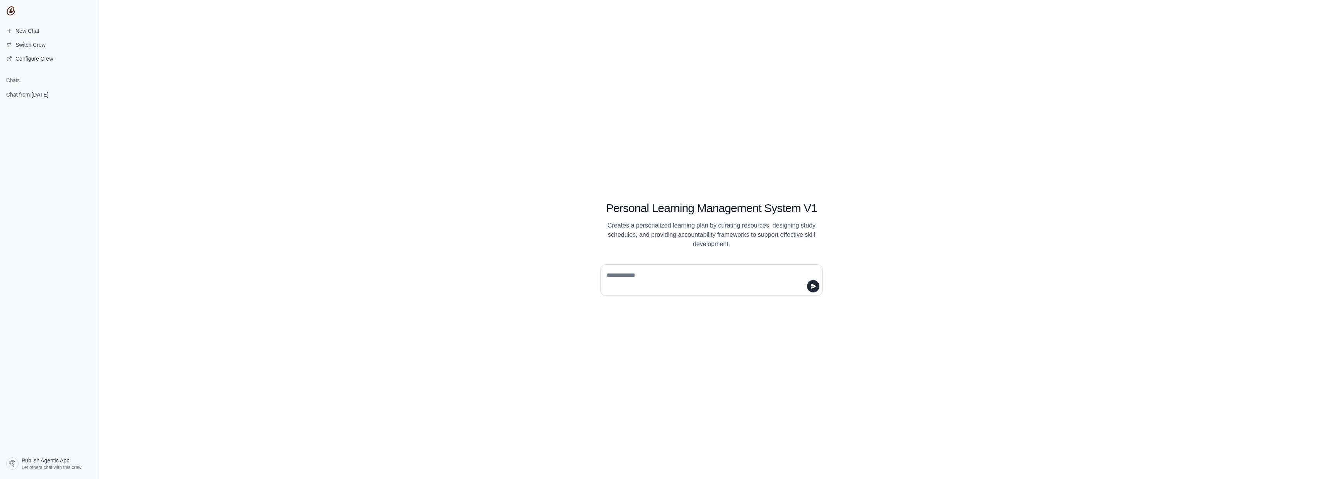
click at [656, 279] on textarea at bounding box center [709, 281] width 208 height 22
